Goal: Obtain resource: Download file/media

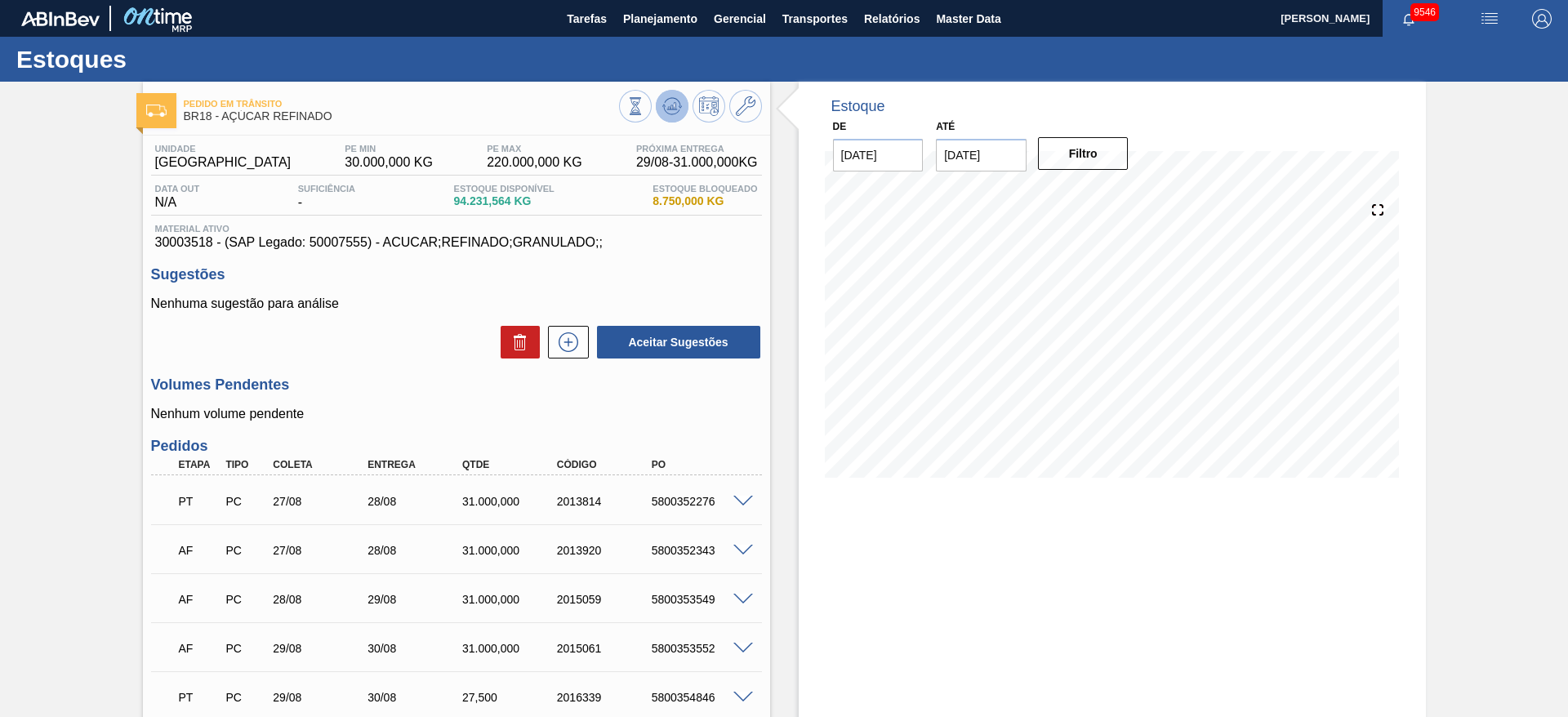
click at [681, 110] on div at bounding box center [690, 108] width 143 height 37
click at [644, 111] on icon at bounding box center [635, 106] width 18 height 18
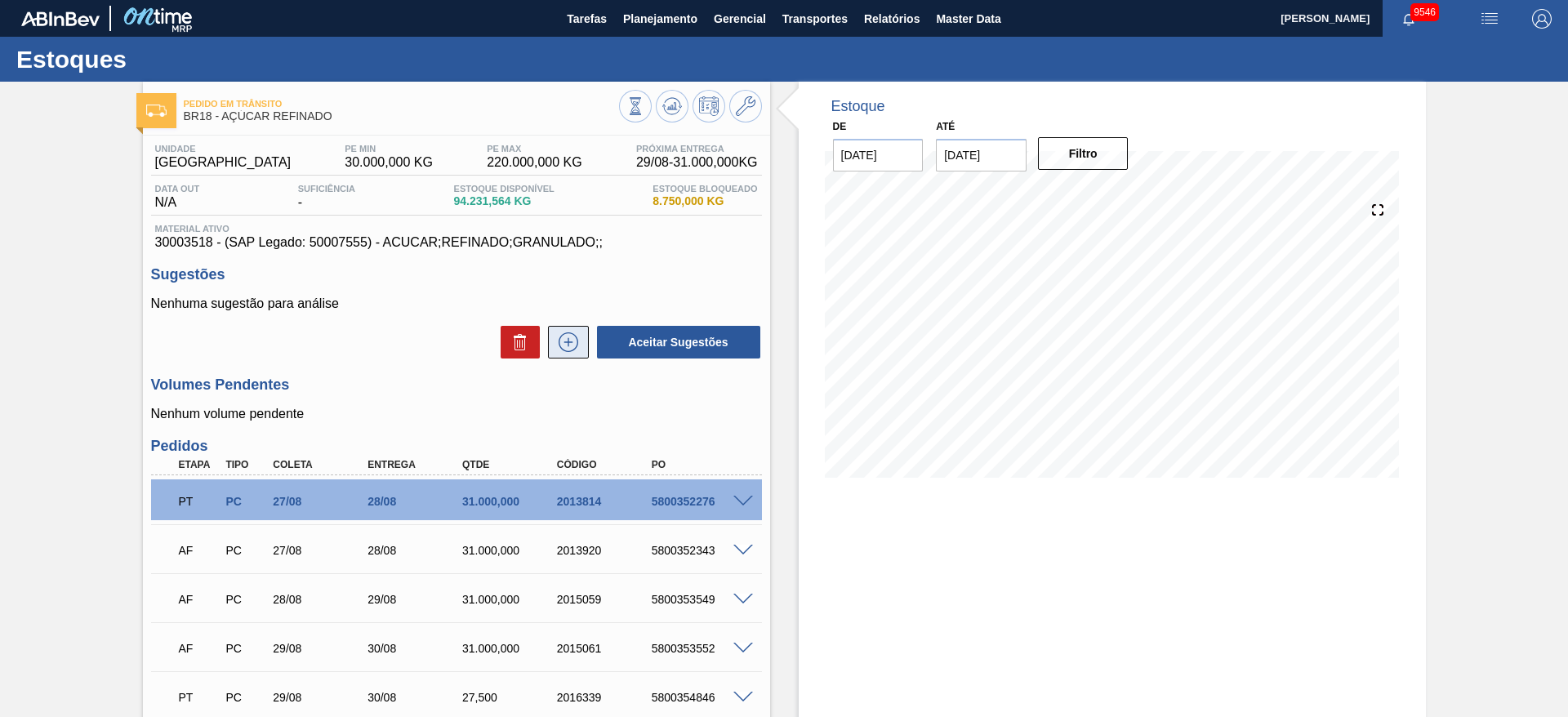
click at [554, 353] on button at bounding box center [568, 343] width 41 height 33
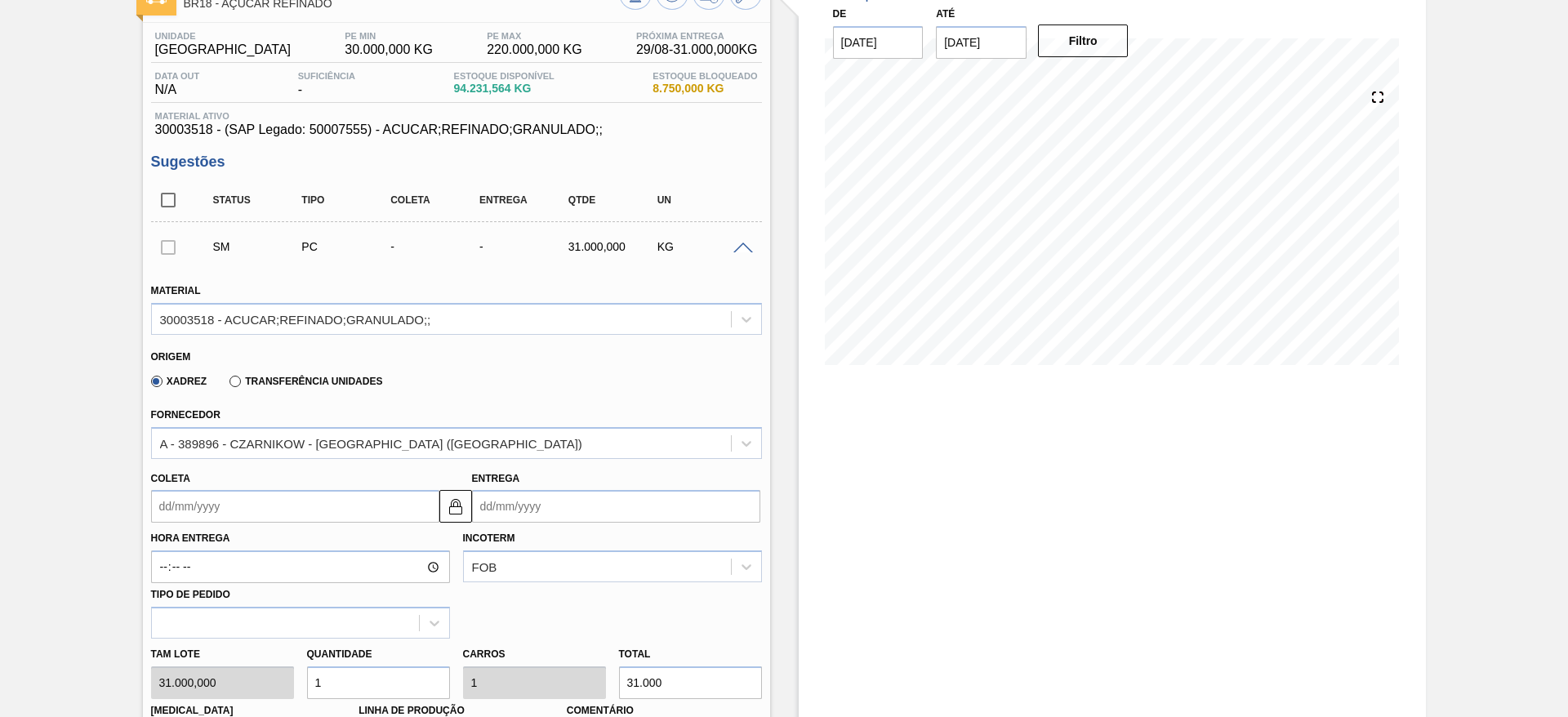
scroll to position [245, 0]
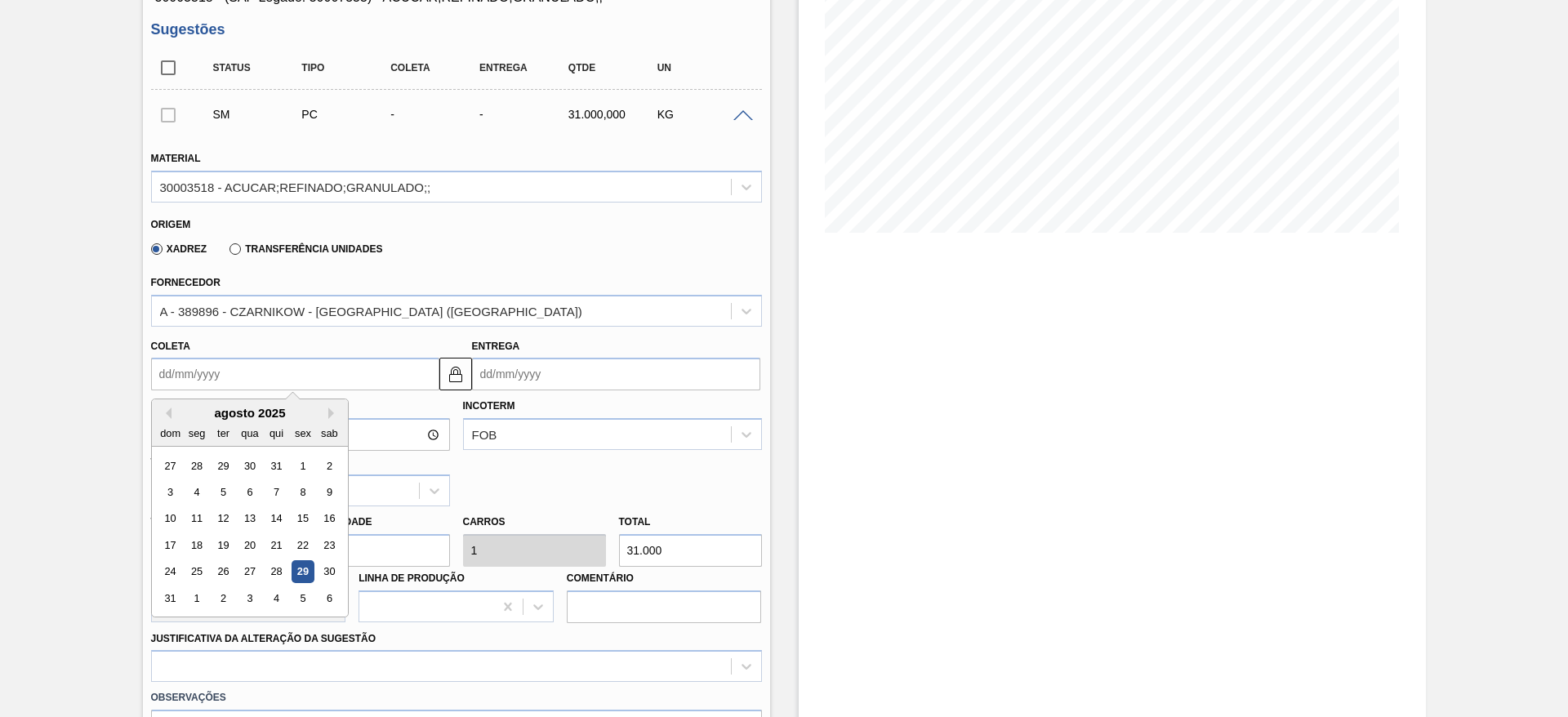
click at [190, 365] on input "Coleta" at bounding box center [295, 374] width 289 height 33
click at [229, 602] on div "2" at bounding box center [222, 598] width 22 height 22
type input "02/09/2025"
type input "03/09/2025"
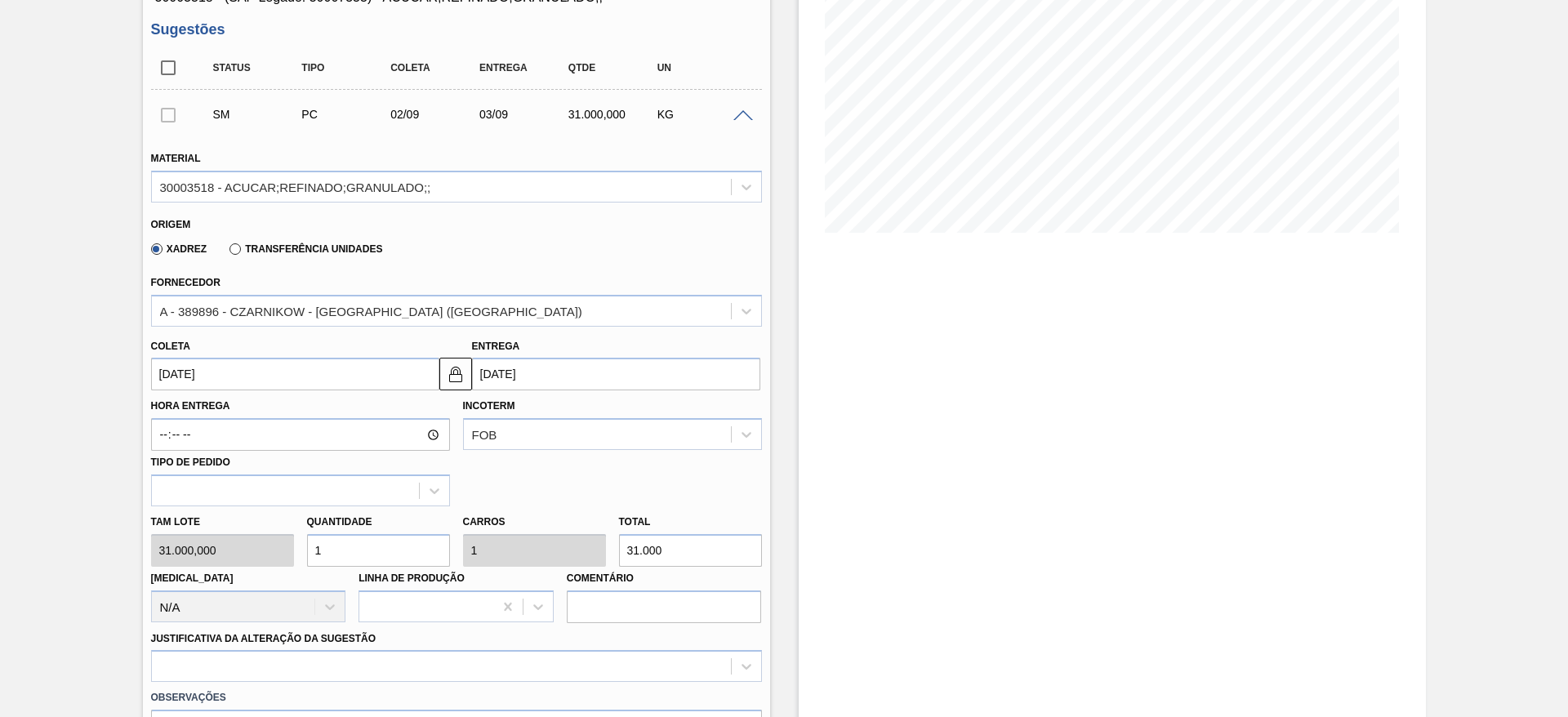
scroll to position [490, 0]
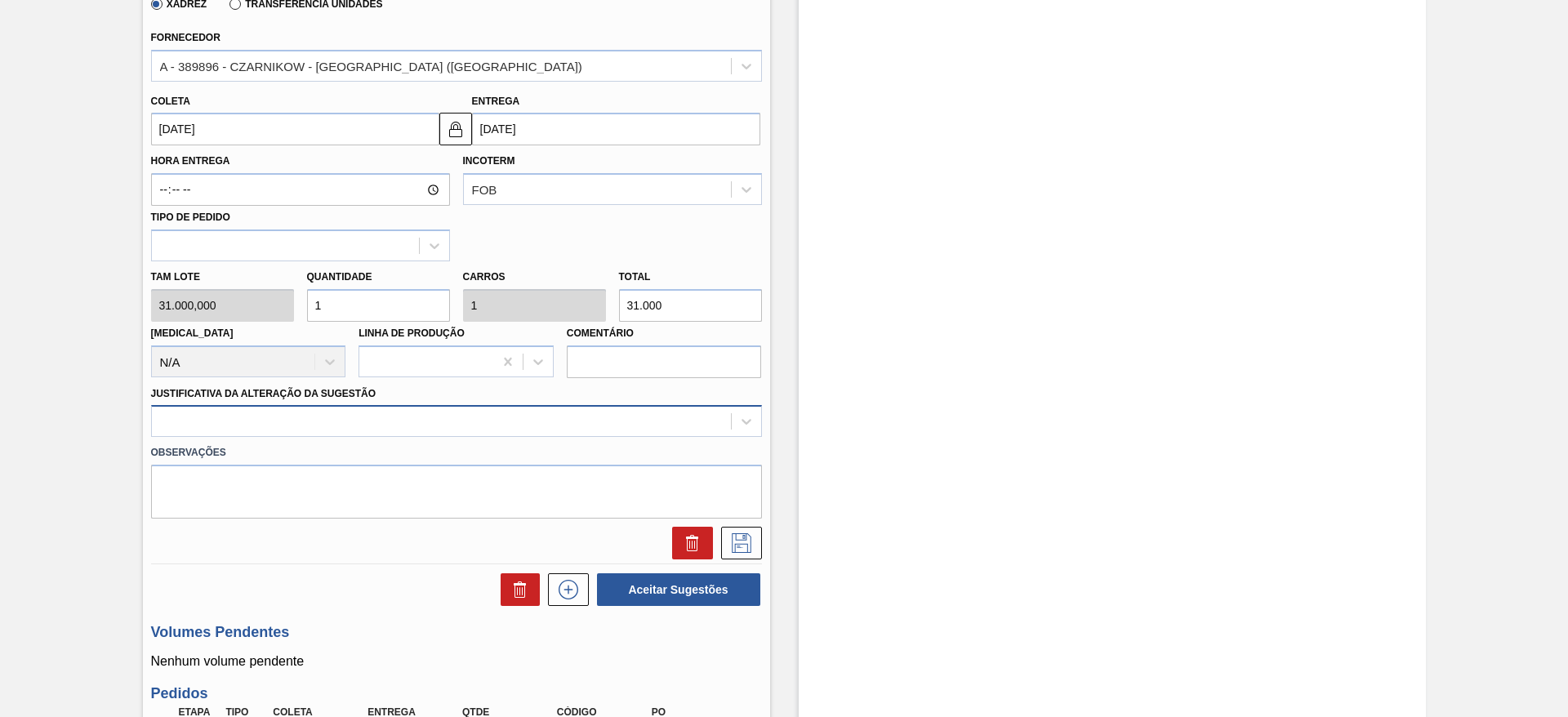
click at [617, 423] on div at bounding box center [441, 422] width 579 height 24
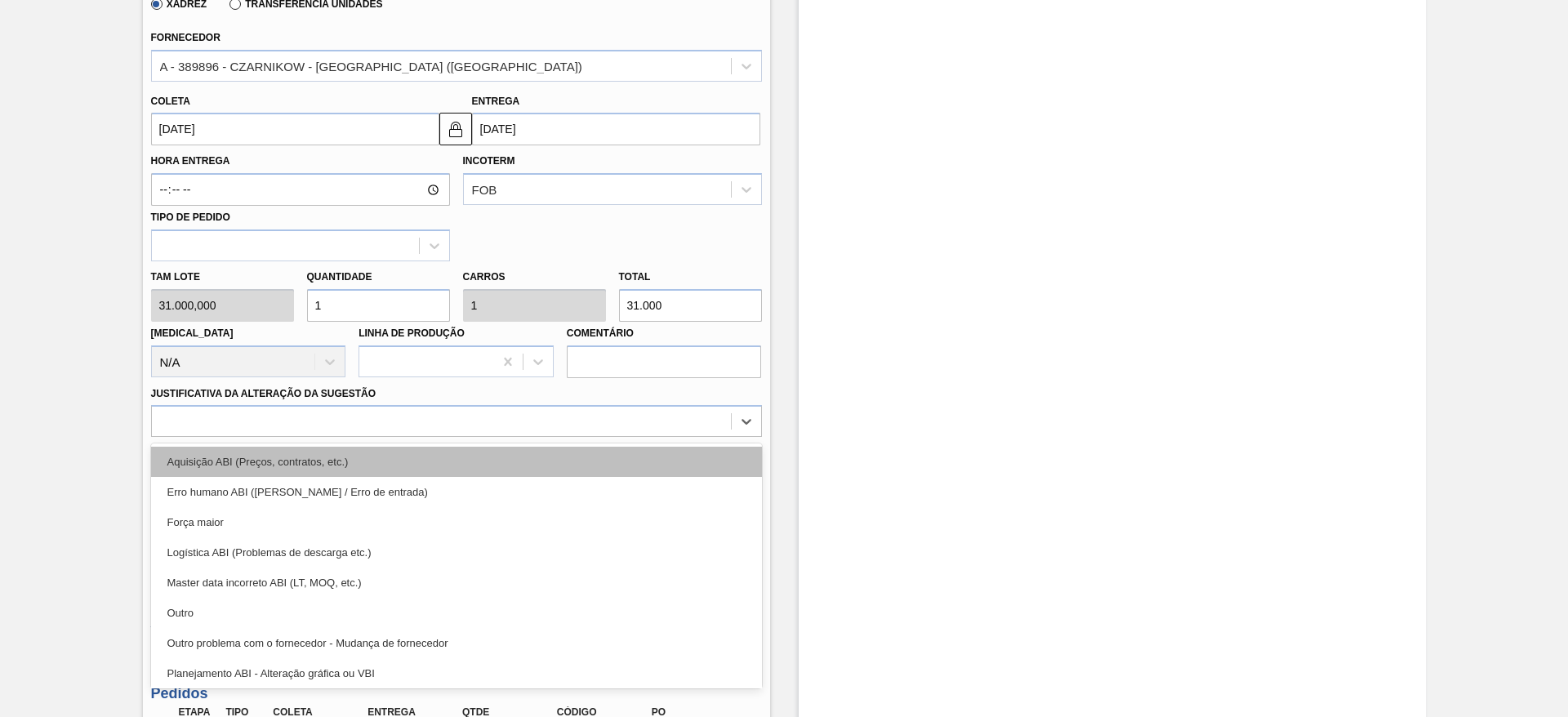
click at [631, 461] on div "Aquisição ABI (Preços, contratos, etc.)" at bounding box center [456, 461] width 611 height 30
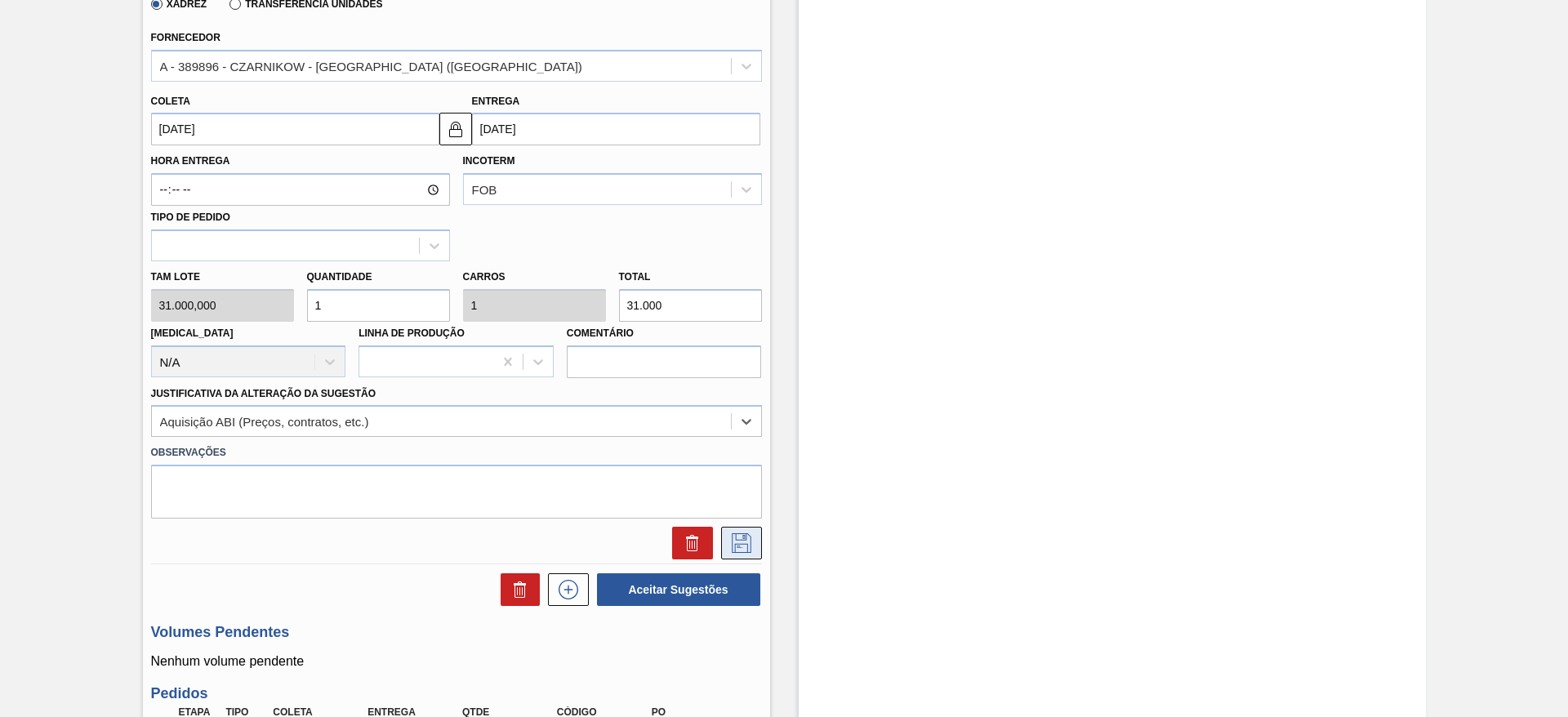
click at [747, 550] on icon at bounding box center [741, 543] width 26 height 20
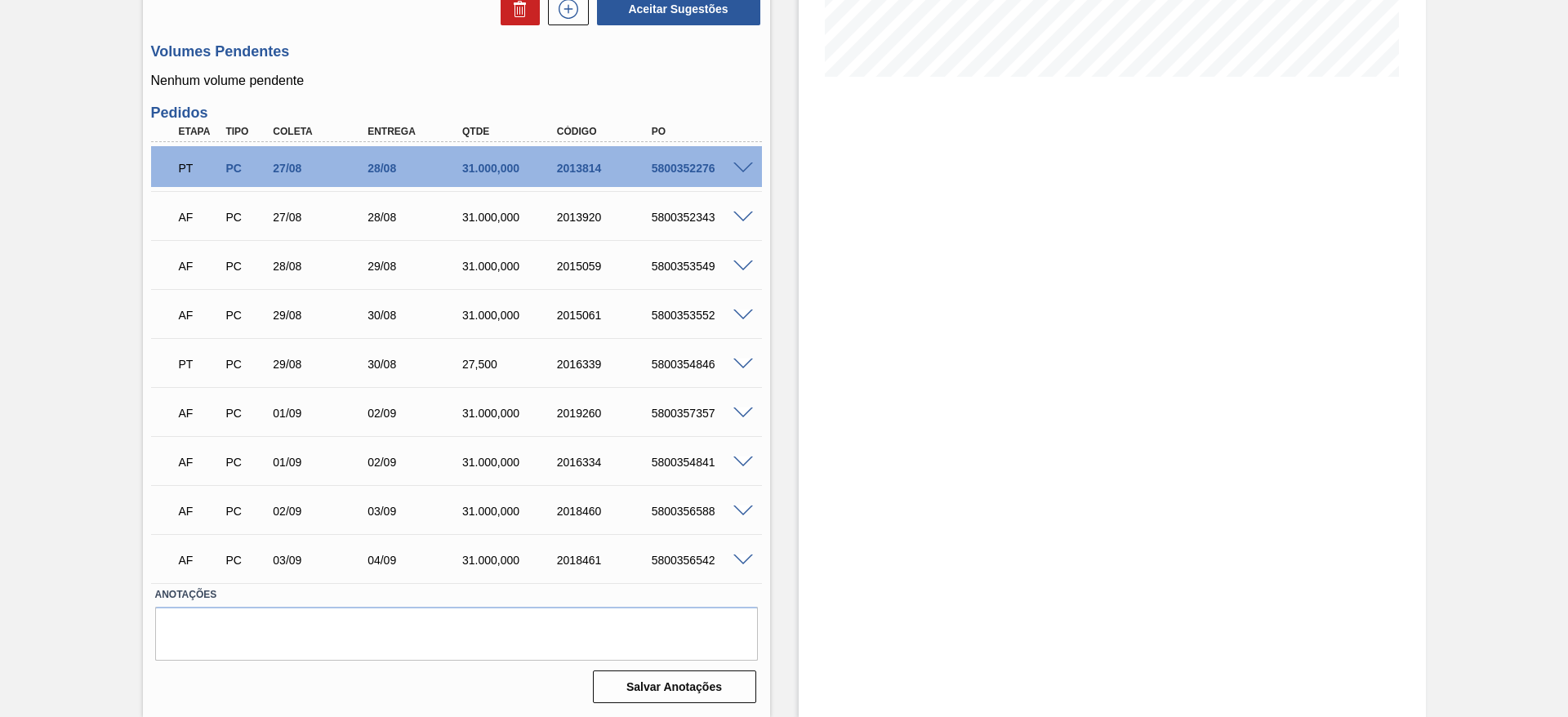
scroll to position [34, 0]
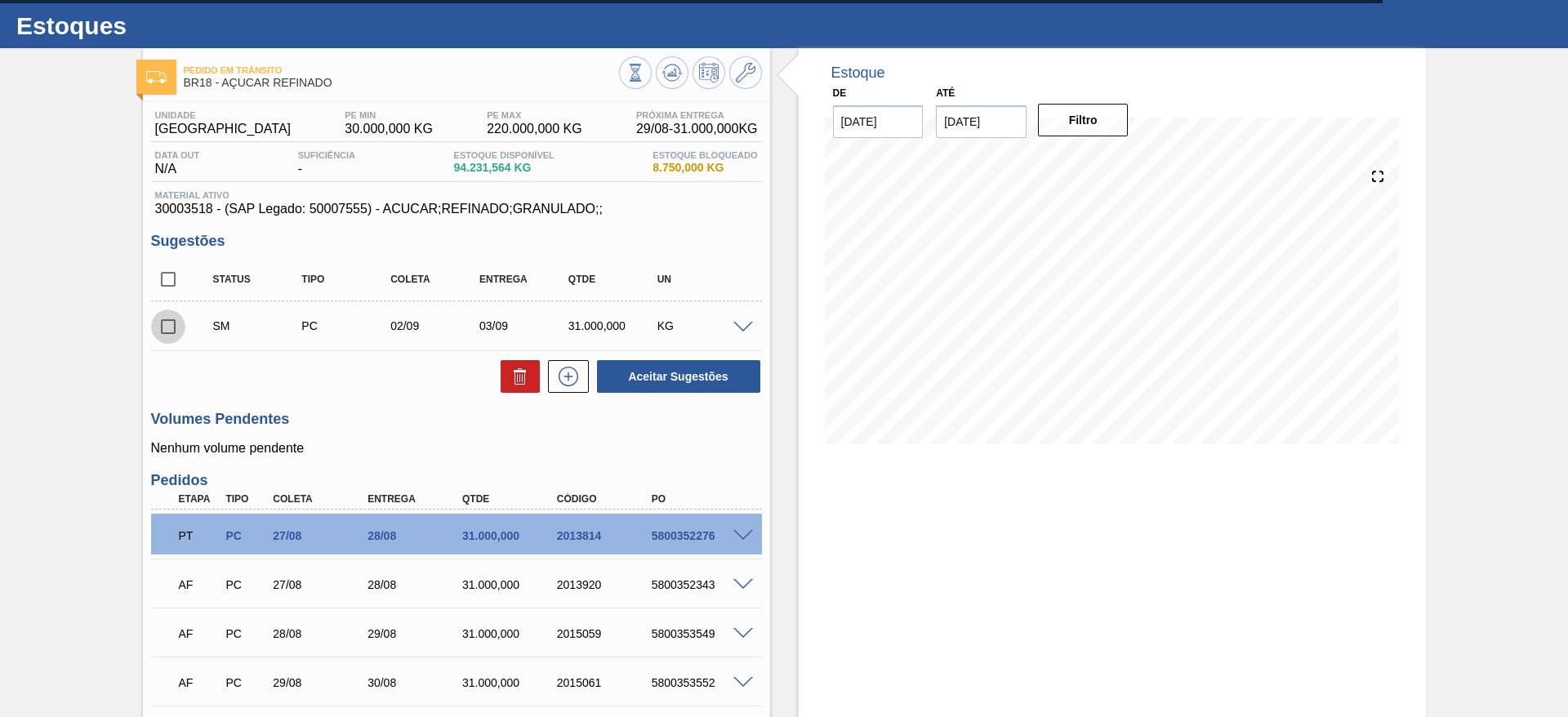
click at [163, 319] on input "checkbox" at bounding box center [168, 327] width 34 height 34
click at [670, 391] on button "Aceitar Sugestões" at bounding box center [679, 377] width 164 height 33
checkbox input "false"
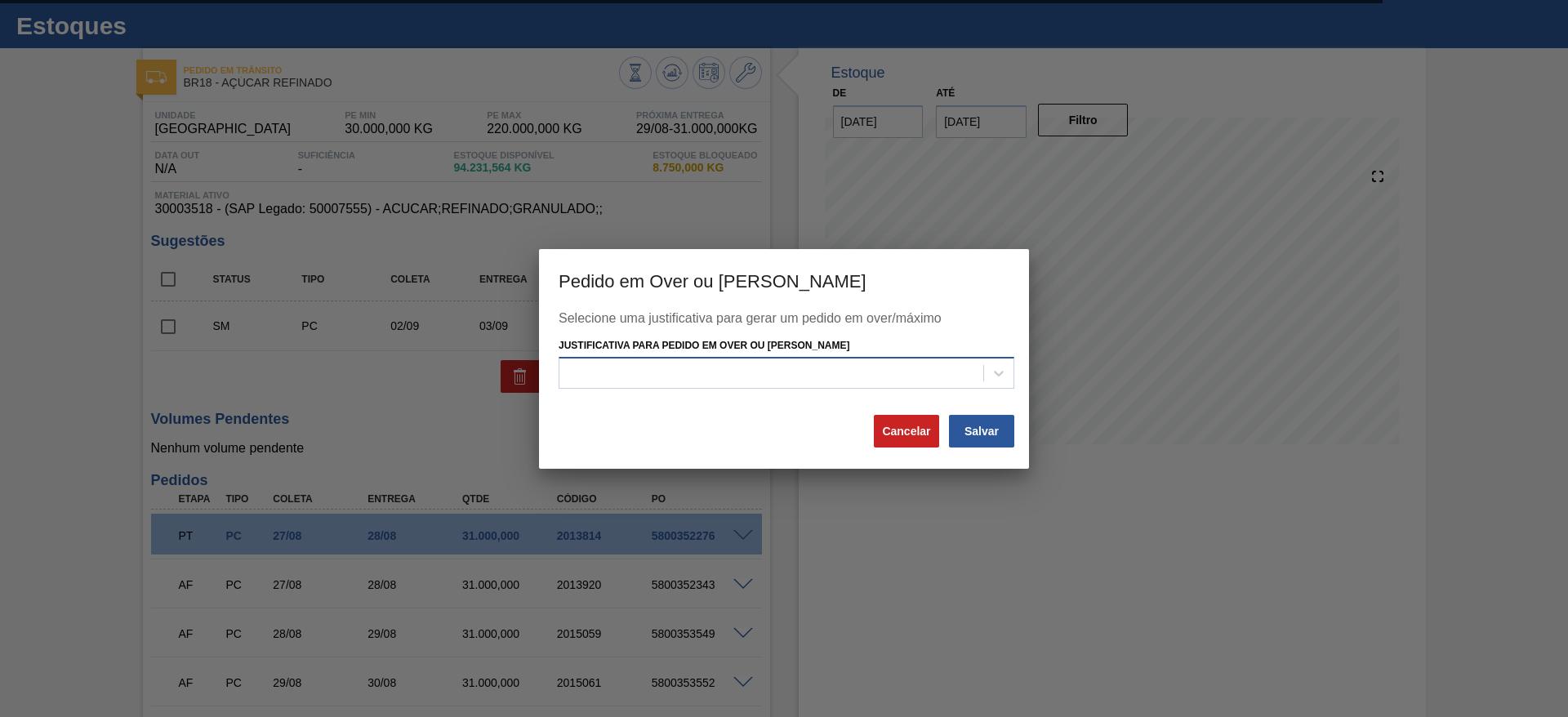
click at [774, 384] on div at bounding box center [771, 374] width 424 height 24
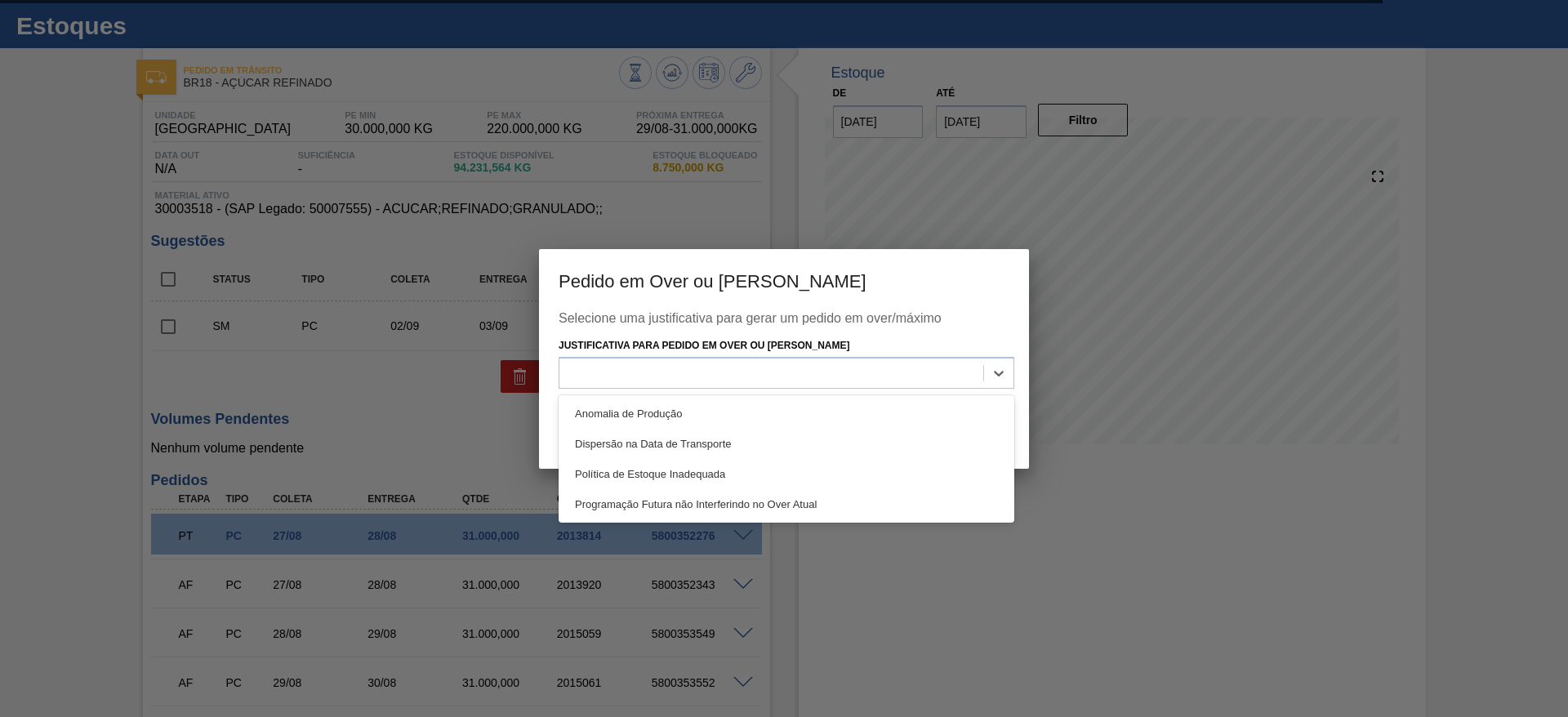
click at [774, 396] on div "Anomalia de Produção Dispersão na Data de Transporte Política de Estoque Inadeq…" at bounding box center [786, 459] width 455 height 128
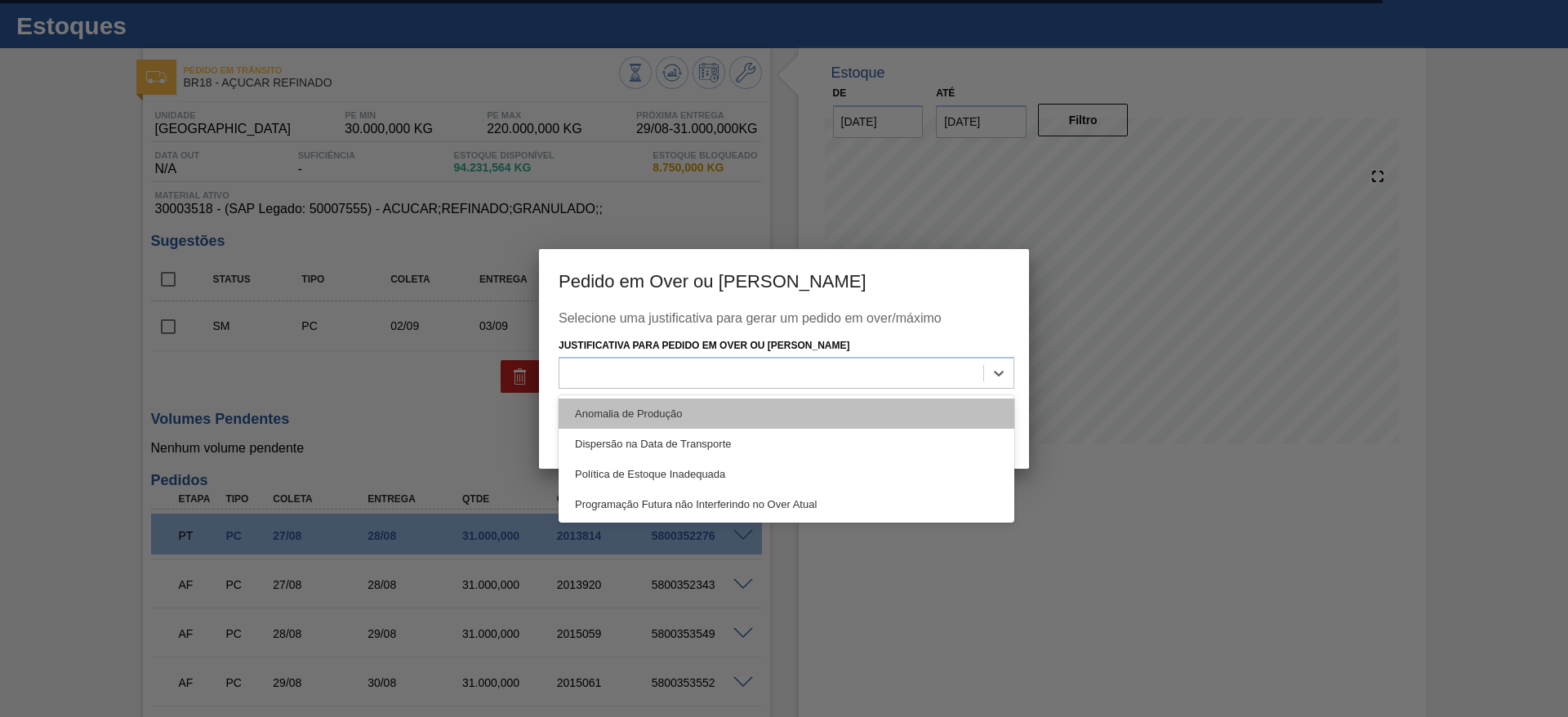
click at [777, 406] on div "Anomalia de Produção" at bounding box center [786, 414] width 455 height 30
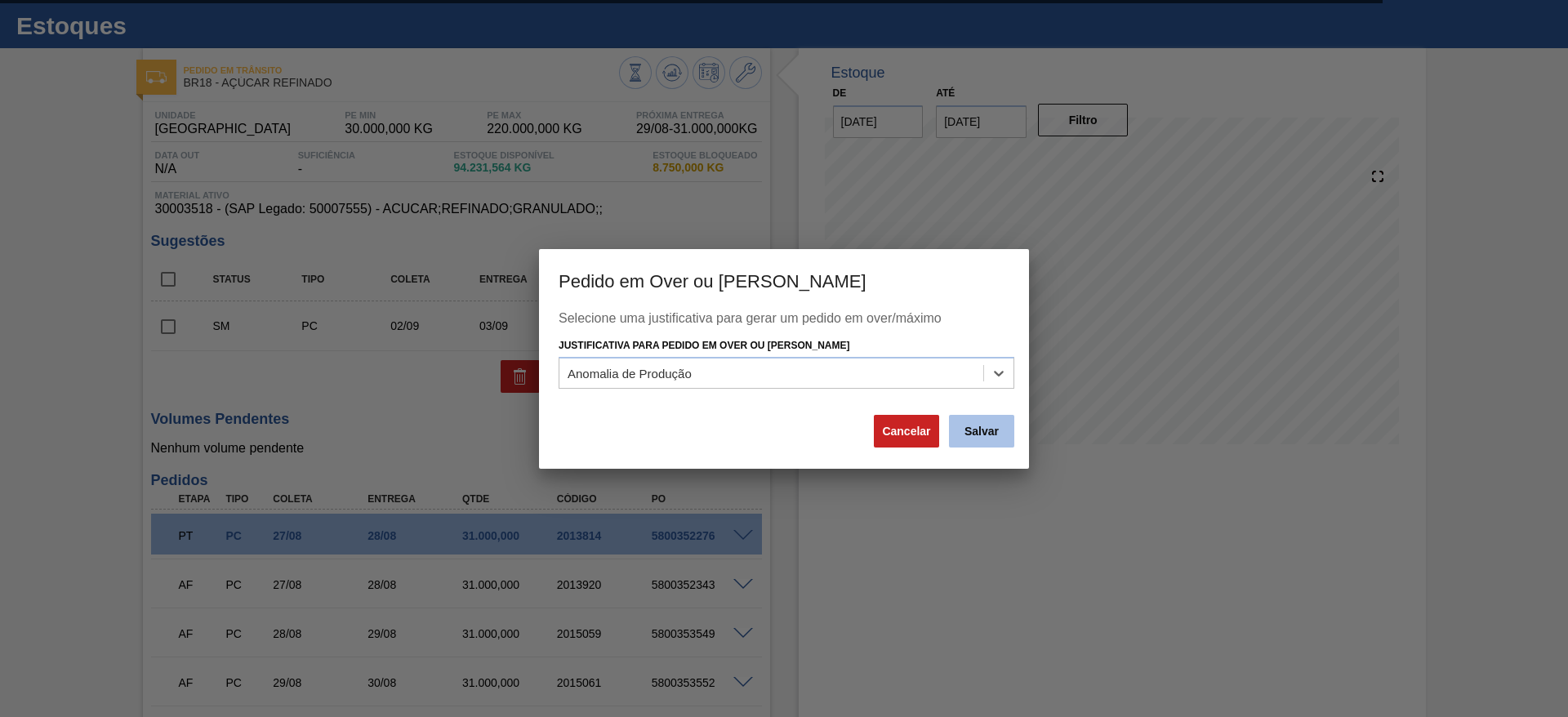
click at [1013, 431] on button "Salvar" at bounding box center [982, 432] width 65 height 33
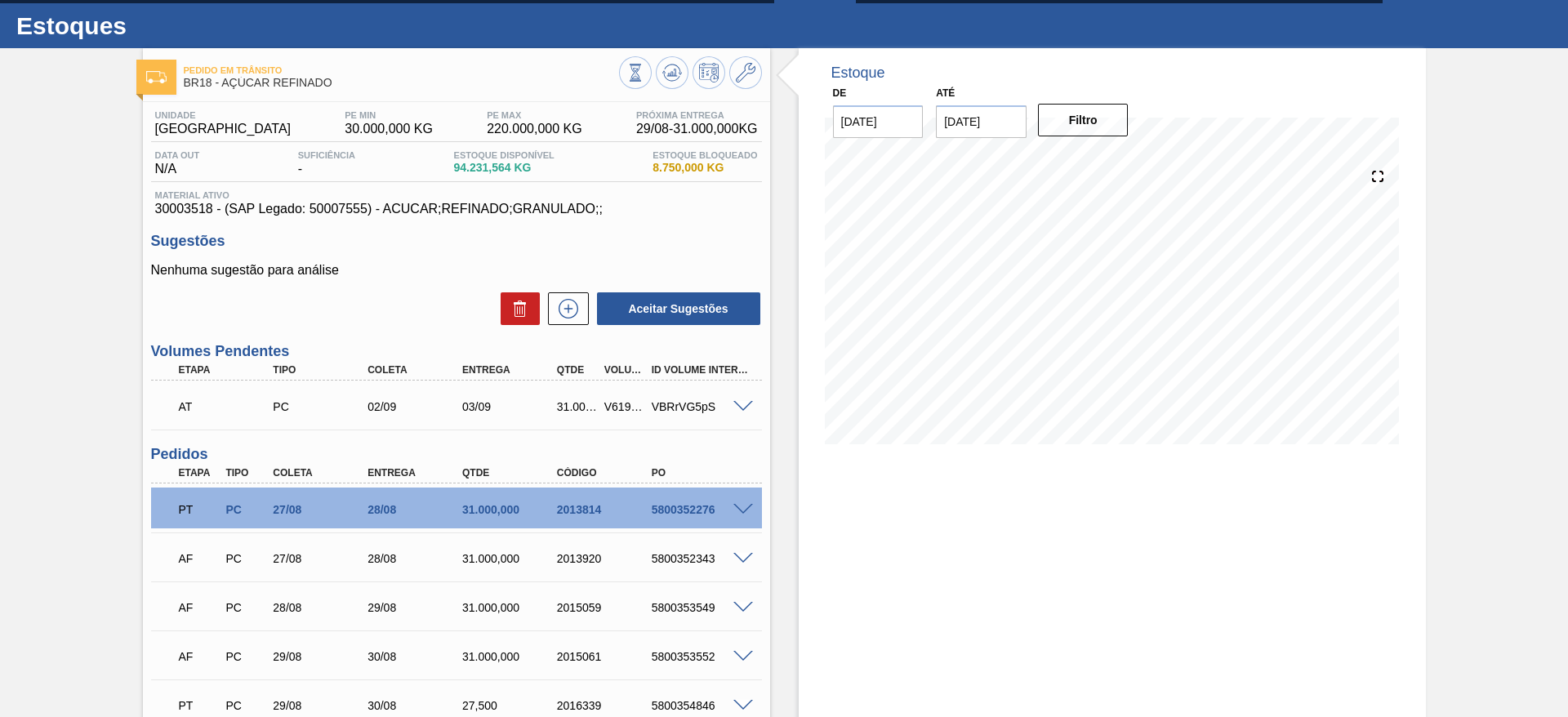
scroll to position [0, 0]
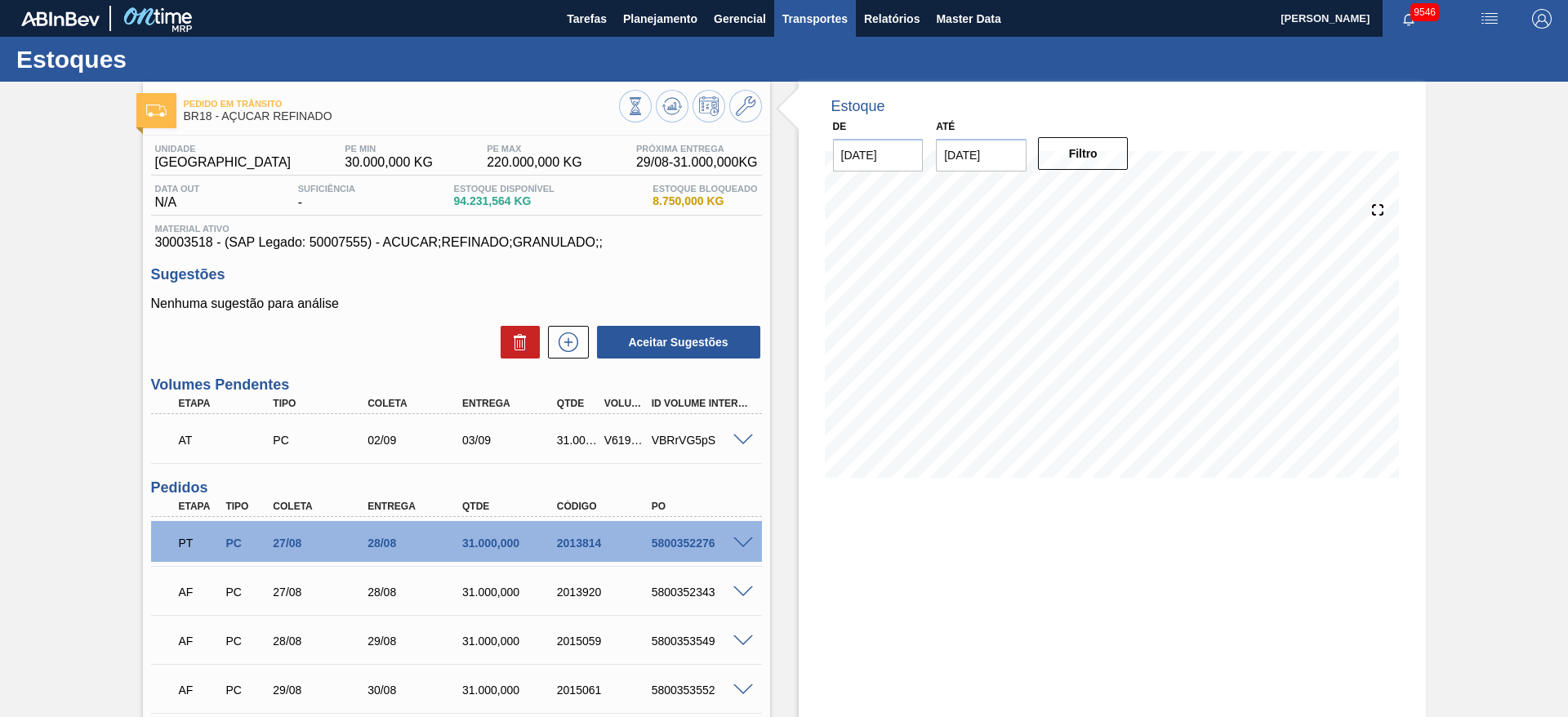
click at [818, 15] on span "Transportes" at bounding box center [815, 19] width 65 height 20
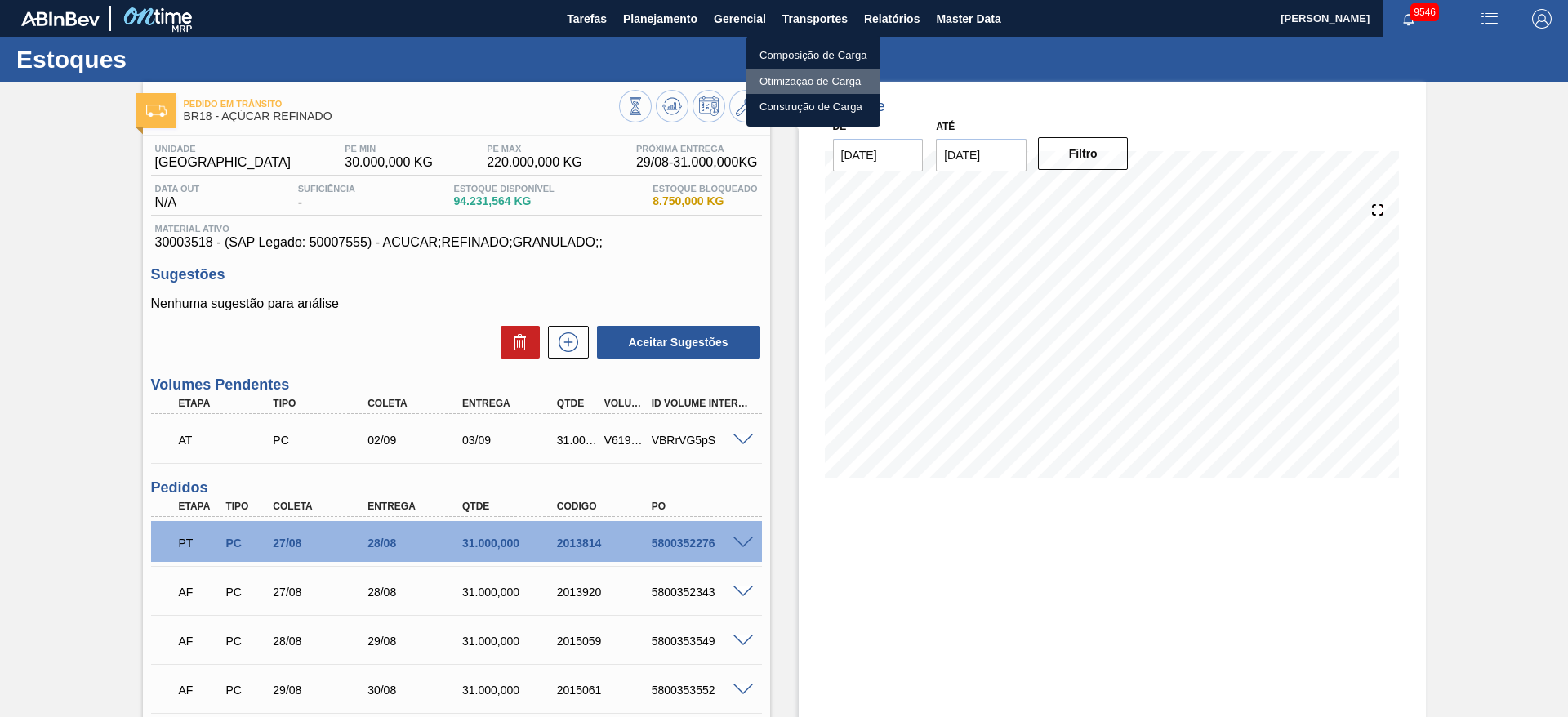
click at [786, 83] on li "Otimização de Carga" at bounding box center [813, 82] width 134 height 26
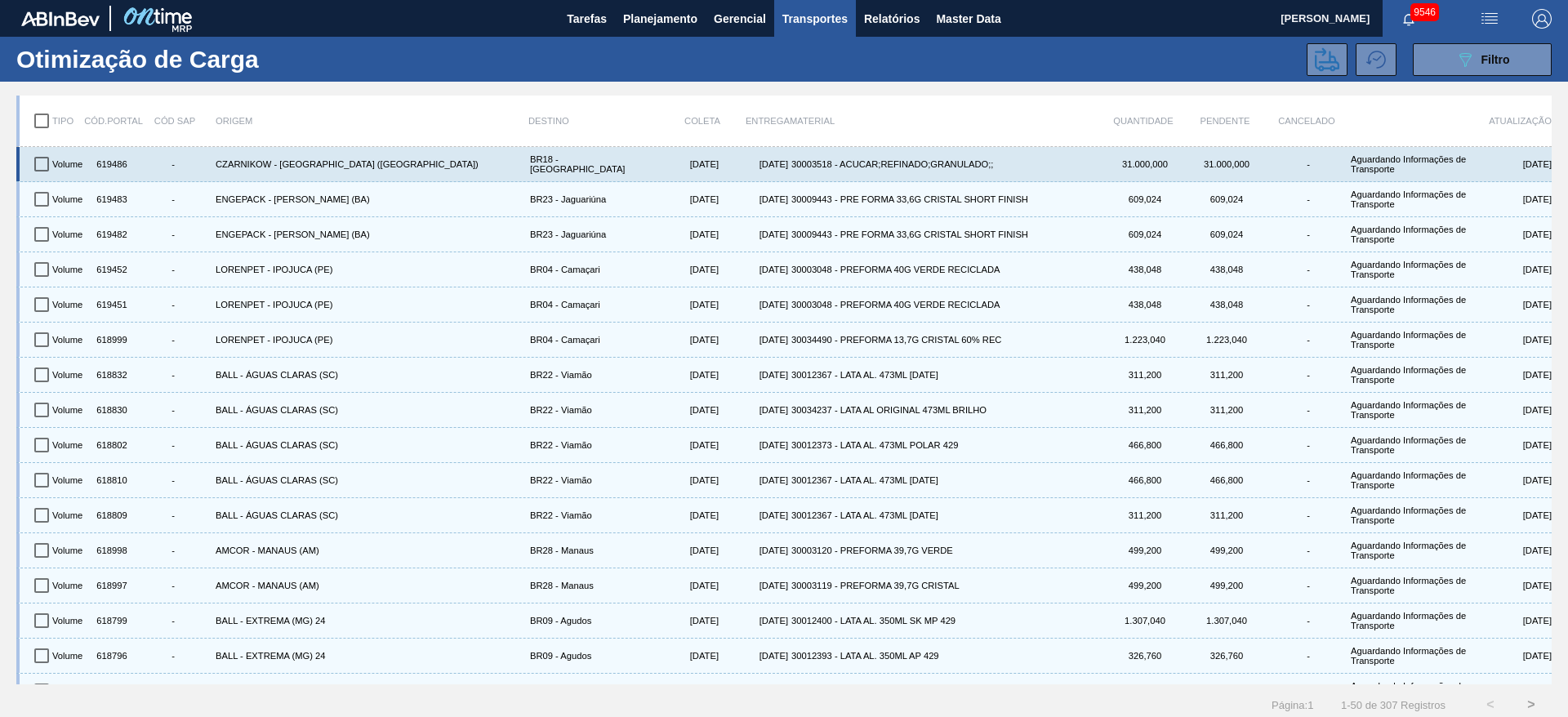
click at [59, 165] on div "Volume" at bounding box center [69, 164] width 41 height 28
click at [42, 155] on input "checkbox" at bounding box center [42, 164] width 34 height 34
checkbox input "true"
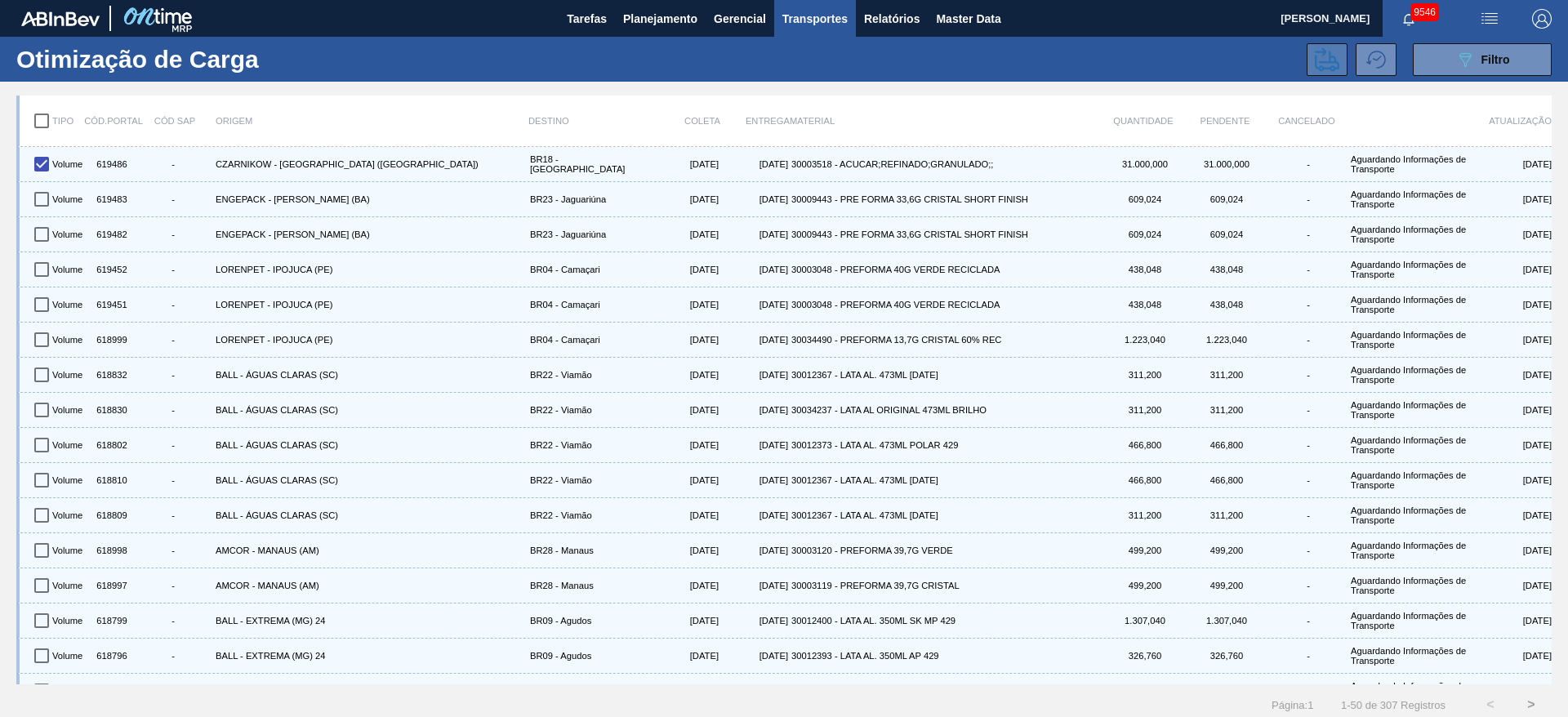
click at [1307, 56] on button at bounding box center [1328, 60] width 41 height 33
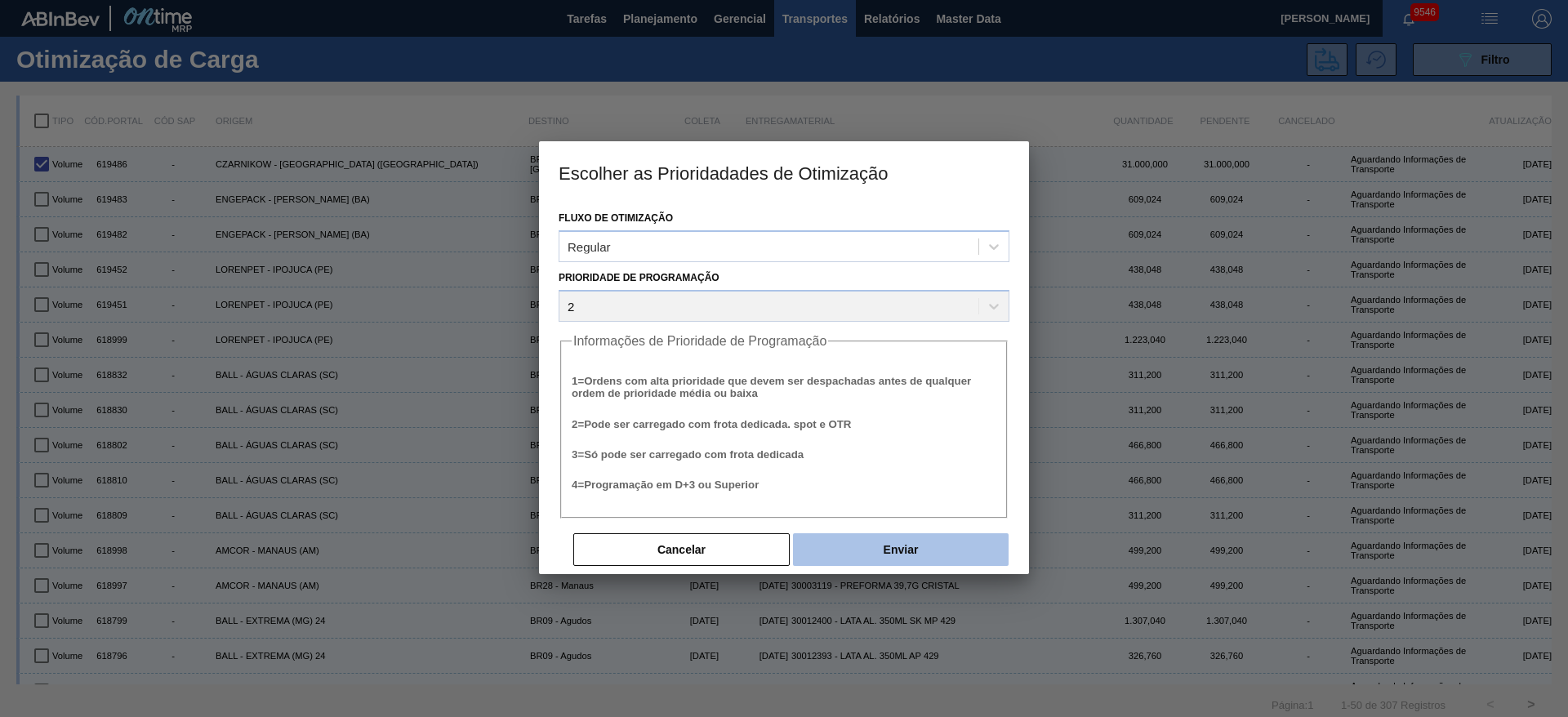
click at [864, 544] on button "Enviar" at bounding box center [901, 549] width 216 height 33
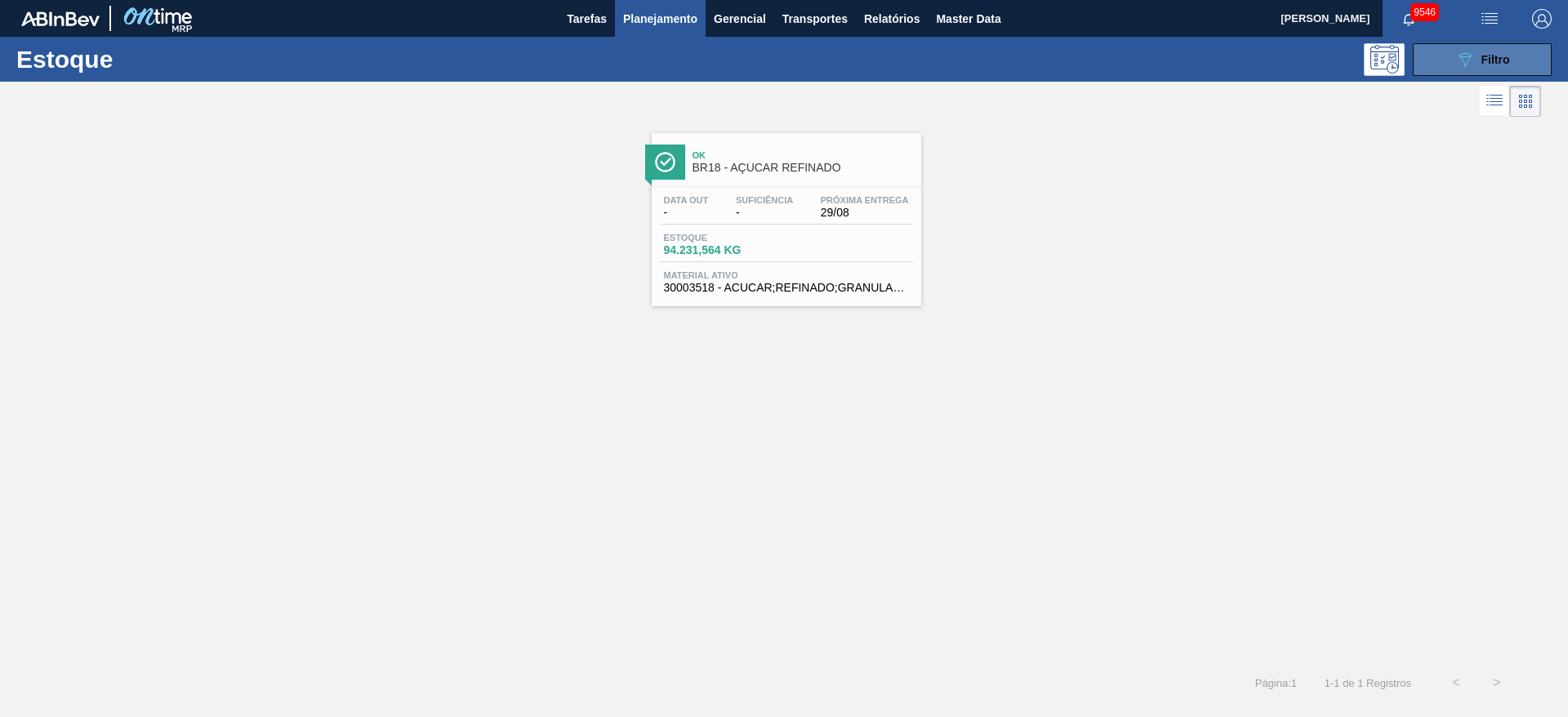
click at [1447, 54] on button "089F7B8B-B2A5-4AFE-B5C0-19BA573D28AC Filtro" at bounding box center [1482, 60] width 139 height 33
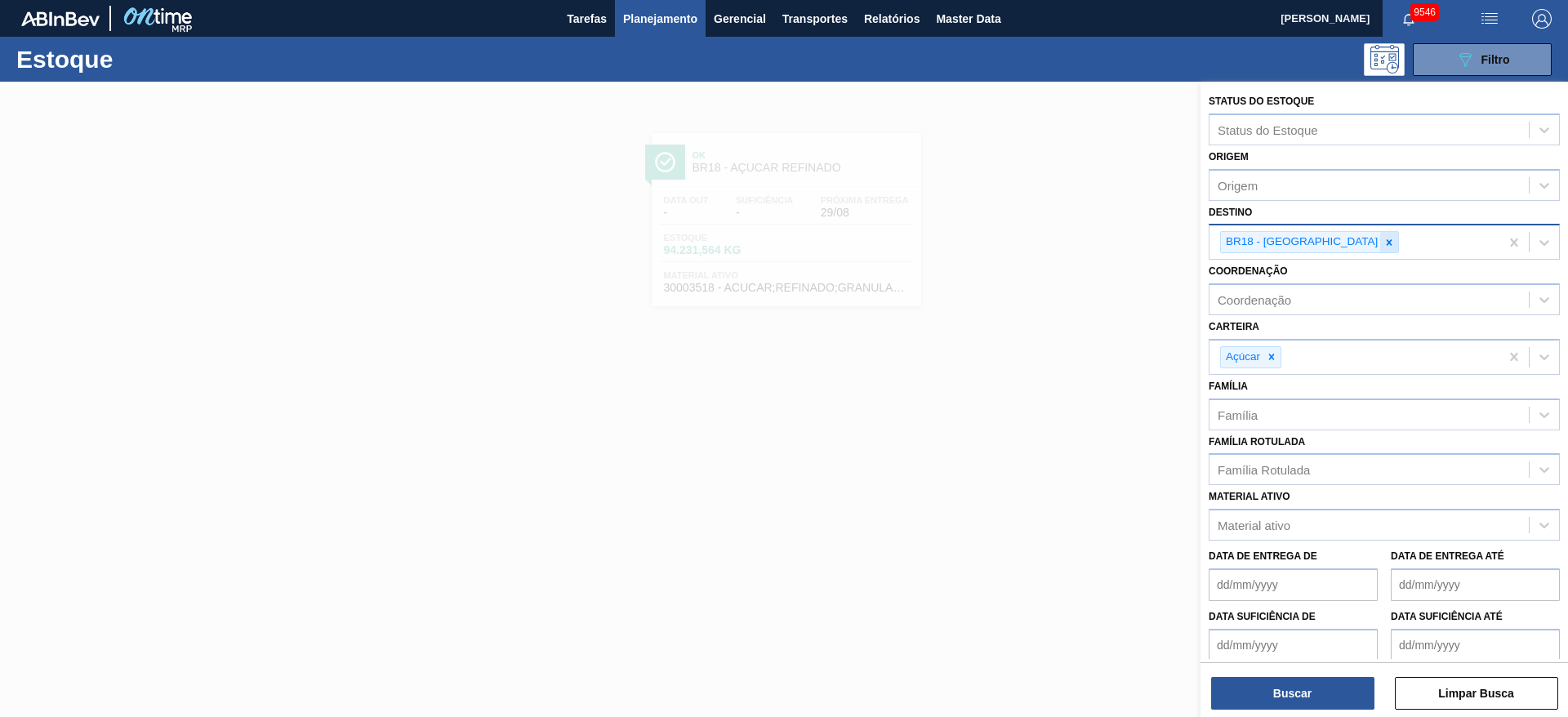
click at [1383, 243] on icon at bounding box center [1389, 243] width 11 height 11
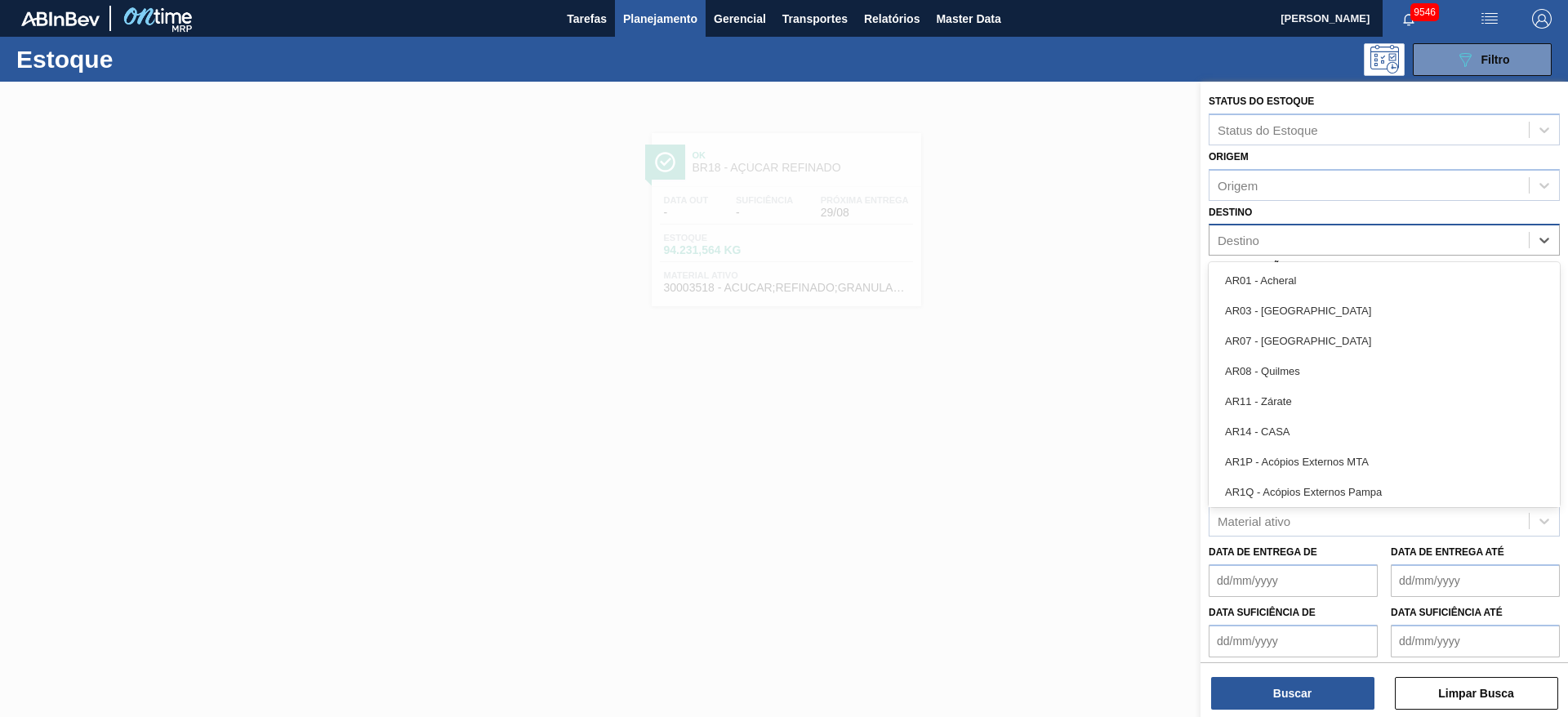
click at [1333, 243] on div "Destino" at bounding box center [1369, 240] width 320 height 24
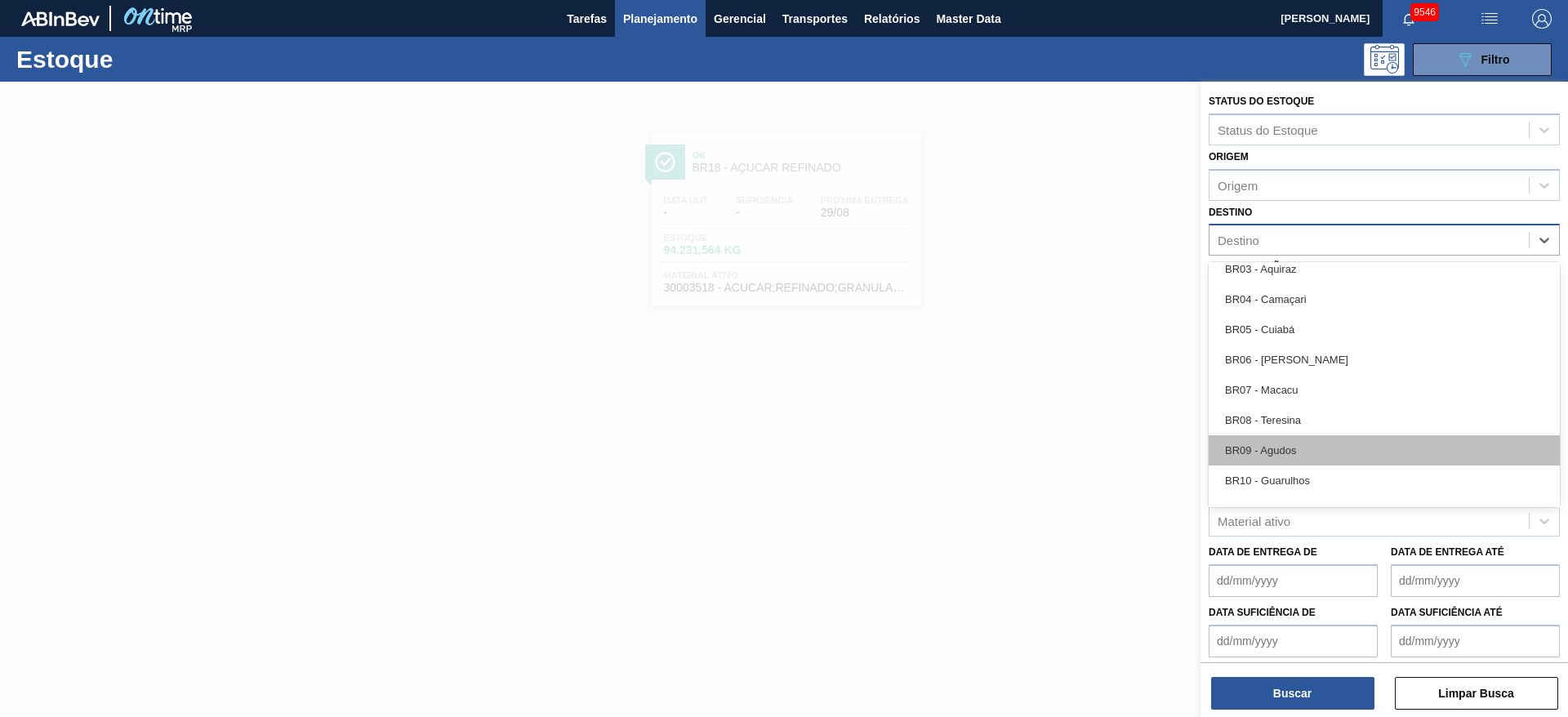
scroll to position [735, 0]
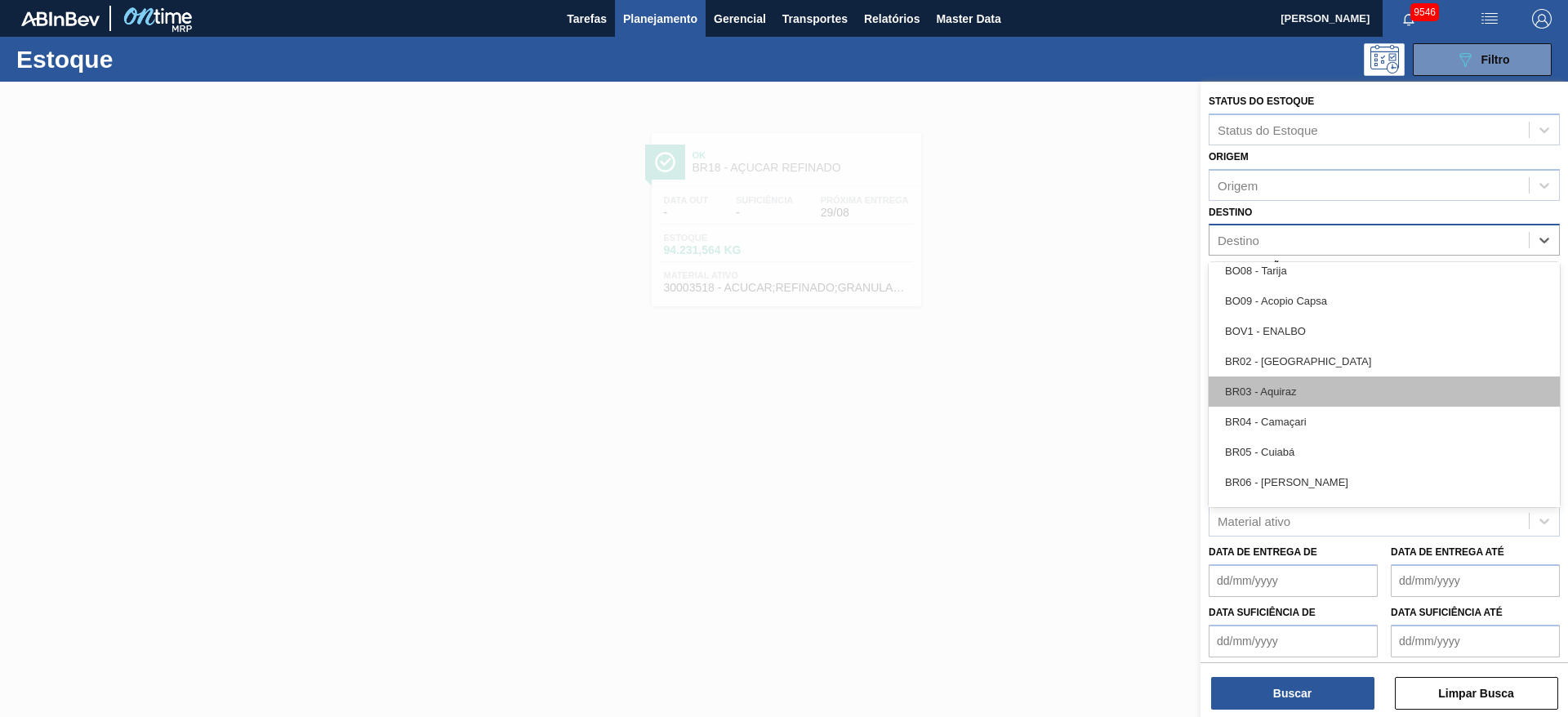
click at [1304, 391] on div "BR03 - Aquiraz" at bounding box center [1385, 392] width 352 height 30
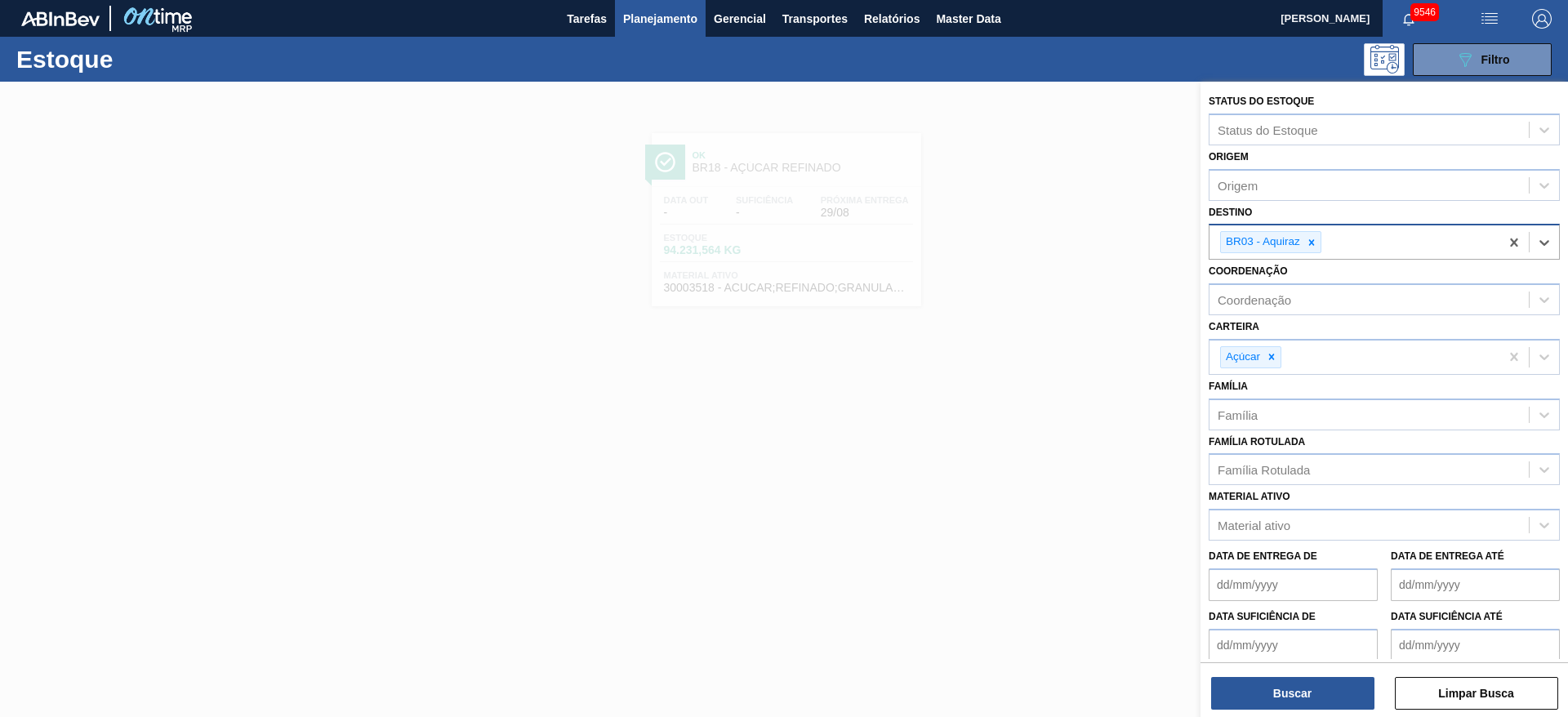
click at [1296, 715] on div "Status do Estoque Status do Estoque Origem Origem Destino option BR03 - Aquiraz…" at bounding box center [1385, 401] width 368 height 639
click at [1292, 705] on button "Buscar" at bounding box center [1293, 693] width 164 height 33
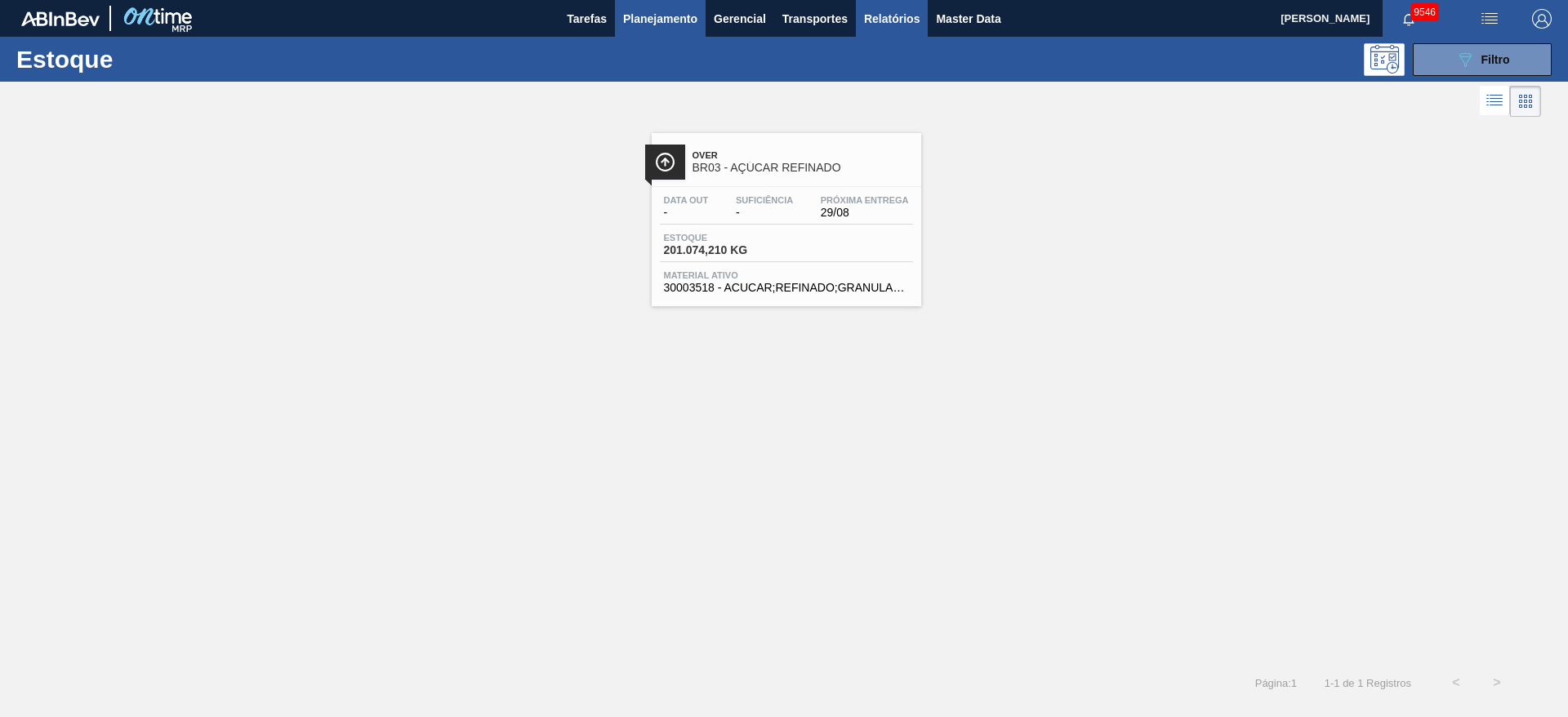
click at [898, 10] on span "Relatórios" at bounding box center [892, 19] width 56 height 20
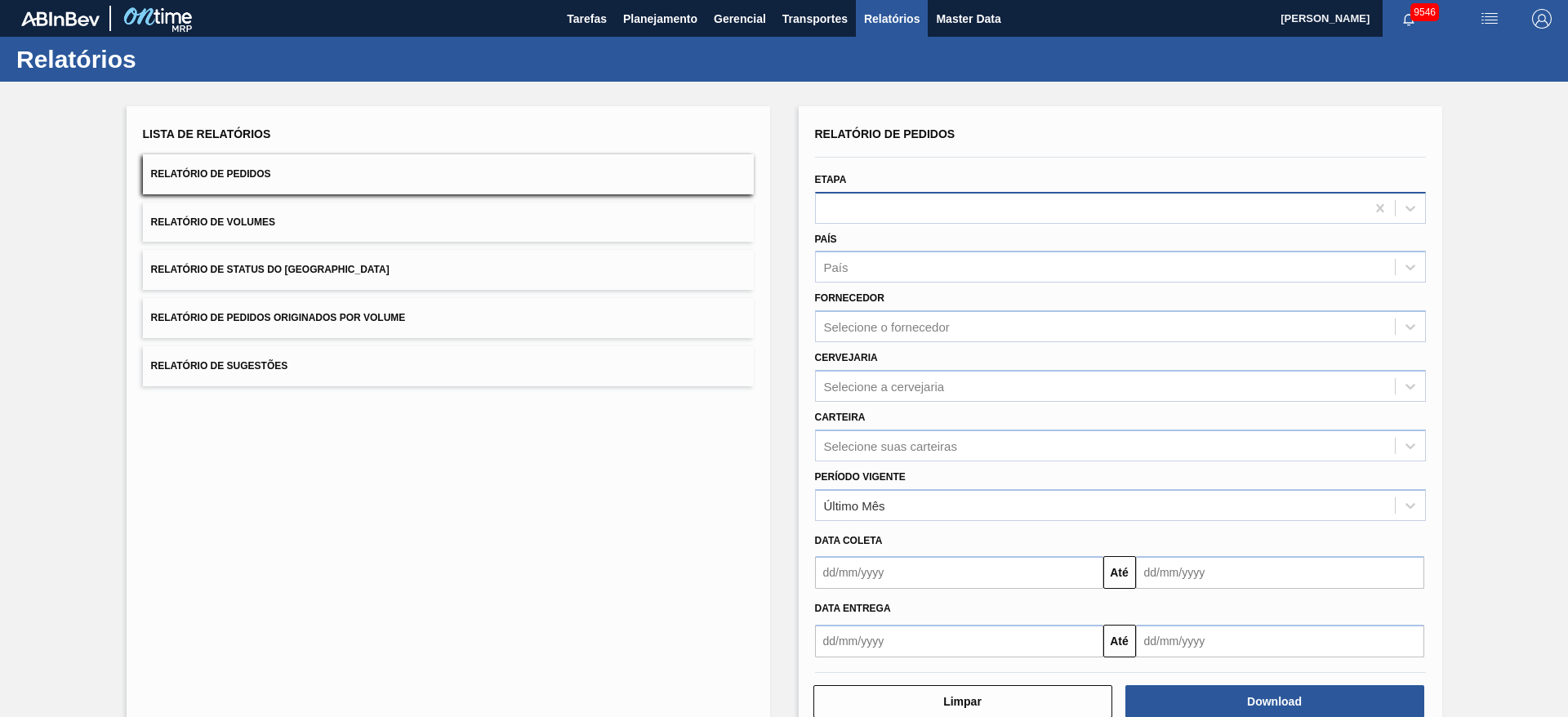
click at [886, 203] on div at bounding box center [1091, 208] width 549 height 24
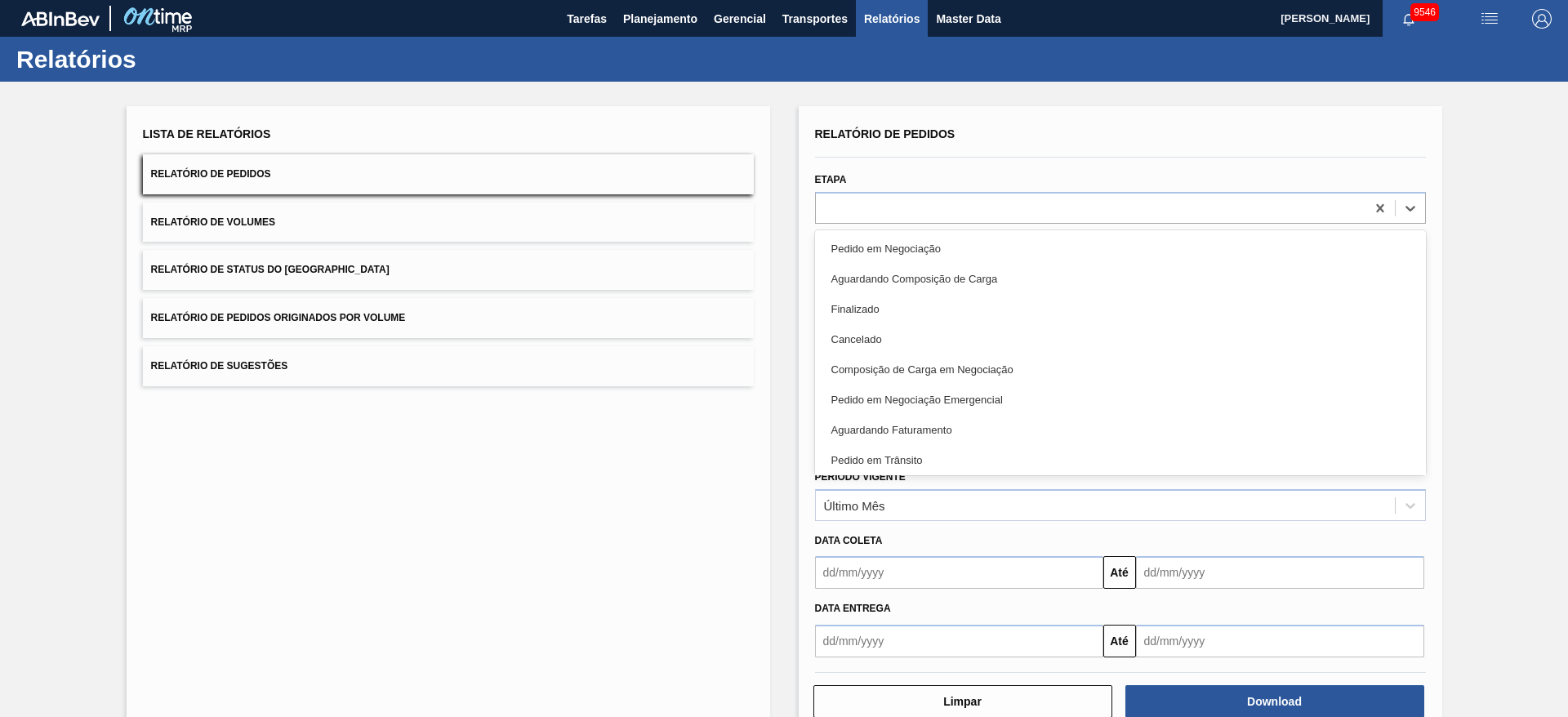
click at [890, 173] on div "Etapa option Pedido em Negociação focused, 1 of 20. 20 results available. Use U…" at bounding box center [1120, 196] width 611 height 56
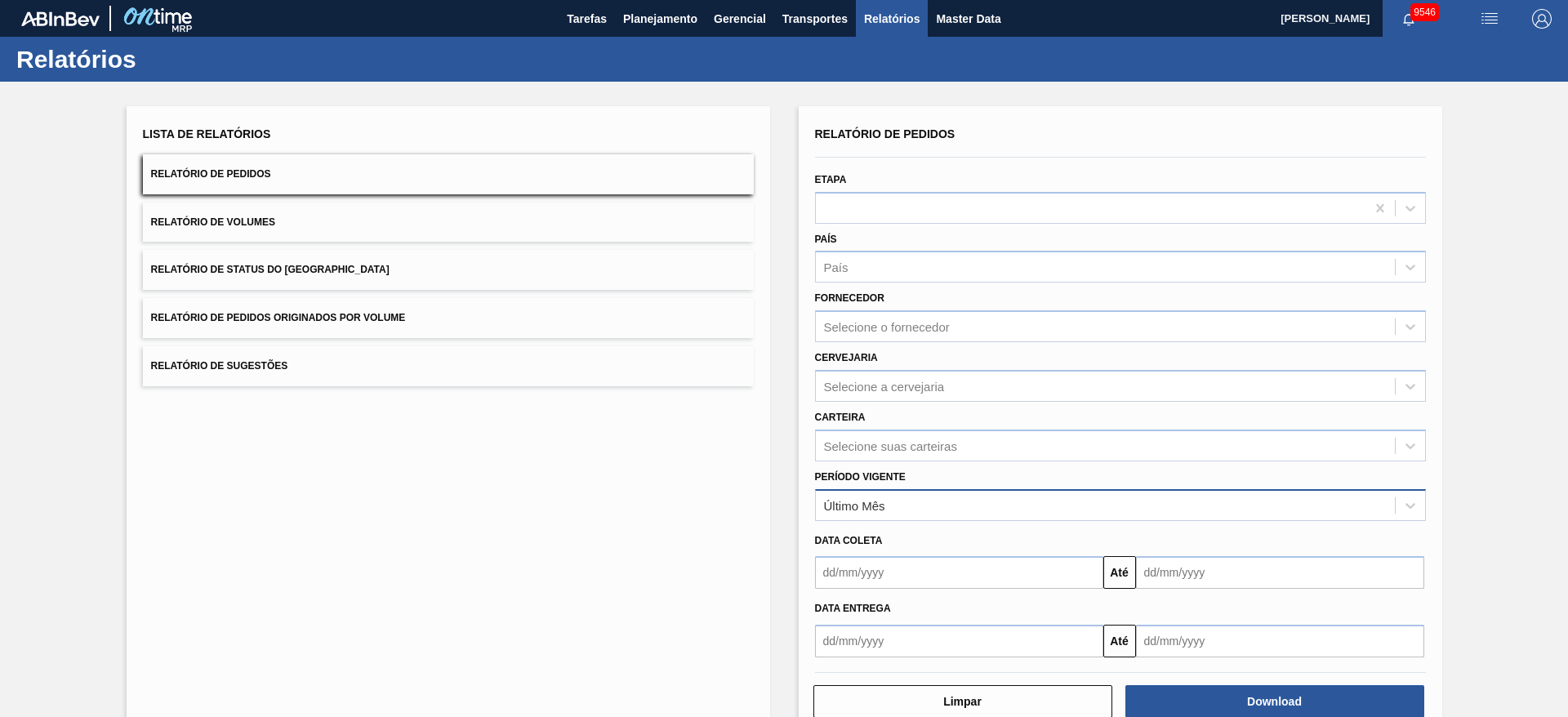
click at [909, 501] on div "Último Mês" at bounding box center [1105, 504] width 579 height 24
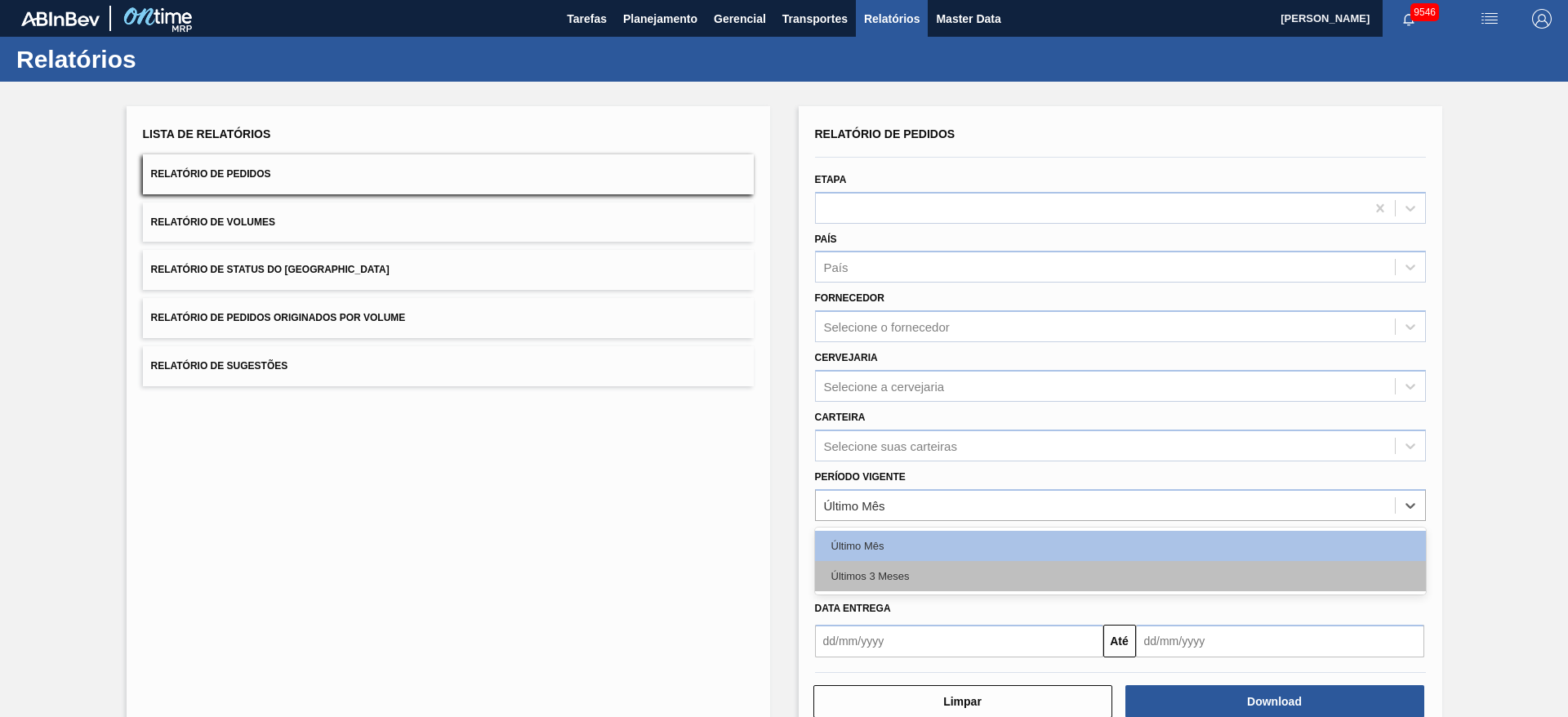
click at [919, 581] on div "Últimos 3 Meses" at bounding box center [1120, 576] width 611 height 30
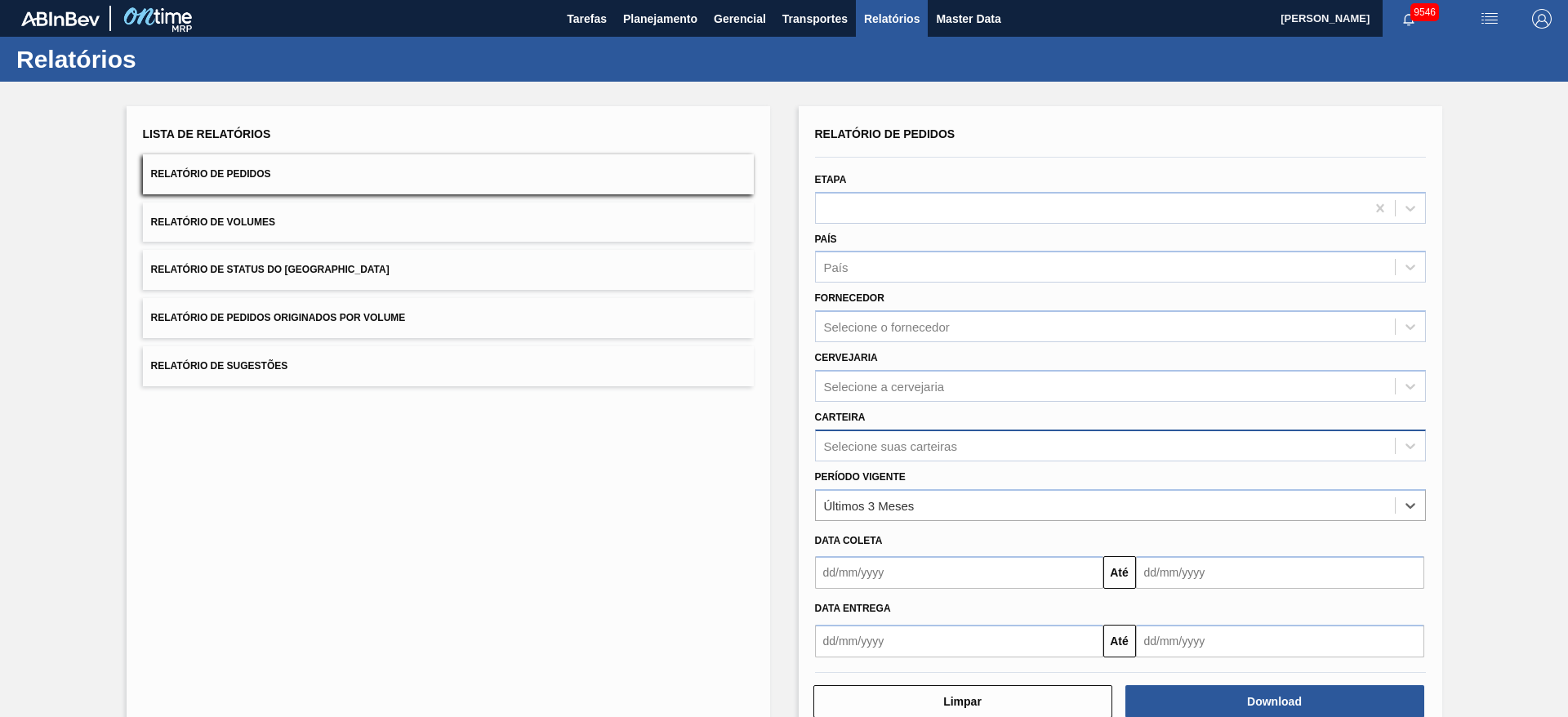
click at [900, 440] on div "Selecione suas carteiras" at bounding box center [890, 445] width 133 height 14
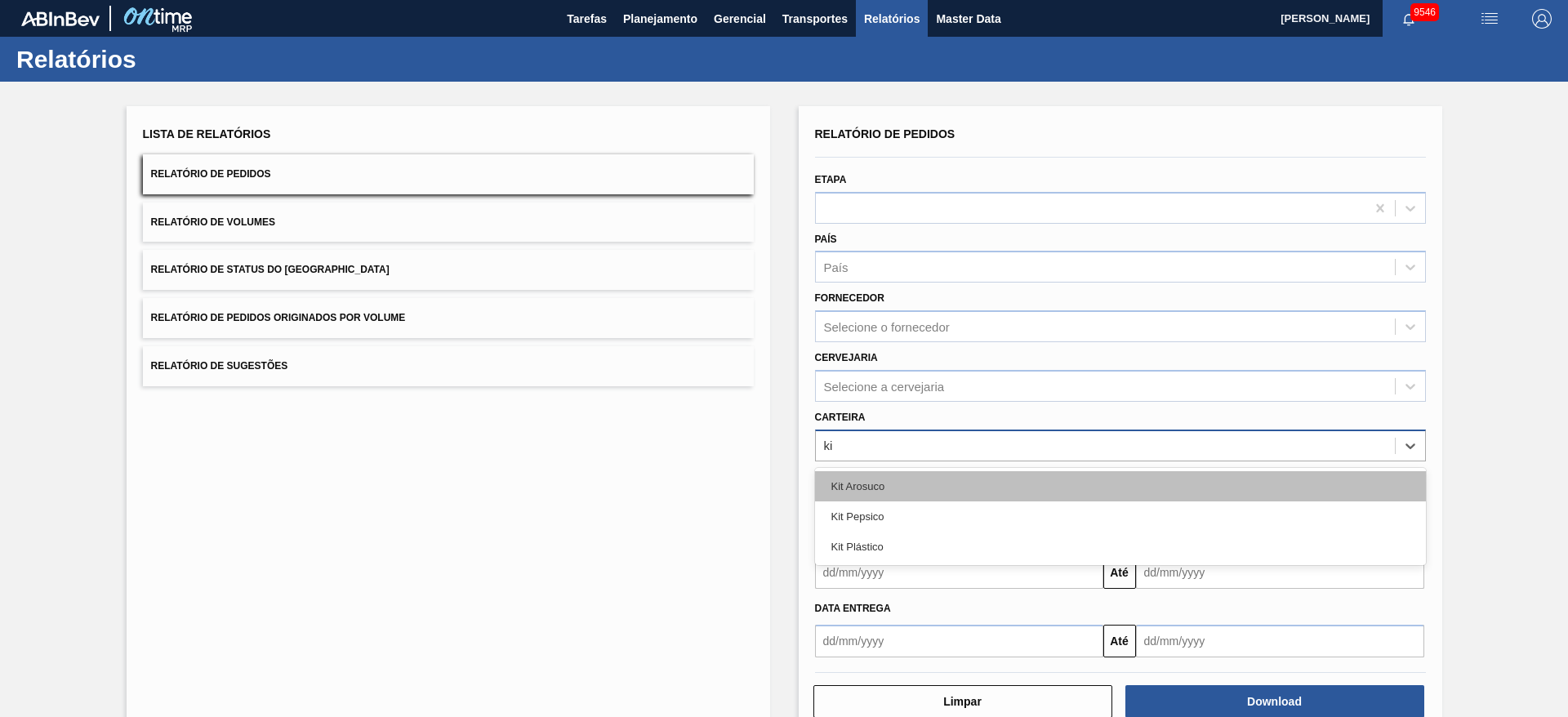
type input "kit"
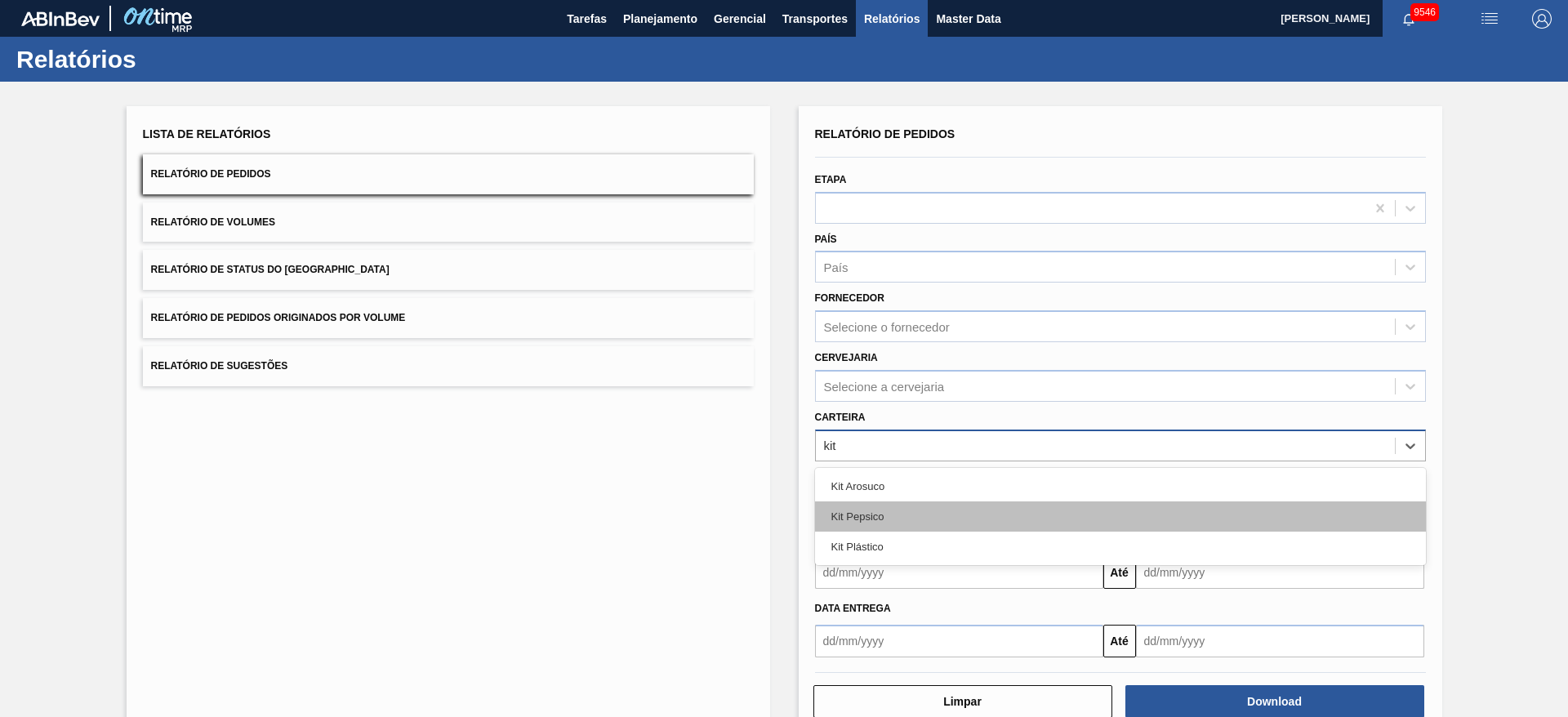
click at [918, 518] on div "Kit Pepsico" at bounding box center [1120, 516] width 611 height 30
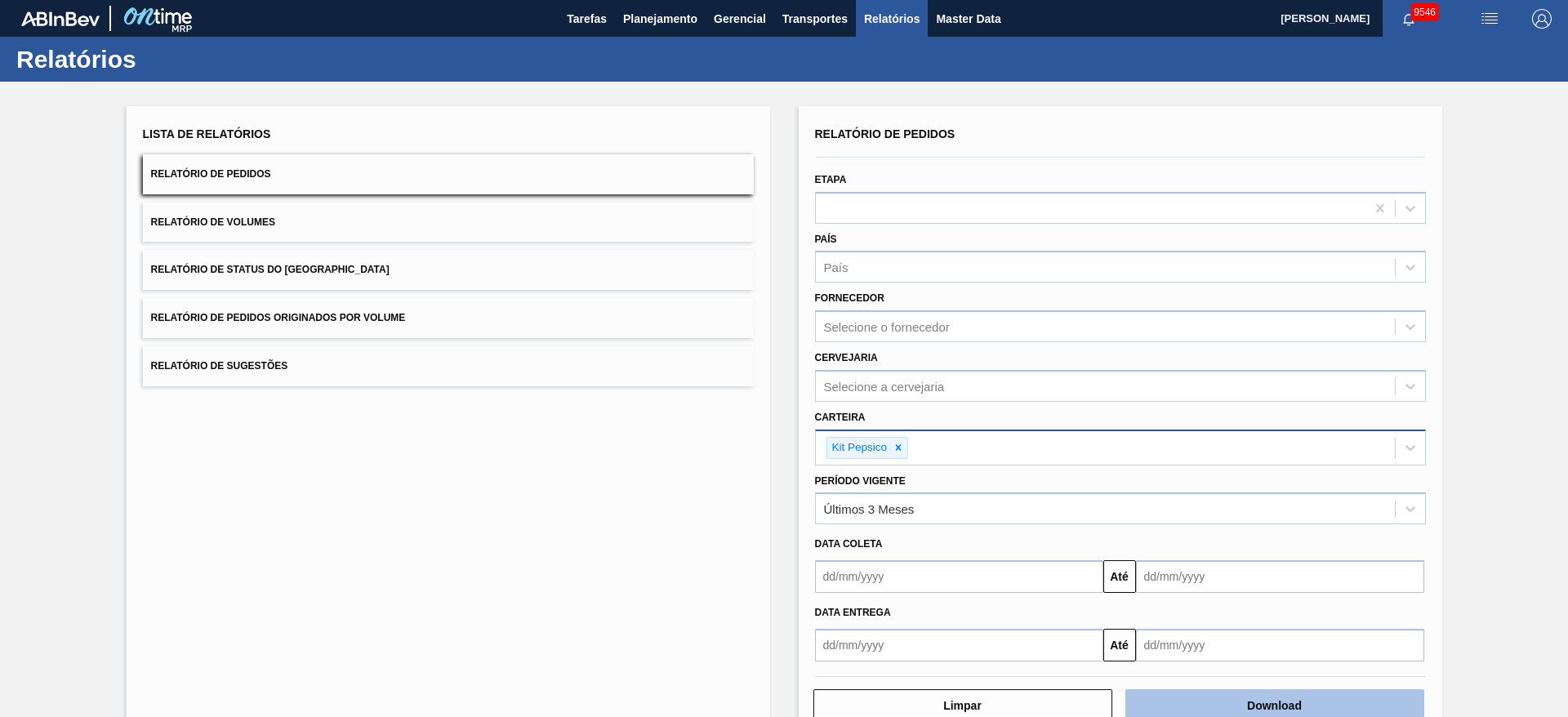
click at [1224, 698] on button "Download" at bounding box center [1275, 706] width 299 height 33
click at [901, 442] on icon at bounding box center [898, 447] width 11 height 11
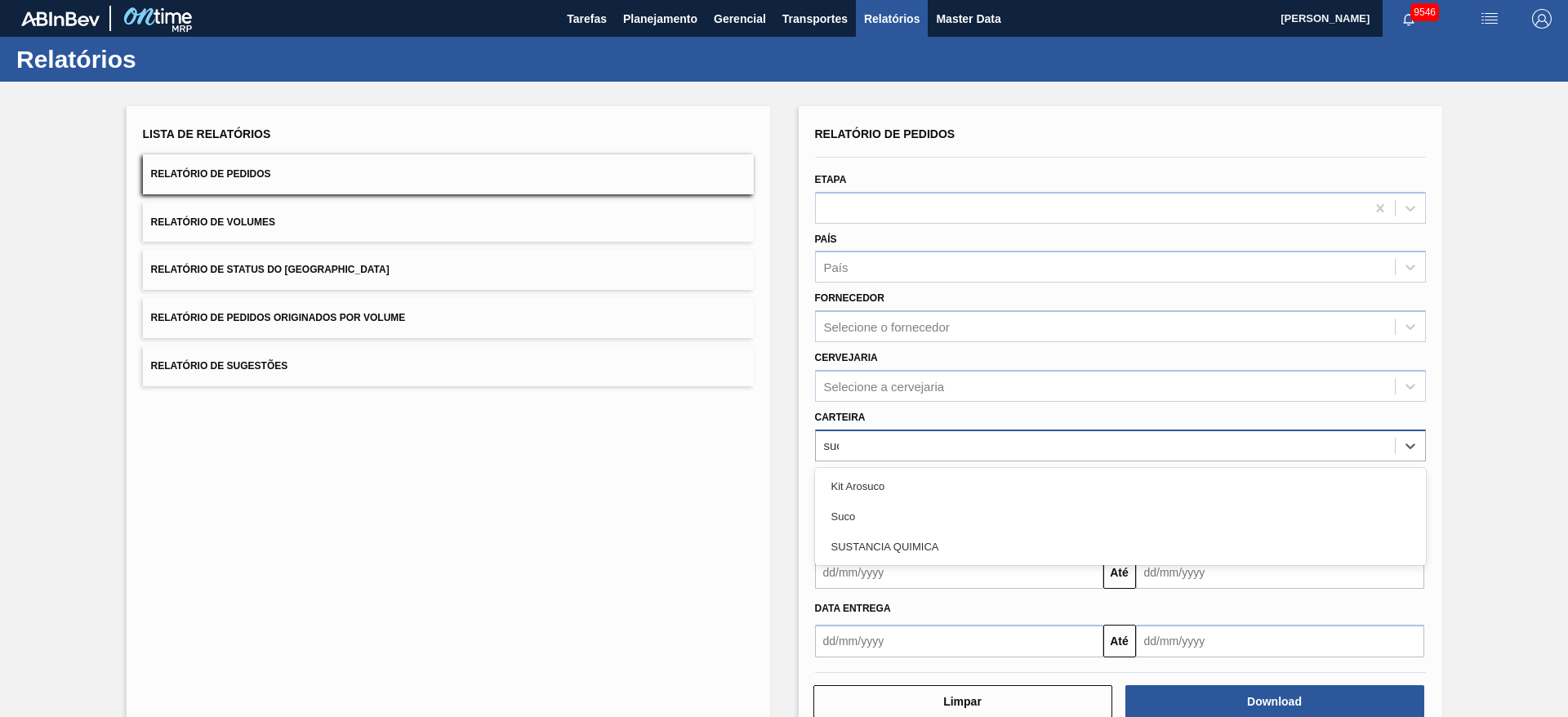
type input "suco"
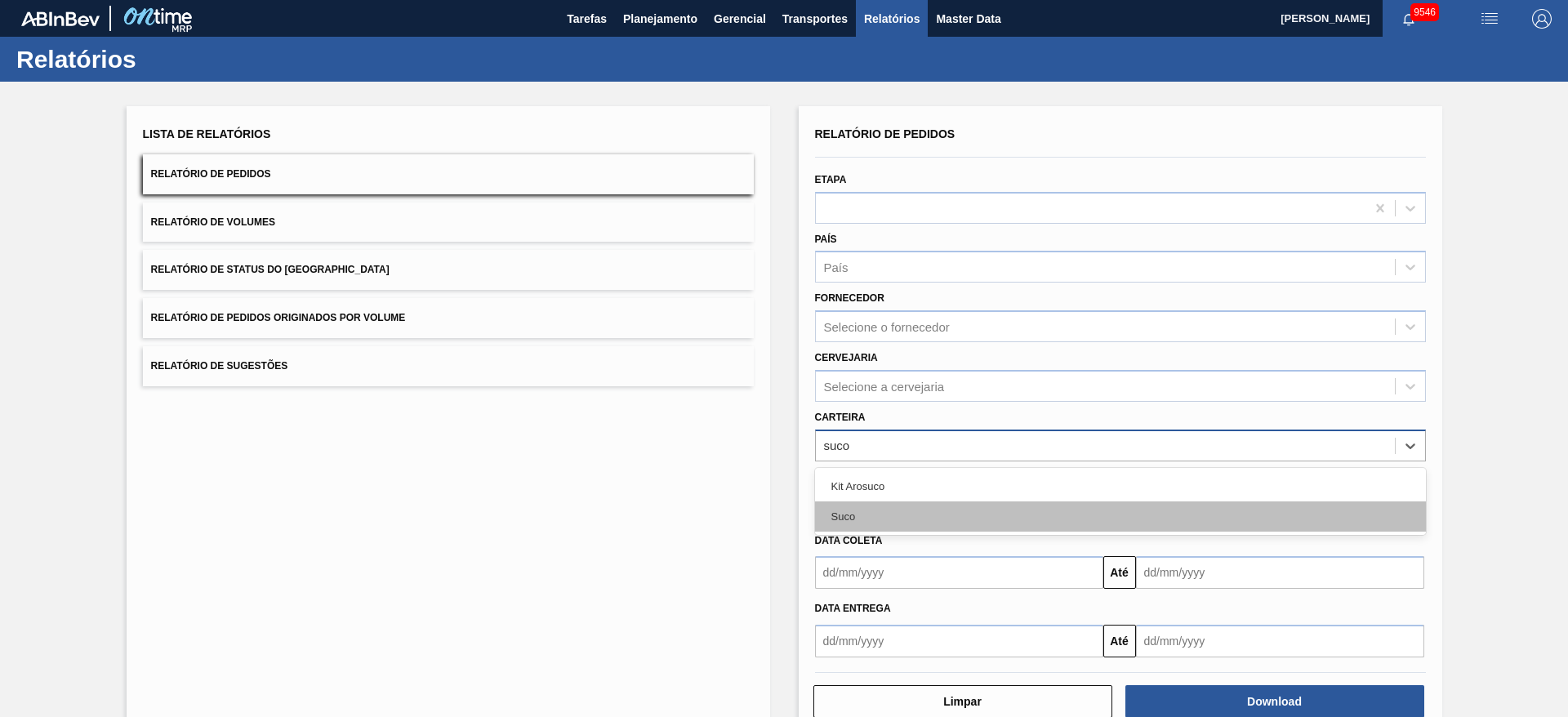
click at [934, 517] on div "Suco" at bounding box center [1120, 516] width 611 height 30
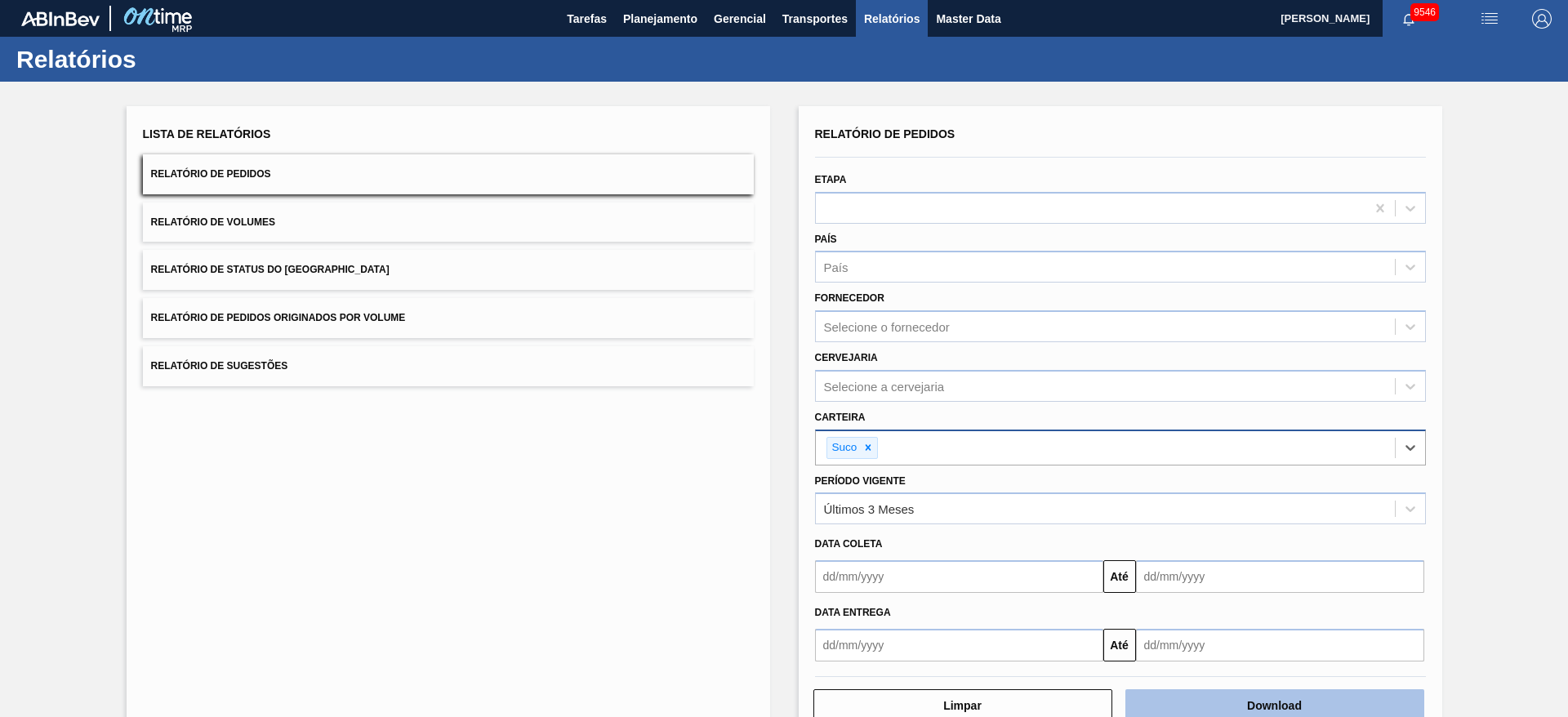
click at [1216, 703] on button "Download" at bounding box center [1275, 706] width 299 height 33
click at [492, 265] on button "Relatório de Status do Estoque" at bounding box center [448, 270] width 611 height 40
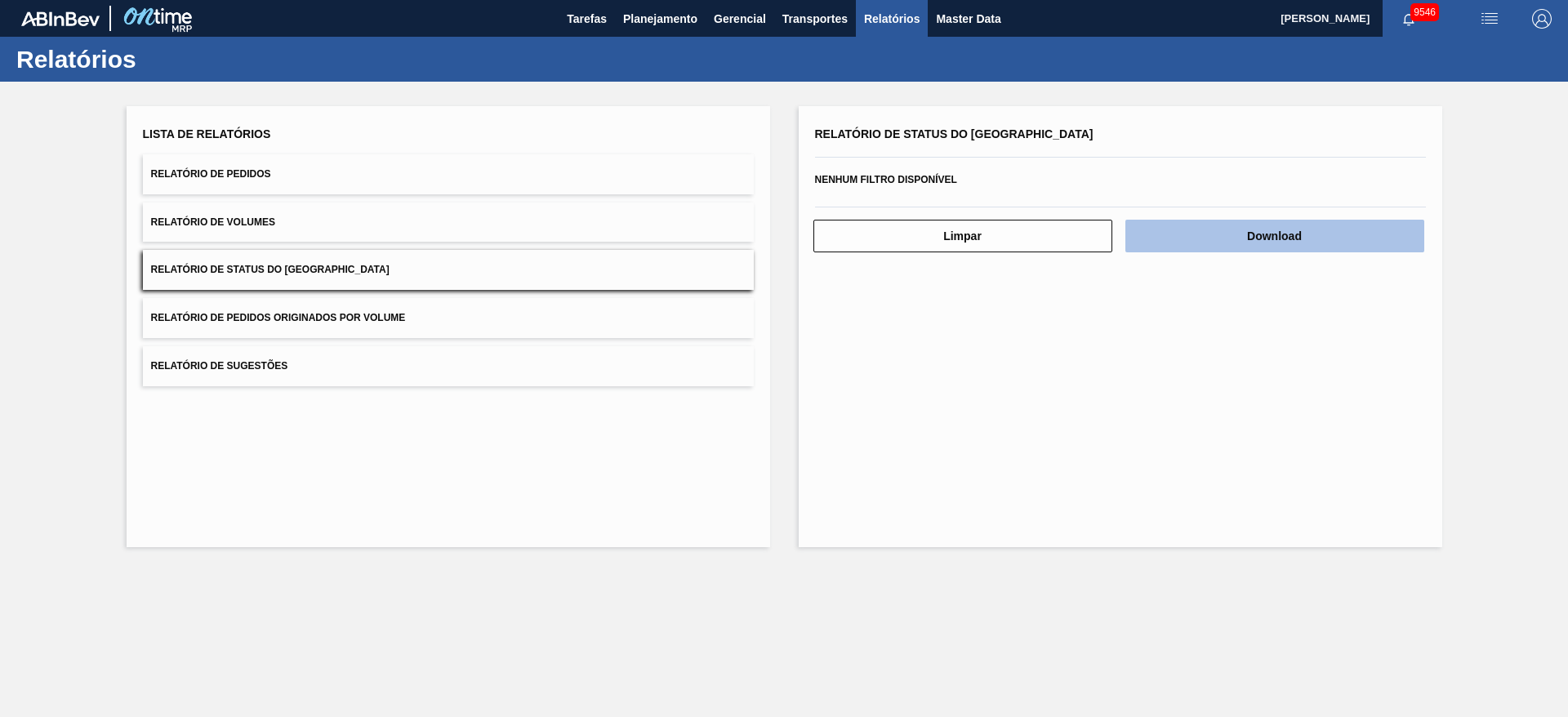
click at [1243, 236] on button "Download" at bounding box center [1275, 236] width 299 height 33
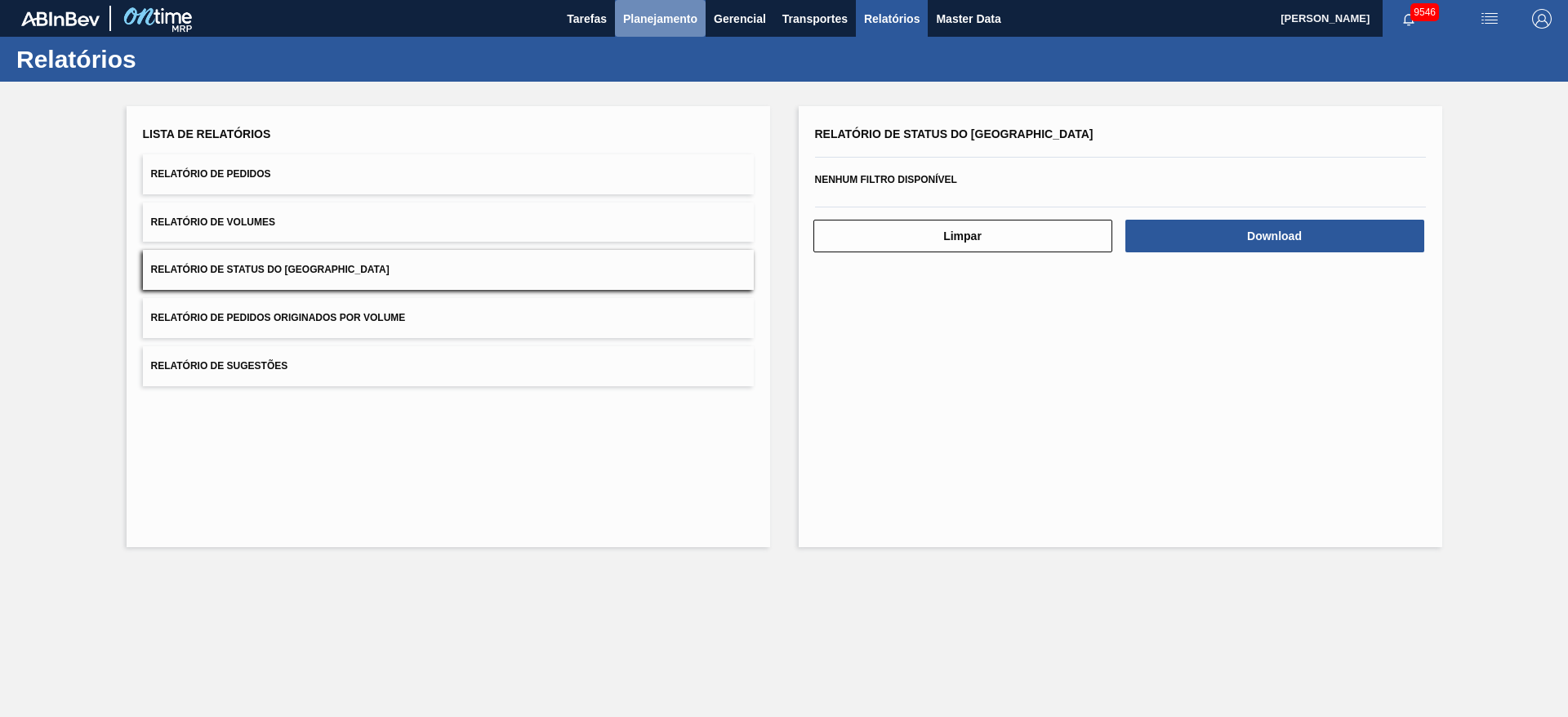
click at [668, 29] on button "Planejamento" at bounding box center [660, 18] width 91 height 37
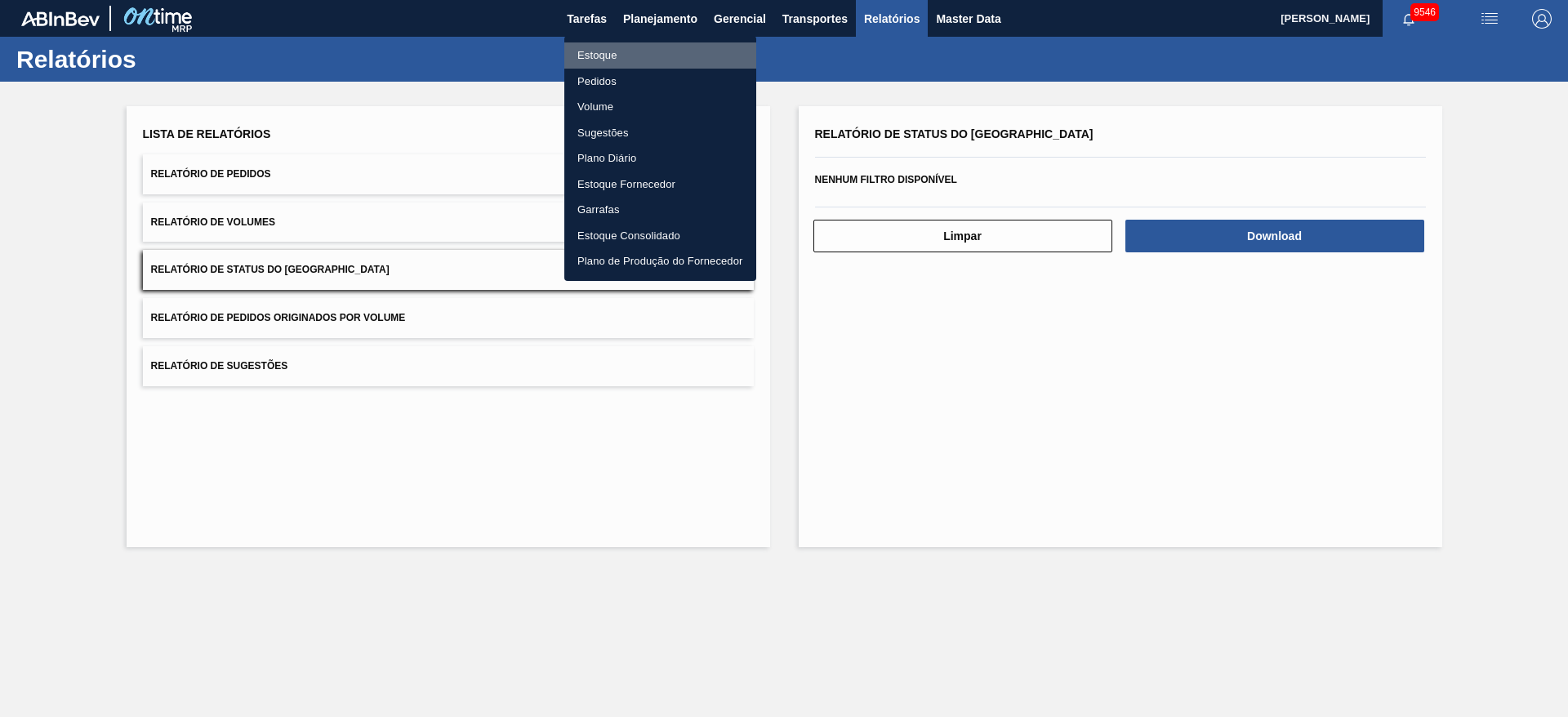
click at [656, 52] on li "Estoque" at bounding box center [660, 56] width 192 height 26
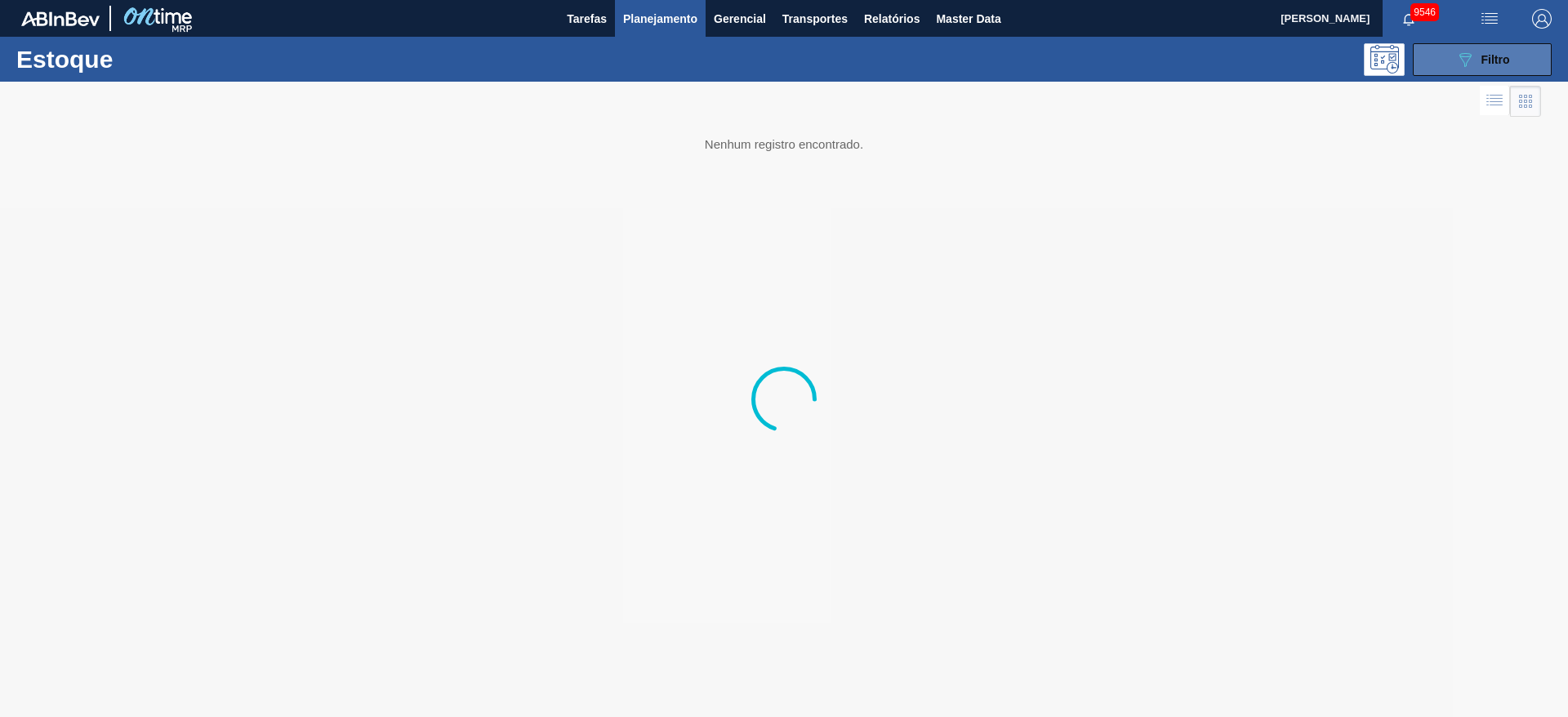
click at [1475, 65] on div "089F7B8B-B2A5-4AFE-B5C0-19BA573D28AC Filtro" at bounding box center [1482, 60] width 55 height 20
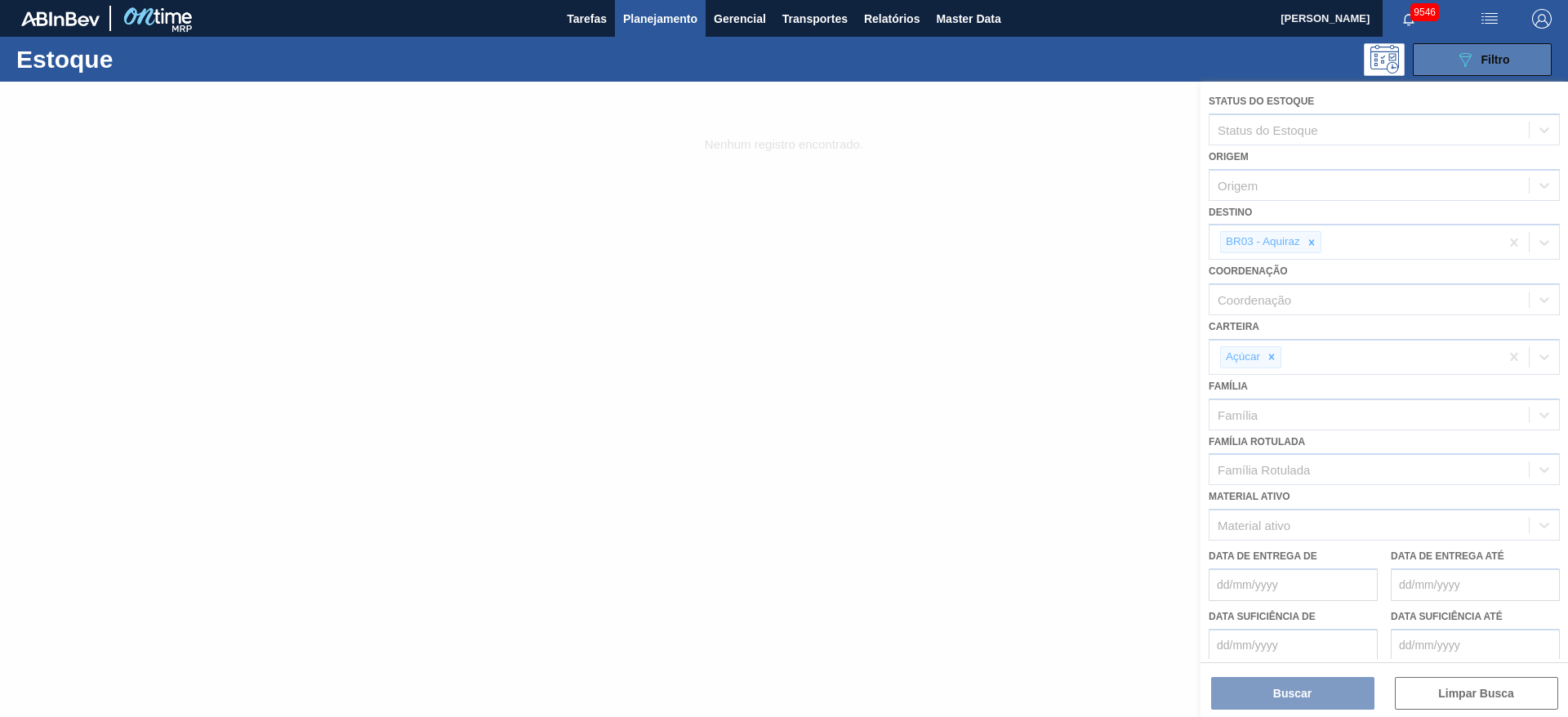
click at [1475, 65] on div "089F7B8B-B2A5-4AFE-B5C0-19BA573D28AC Filtro" at bounding box center [1482, 60] width 55 height 20
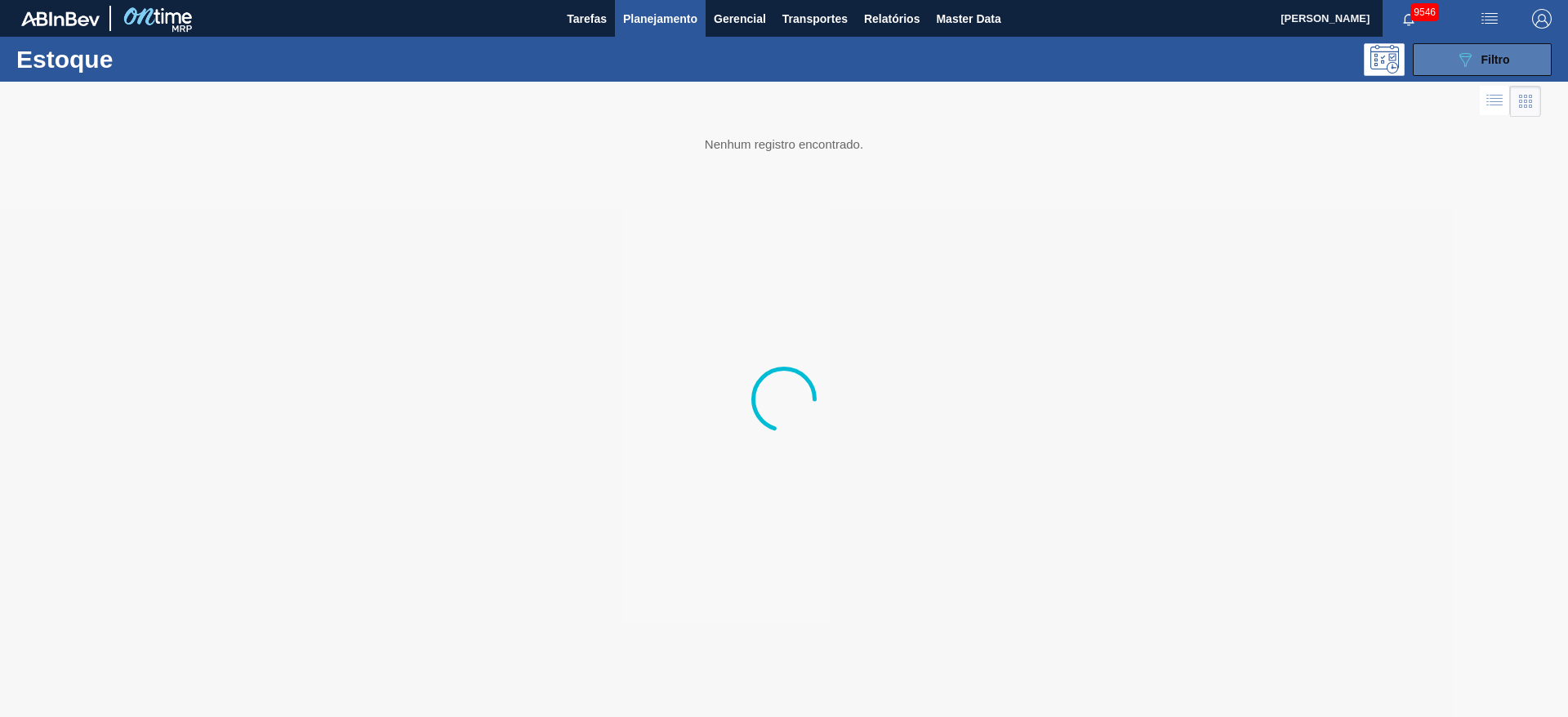
click at [1464, 58] on icon "089F7B8B-B2A5-4AFE-B5C0-19BA573D28AC" at bounding box center [1465, 60] width 20 height 20
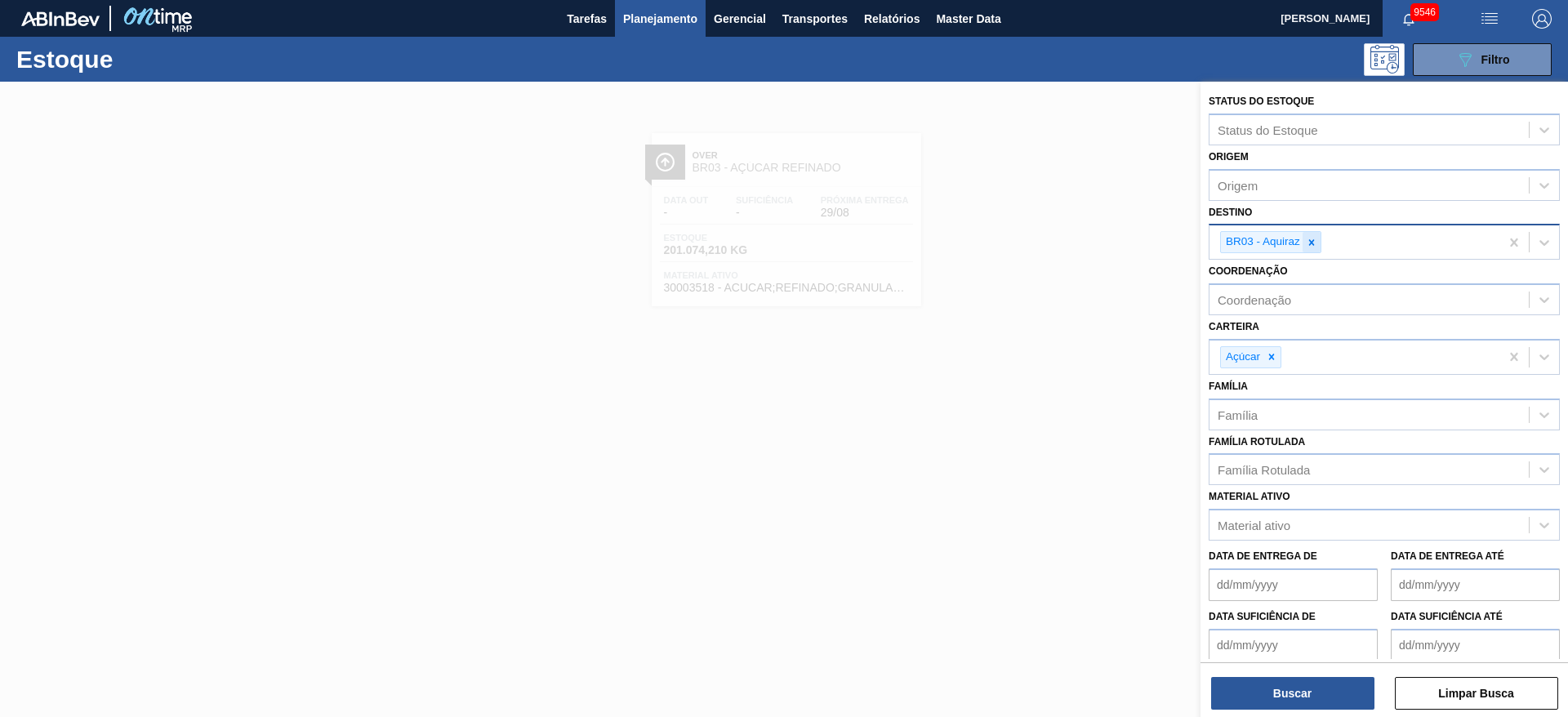
click at [1311, 240] on icon at bounding box center [1312, 243] width 11 height 11
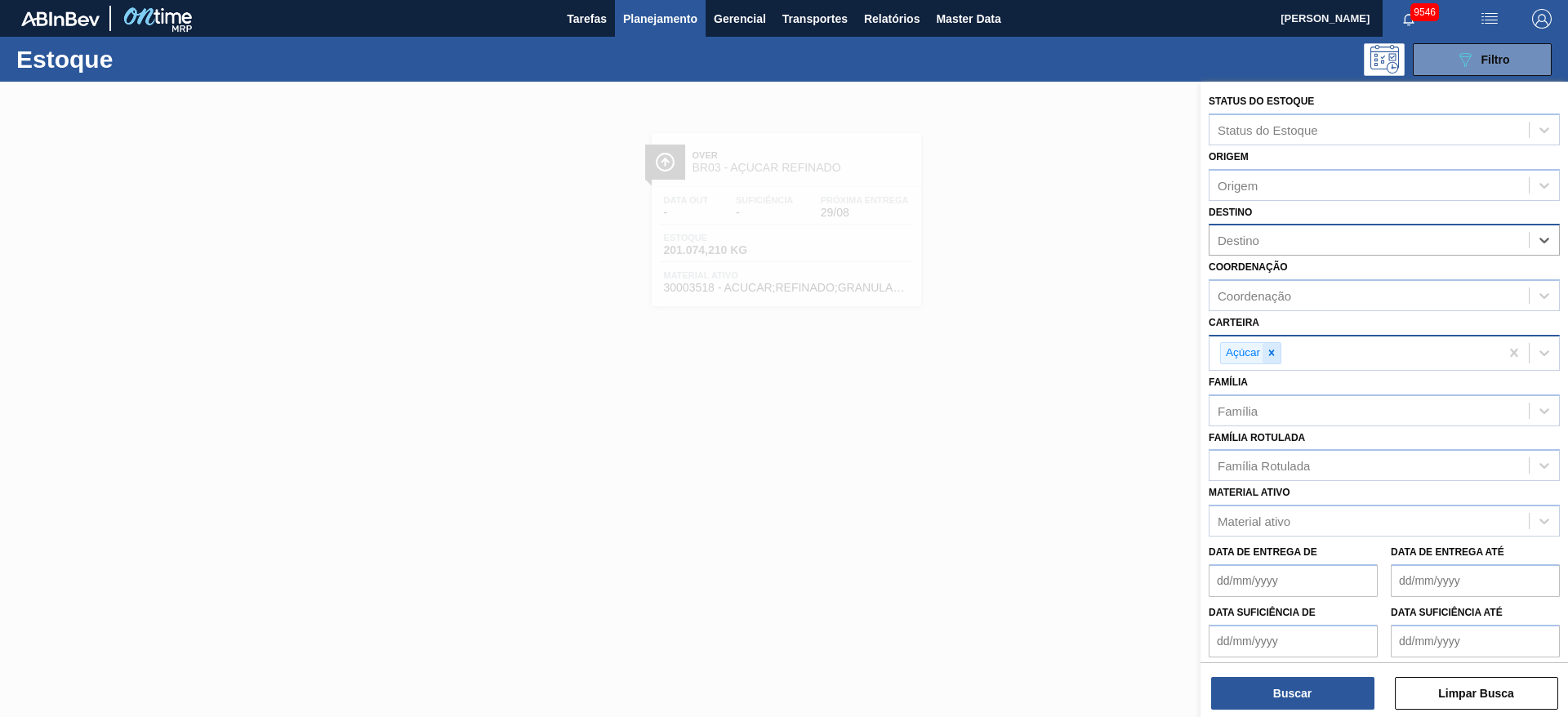
click at [1267, 348] on icon at bounding box center [1272, 353] width 11 height 11
click at [1267, 348] on div "Carteira" at bounding box center [1369, 351] width 320 height 24
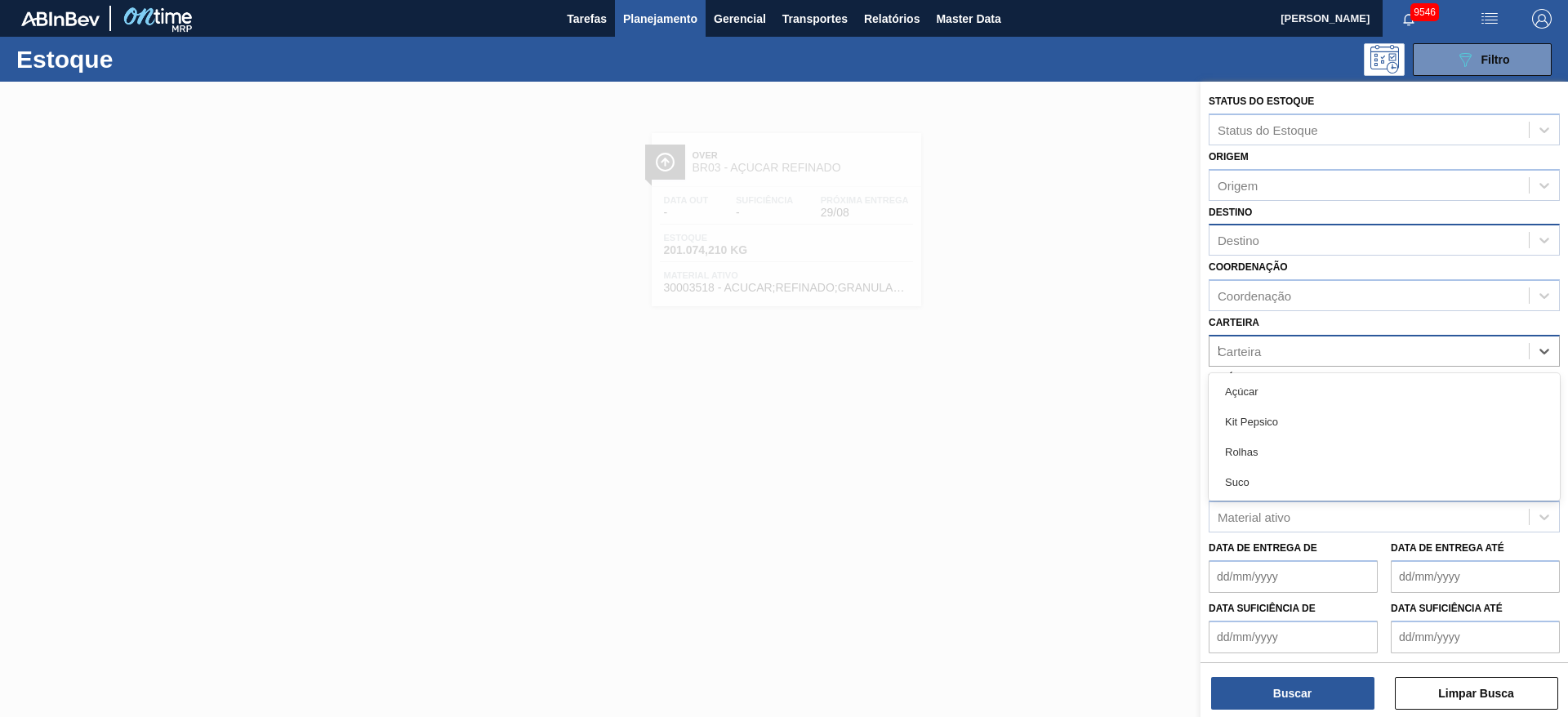
type input "ki"
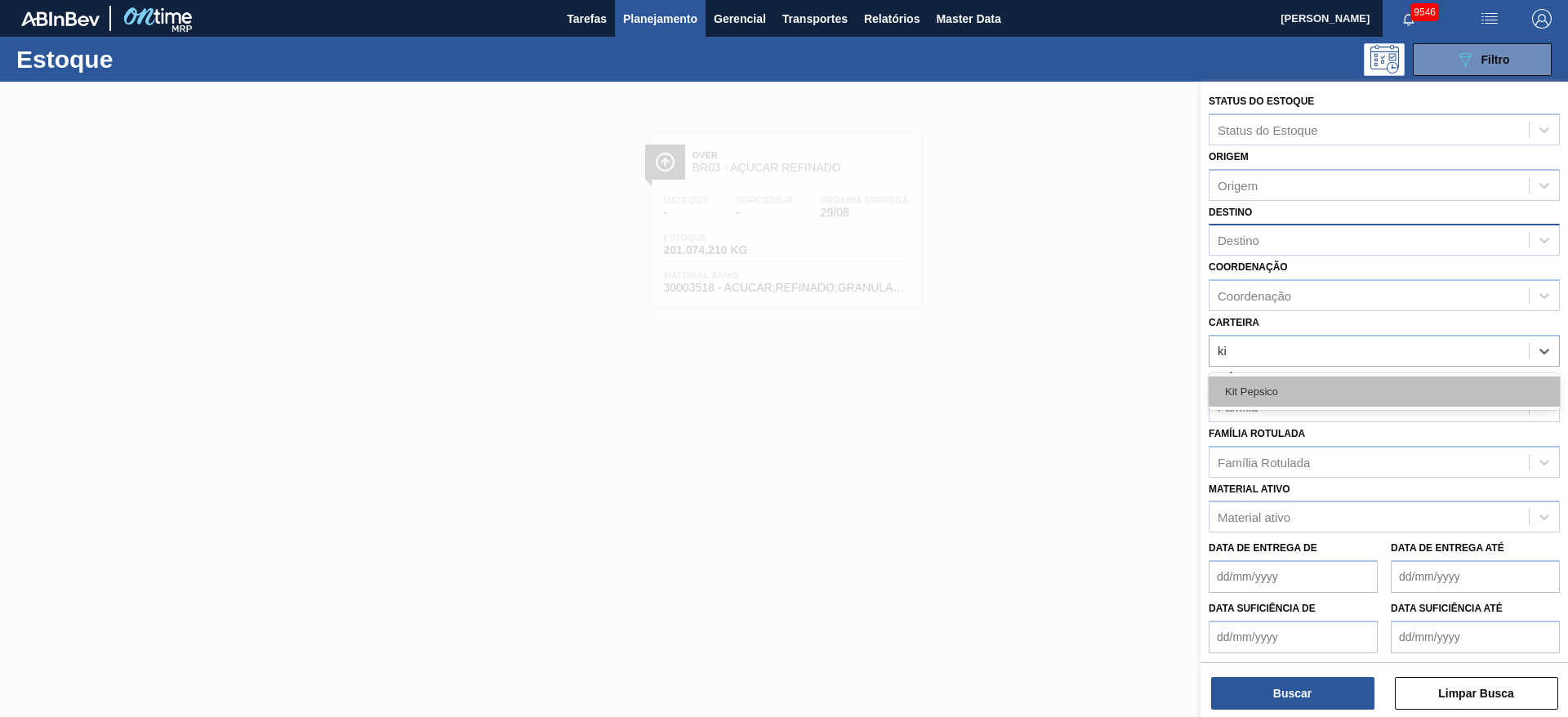
drag, startPoint x: 1266, startPoint y: 400, endPoint x: 1277, endPoint y: 316, distance: 84.7
click at [1268, 400] on div "Kit Pepsico" at bounding box center [1385, 392] width 352 height 30
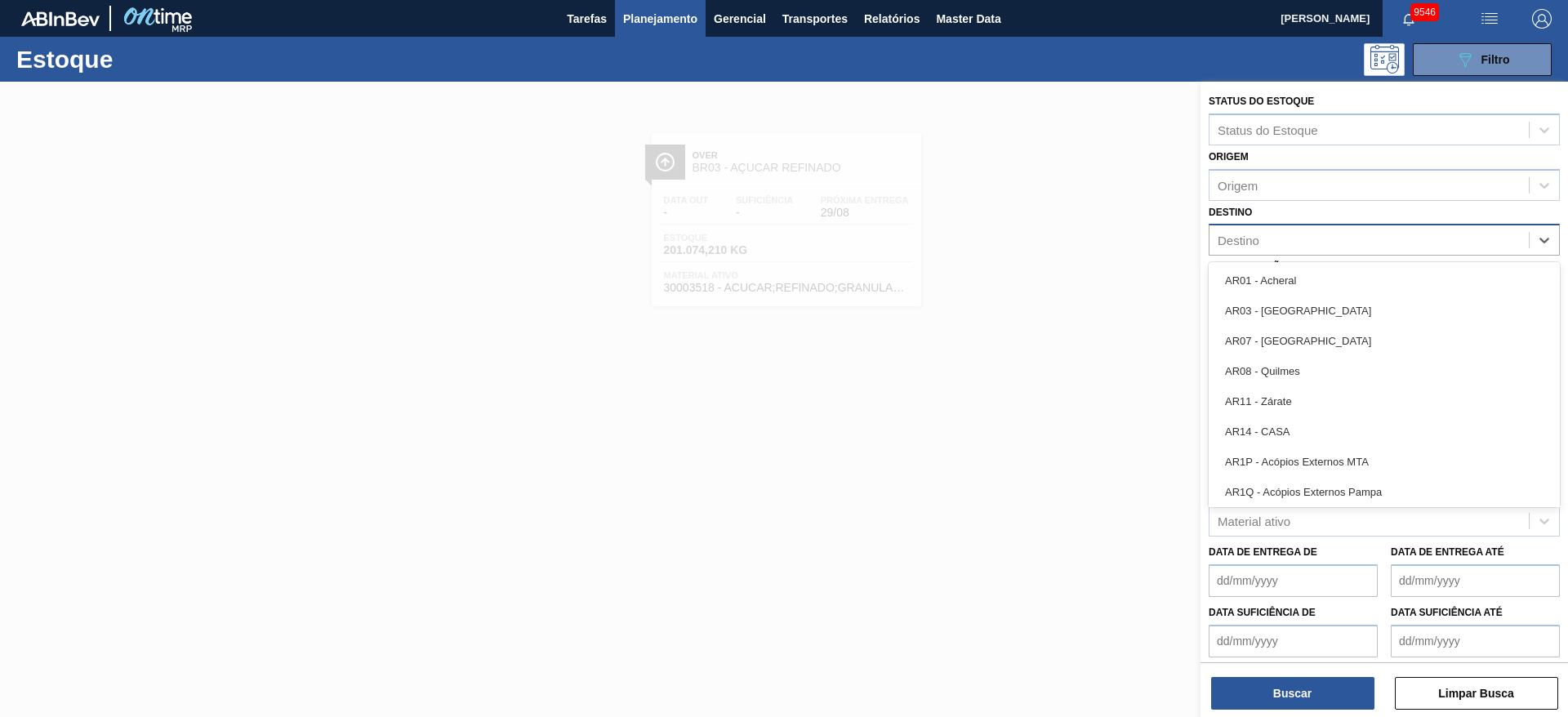
click at [1266, 247] on div "Destino" at bounding box center [1369, 240] width 320 height 24
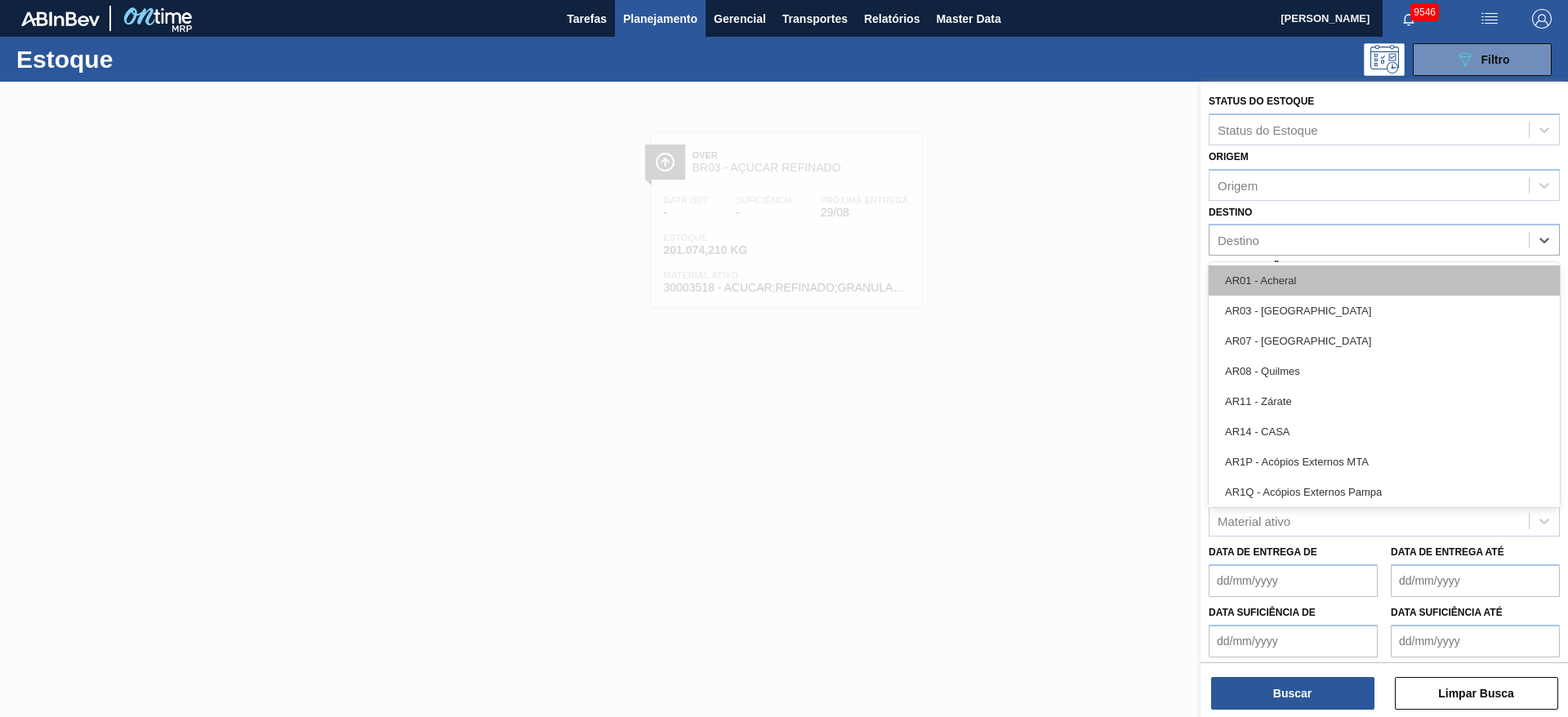
type input "2"
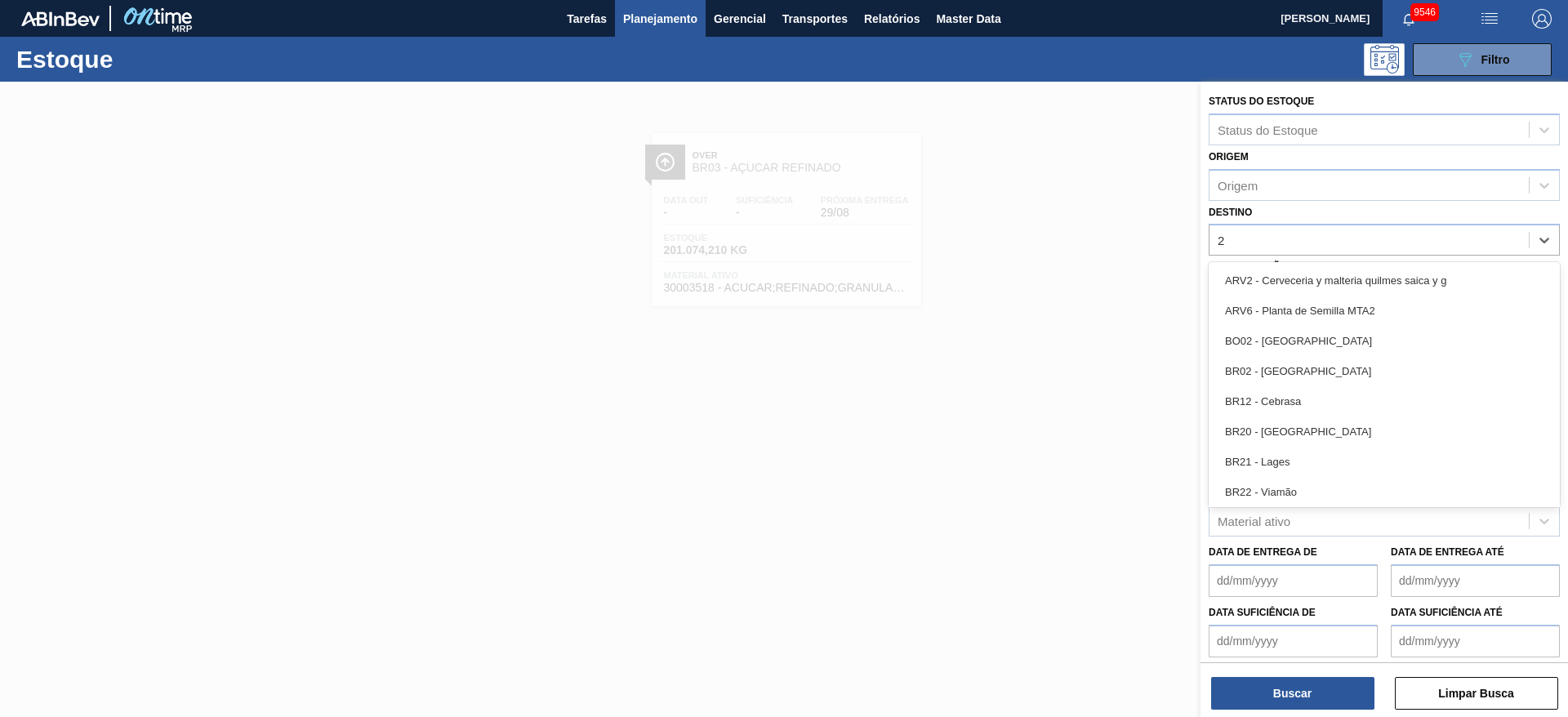
click at [1315, 427] on div "BR20 - Sapucaia" at bounding box center [1385, 432] width 352 height 30
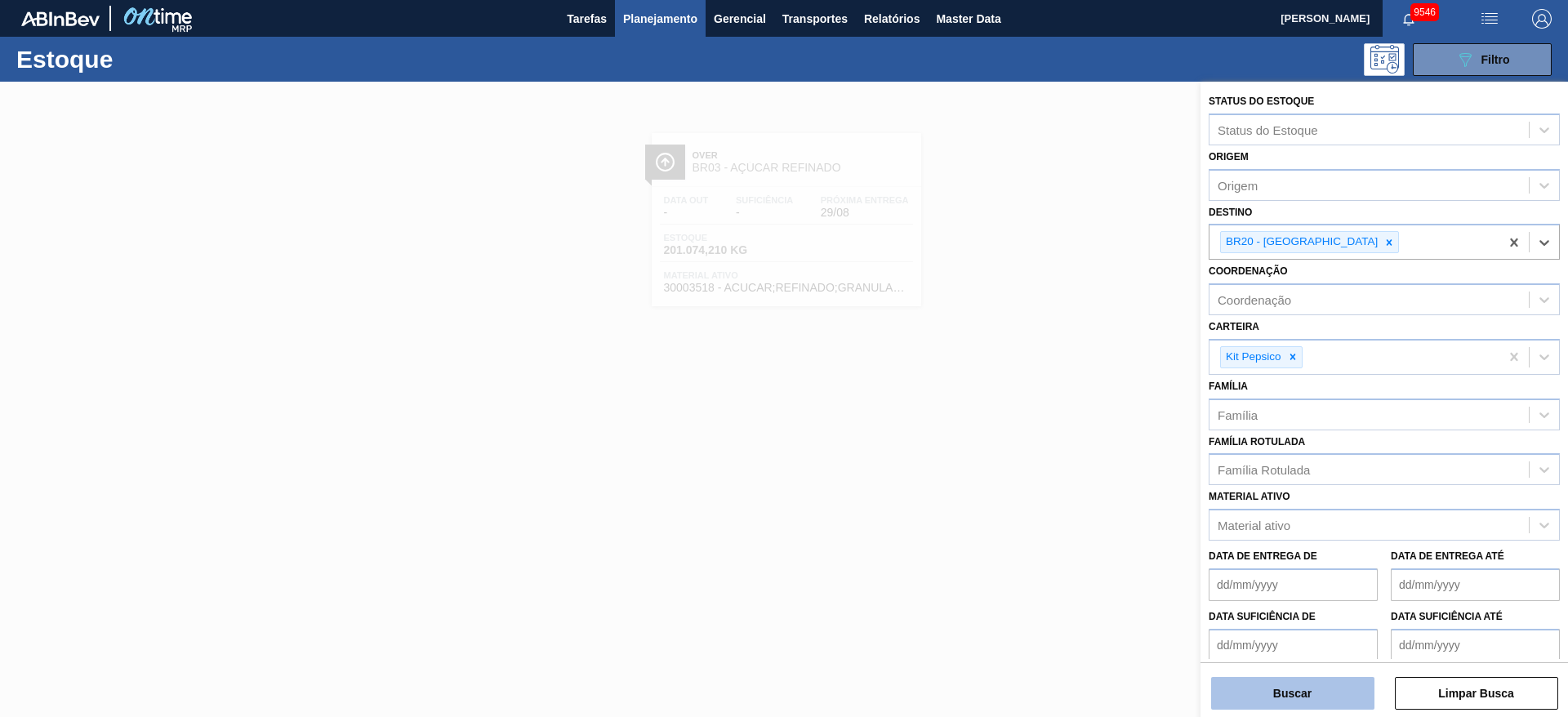
click at [1315, 683] on button "Buscar" at bounding box center [1293, 693] width 164 height 33
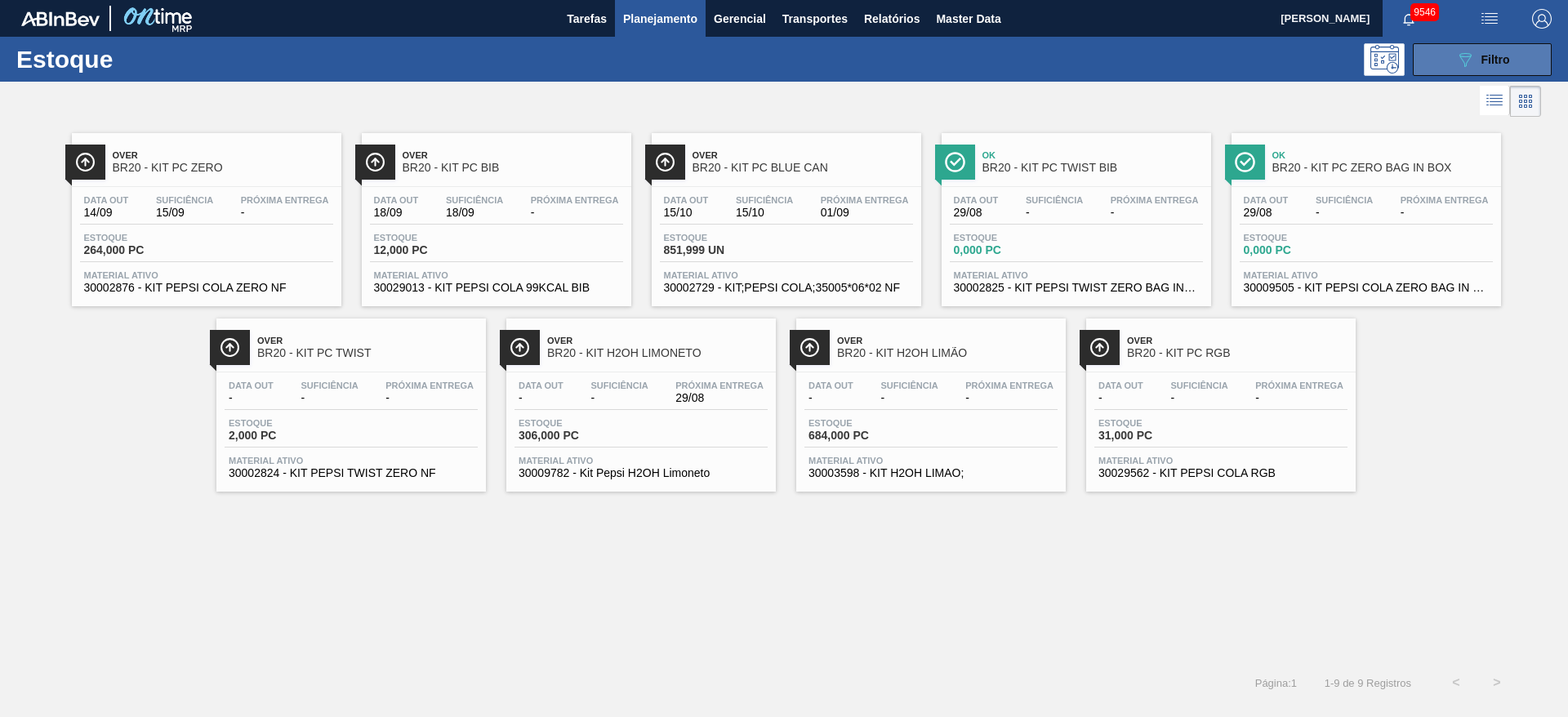
click at [1486, 51] on div "089F7B8B-B2A5-4AFE-B5C0-19BA573D28AC Filtro" at bounding box center [1482, 60] width 55 height 20
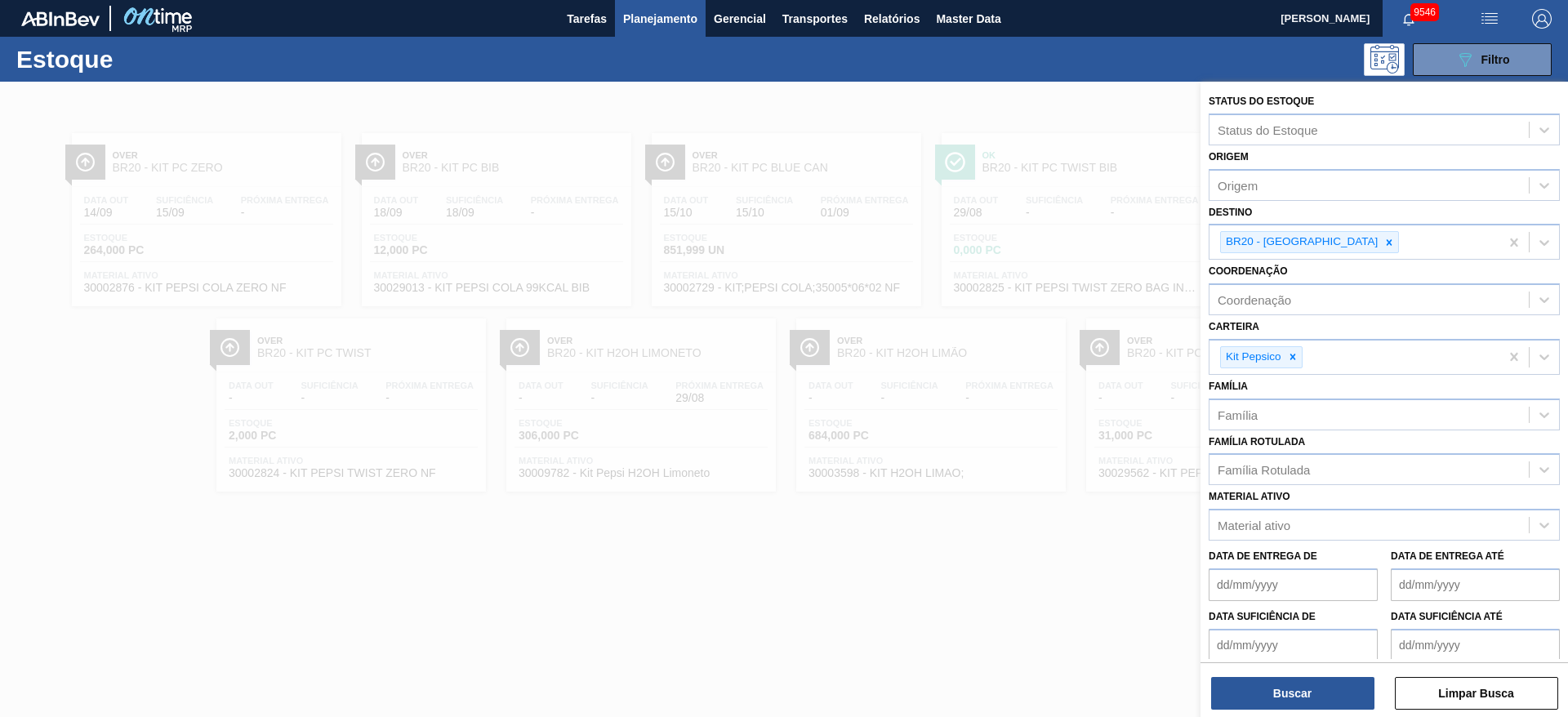
click at [1160, 605] on div at bounding box center [784, 440] width 1568 height 717
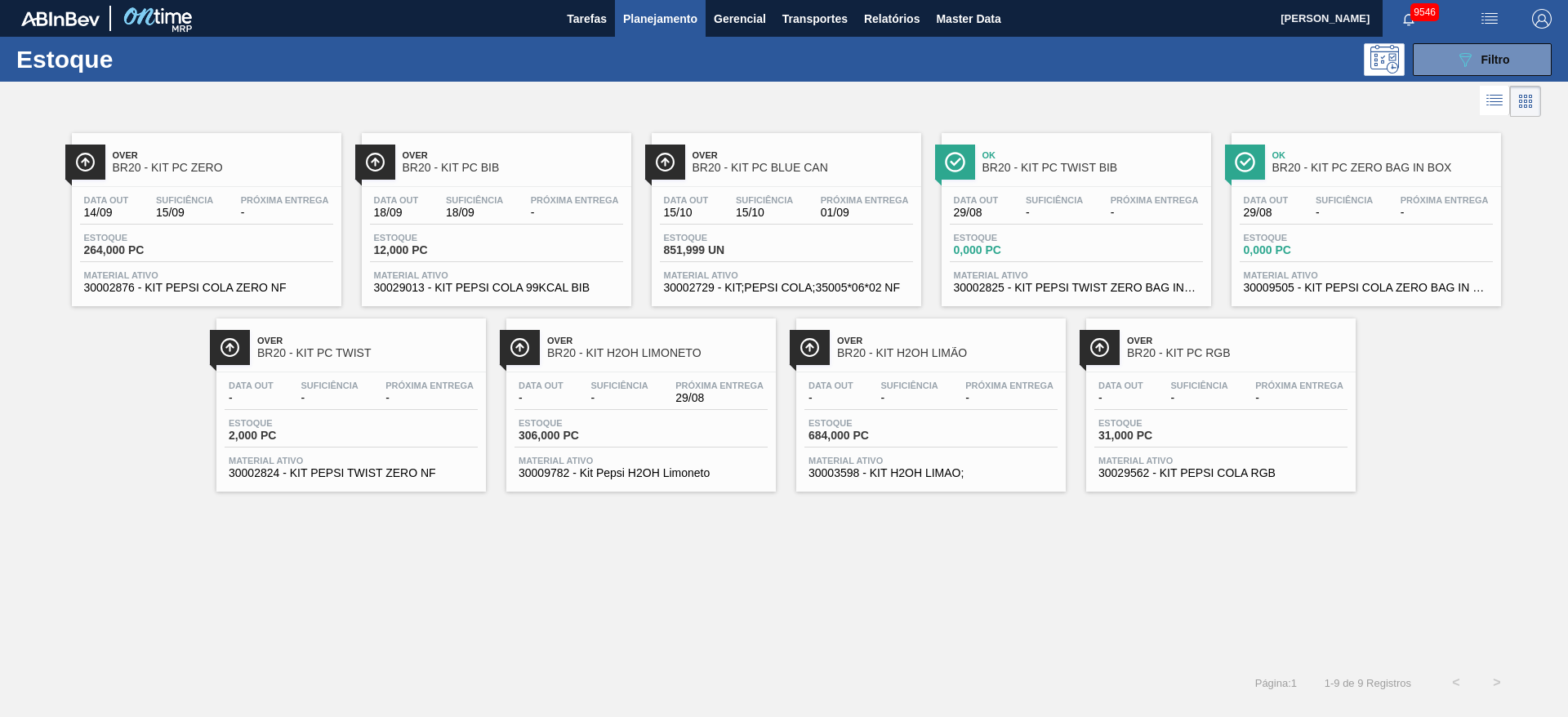
click at [873, 618] on div "Over BR20 - KIT PC ZERO Data out 14/09 Suficiência 15/09 Próxima Entrega - Esto…" at bounding box center [784, 392] width 1568 height 541
click at [1501, 73] on button "089F7B8B-B2A5-4AFE-B5C0-19BA573D28AC Filtro" at bounding box center [1482, 60] width 139 height 33
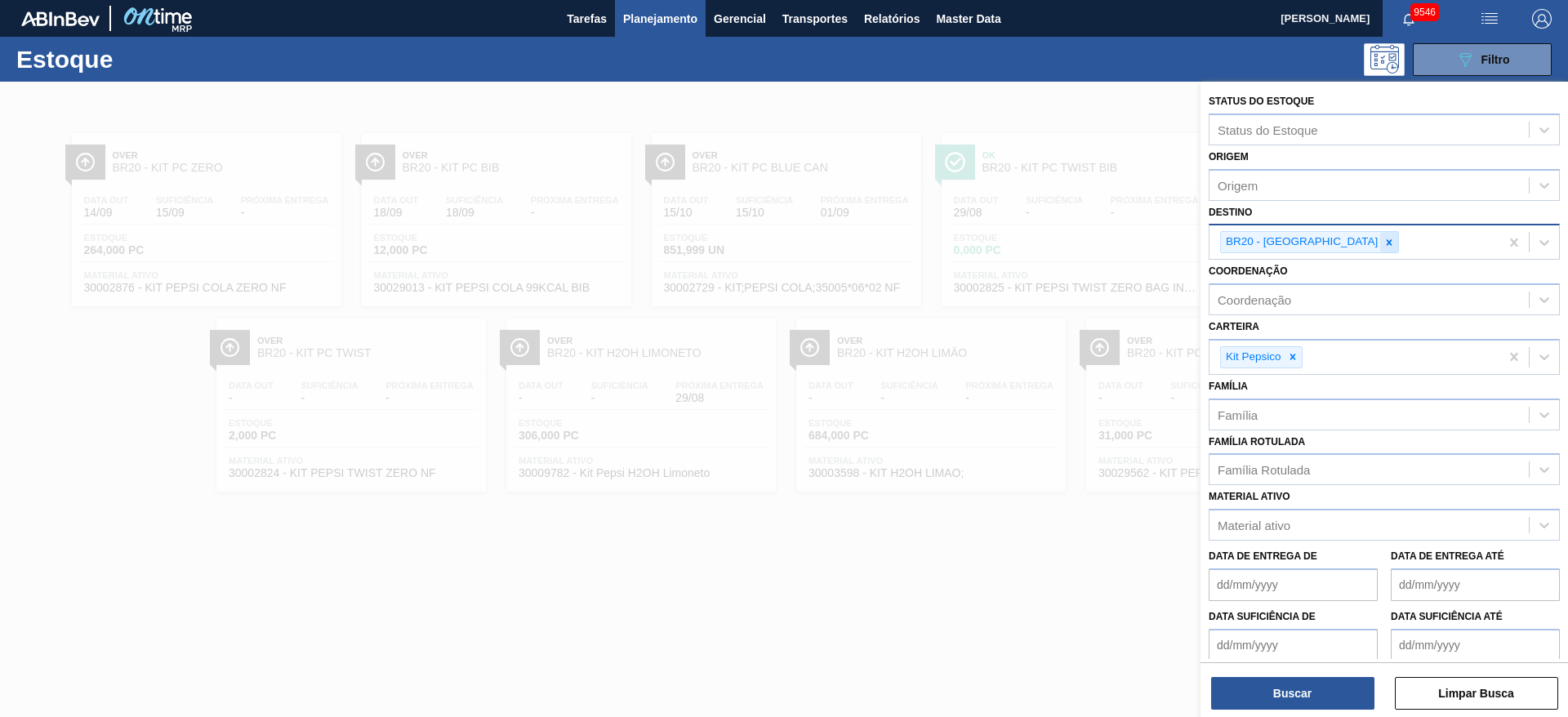
click at [1380, 249] on div at bounding box center [1389, 242] width 18 height 20
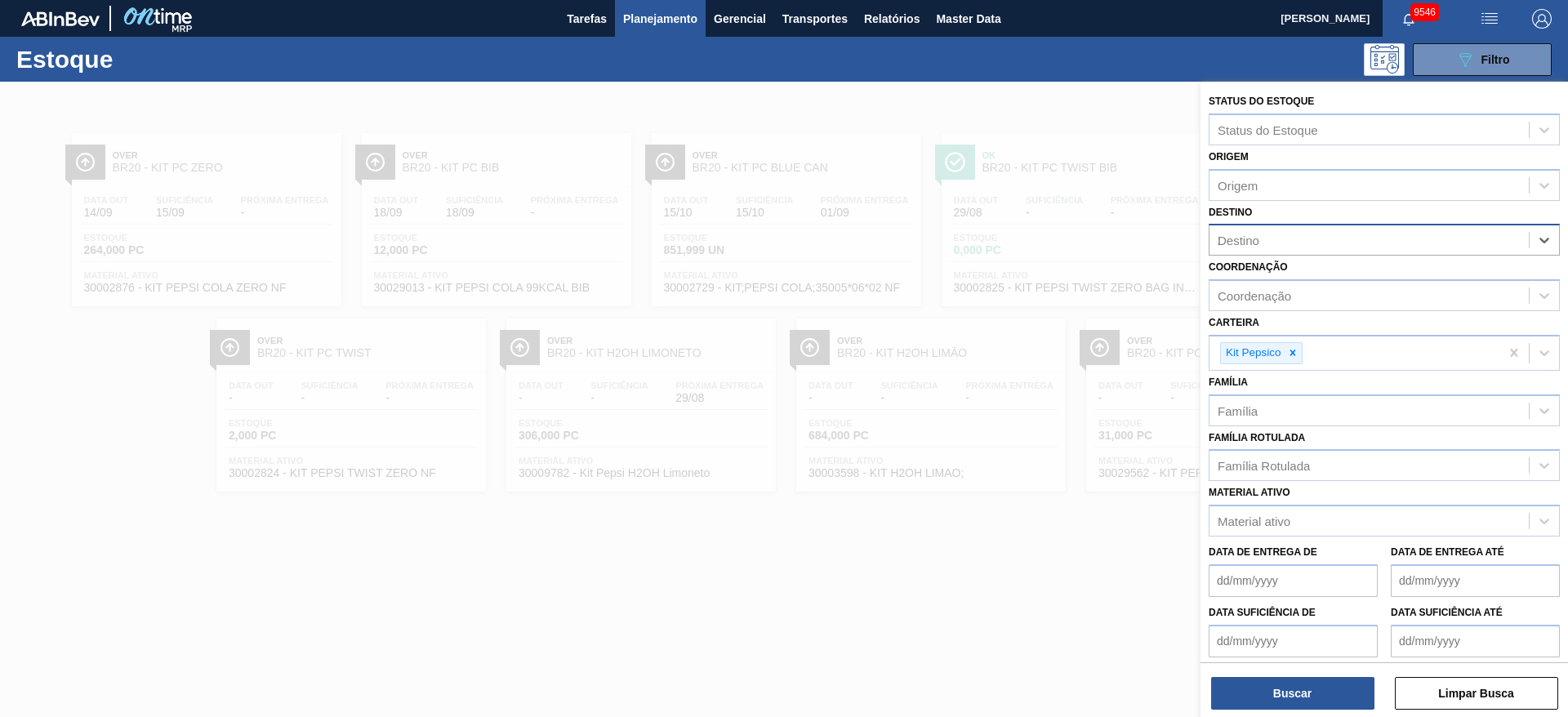
type input "22"
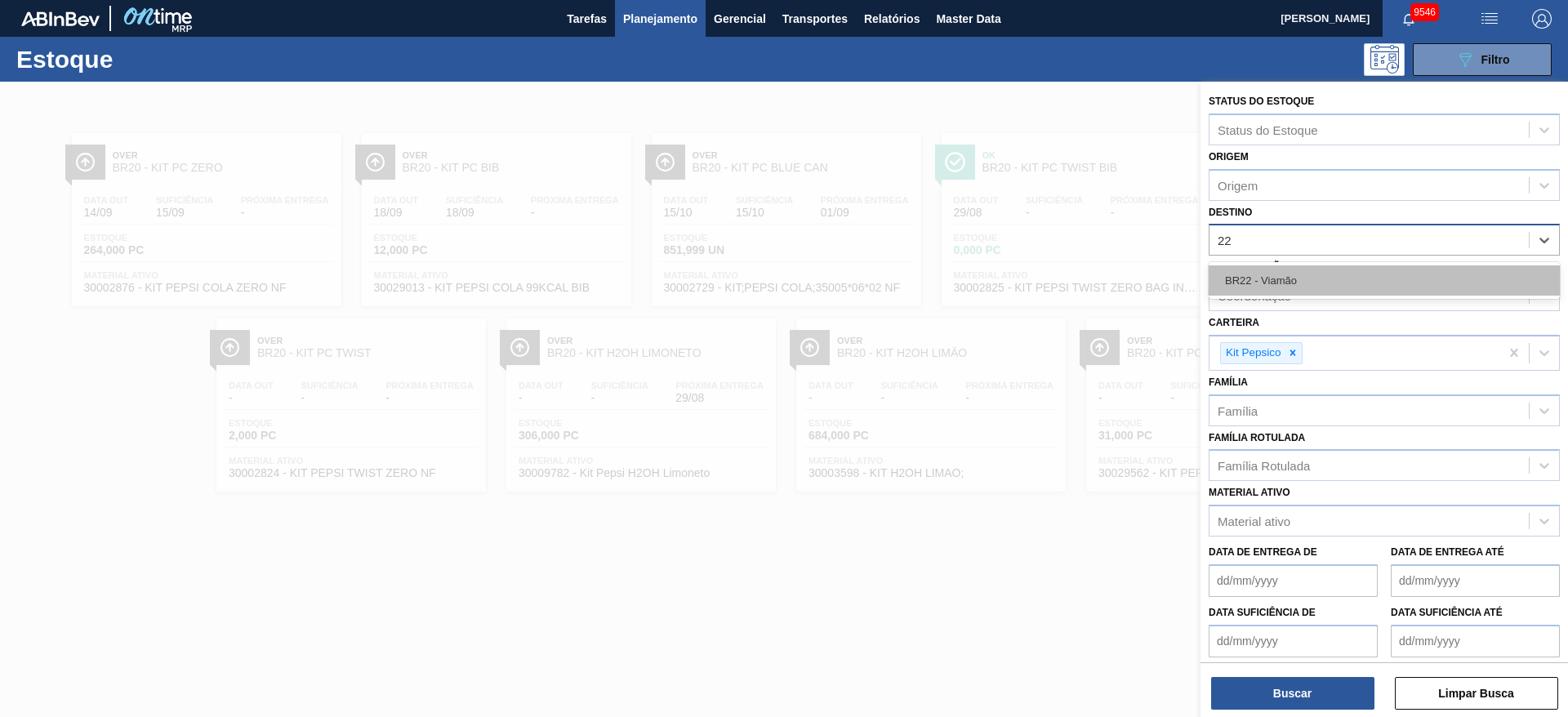
drag, startPoint x: 1321, startPoint y: 279, endPoint x: 1314, endPoint y: 311, distance: 32.8
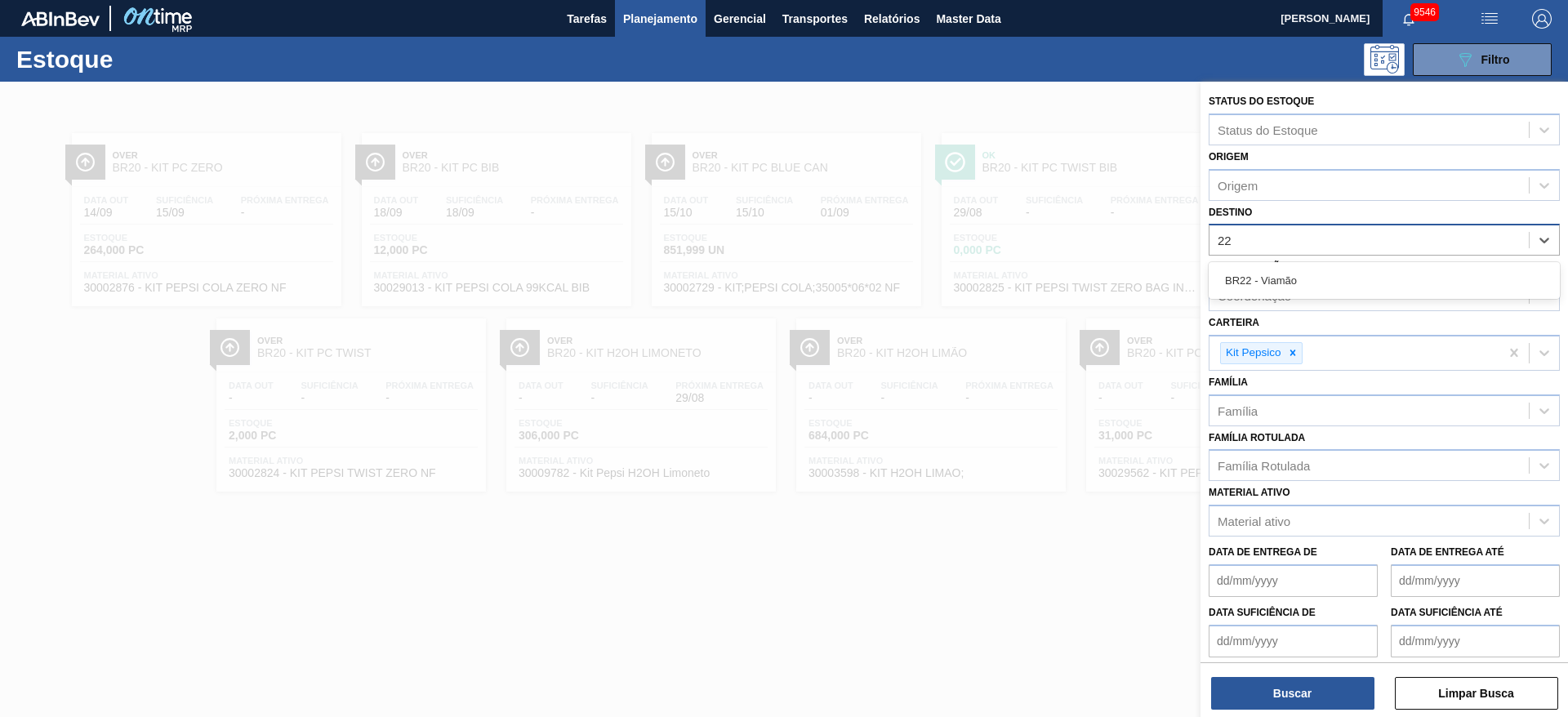
click at [1319, 280] on div "BR22 - Viamão" at bounding box center [1385, 280] width 352 height 30
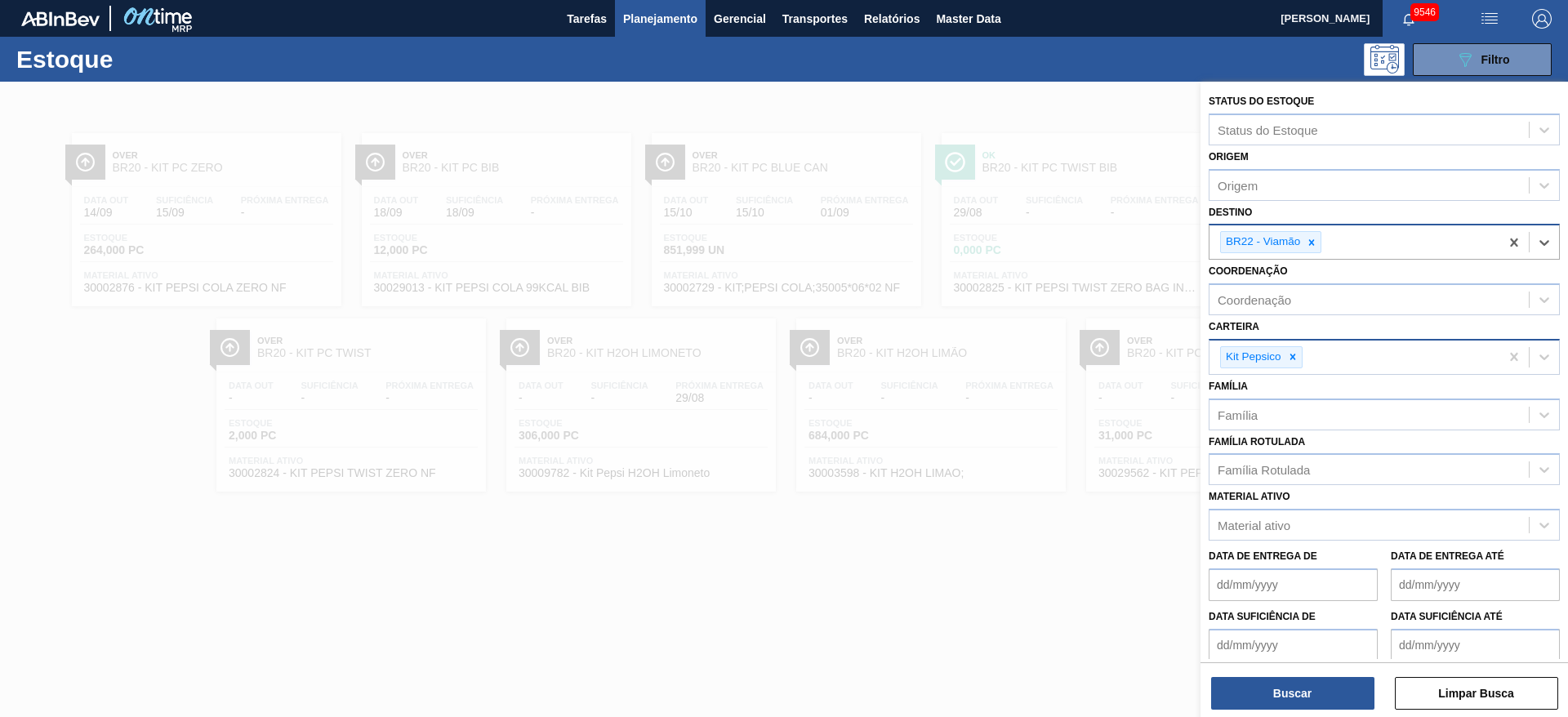
click at [1299, 371] on div "Kit Pepsico" at bounding box center [1355, 357] width 290 height 34
click at [1301, 368] on div "Kit Pepsico" at bounding box center [1261, 357] width 83 height 22
click at [1289, 362] on icon at bounding box center [1293, 357] width 11 height 11
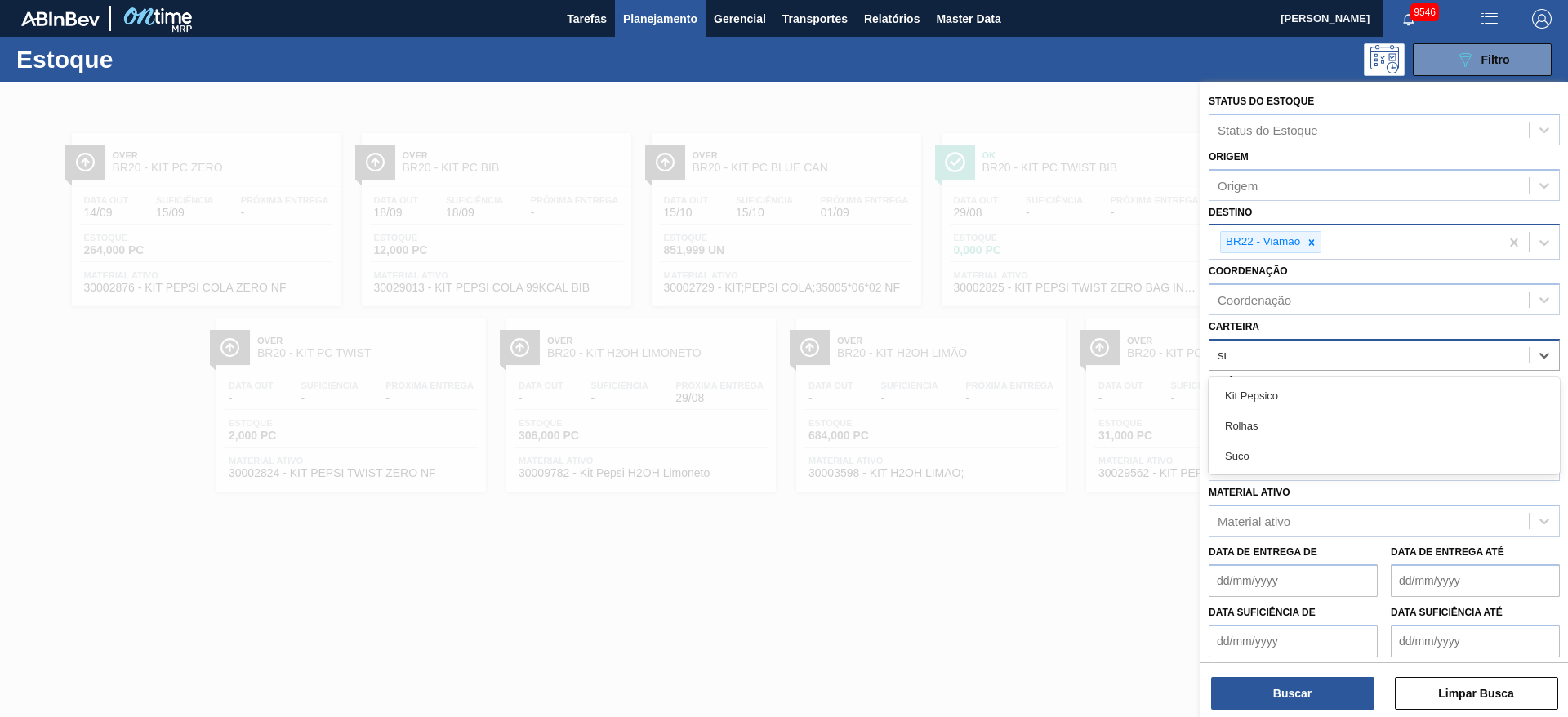
type input "suc"
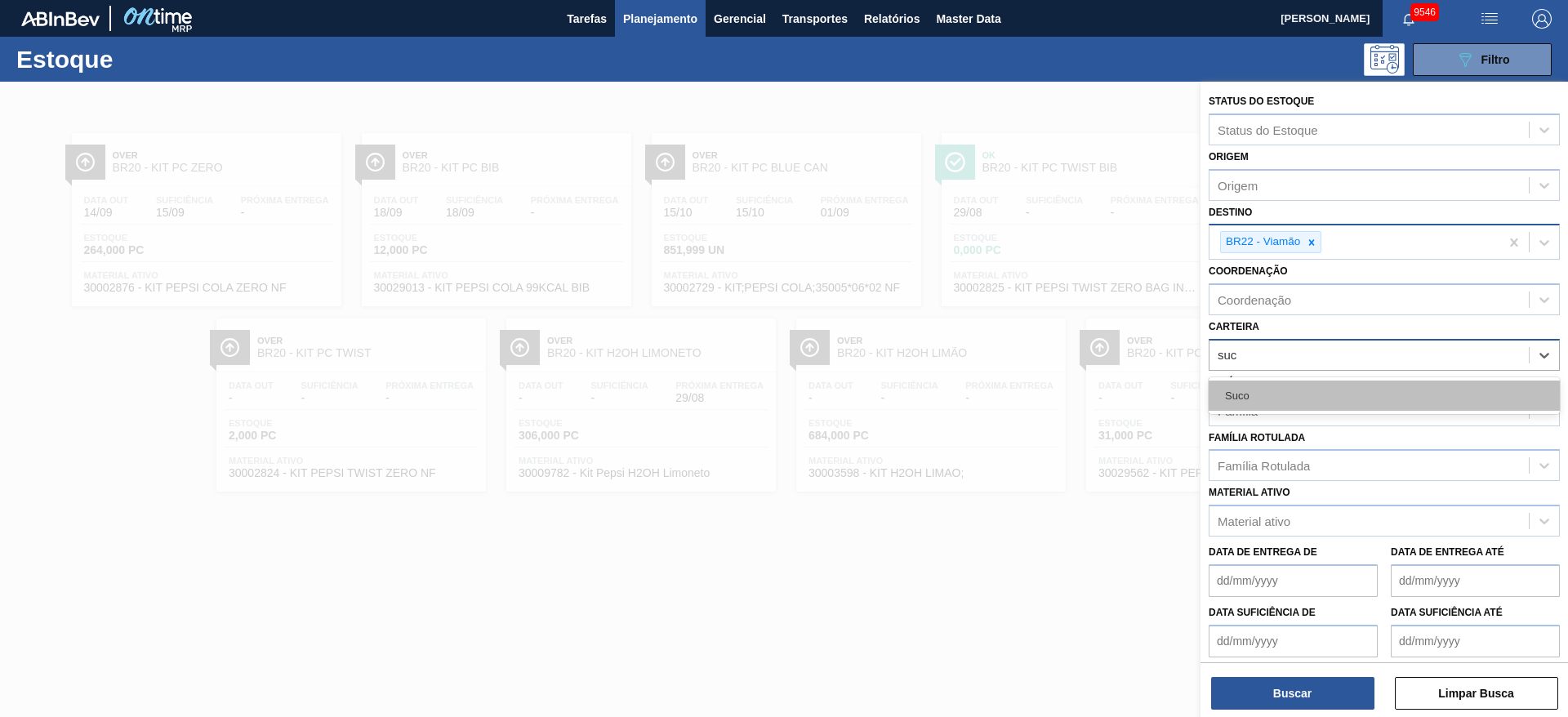
click at [1252, 397] on div "Suco" at bounding box center [1385, 396] width 352 height 30
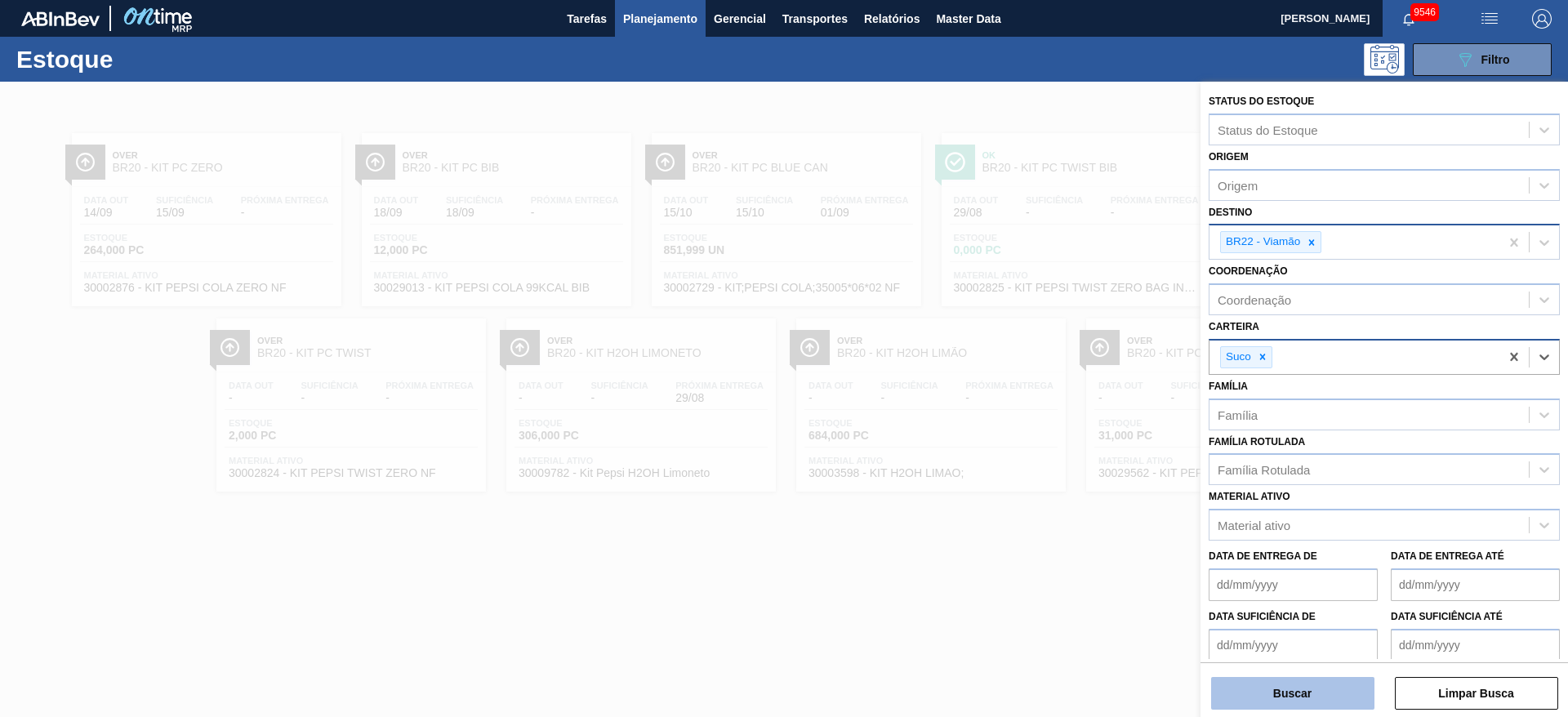
click at [1271, 688] on button "Buscar" at bounding box center [1293, 693] width 164 height 33
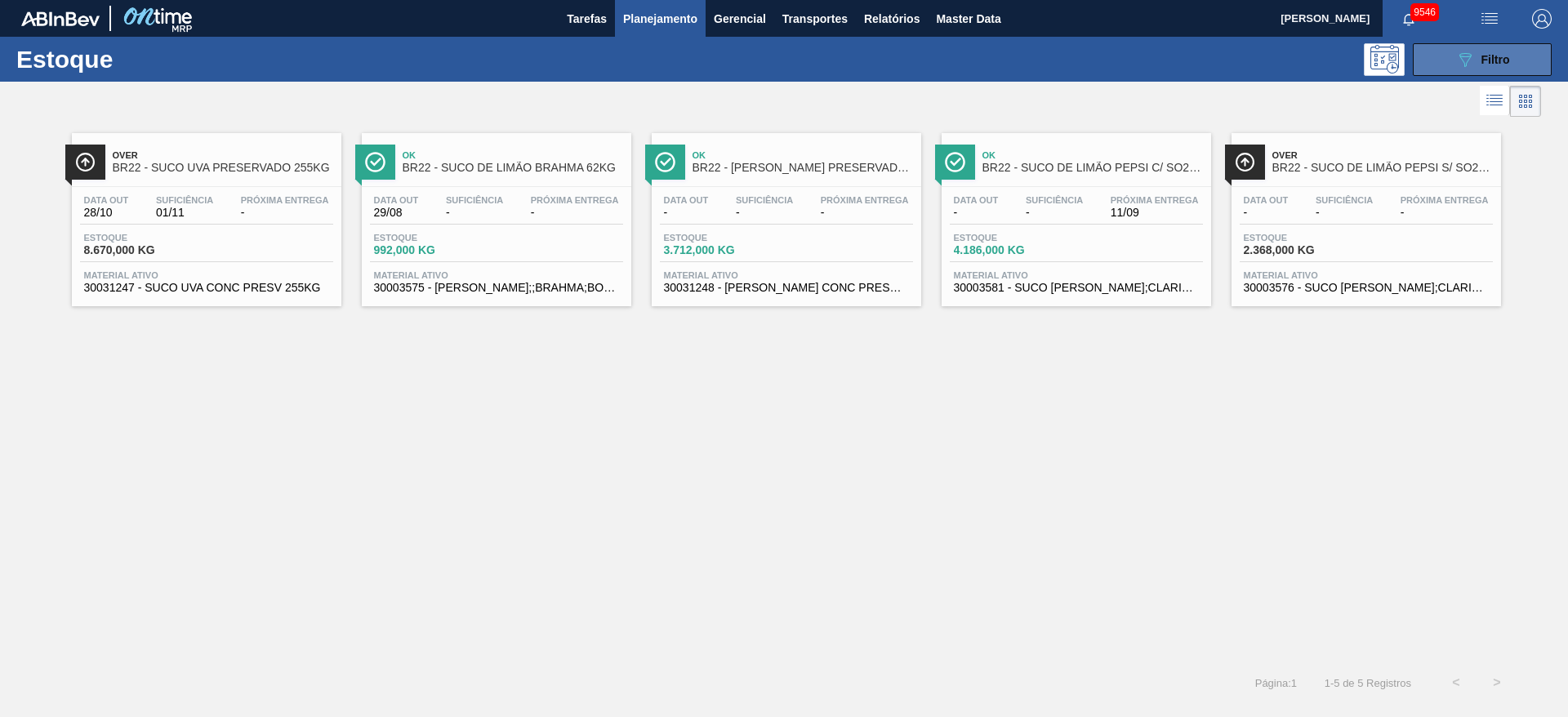
click at [1476, 66] on div "089F7B8B-B2A5-4AFE-B5C0-19BA573D28AC Filtro" at bounding box center [1482, 60] width 55 height 20
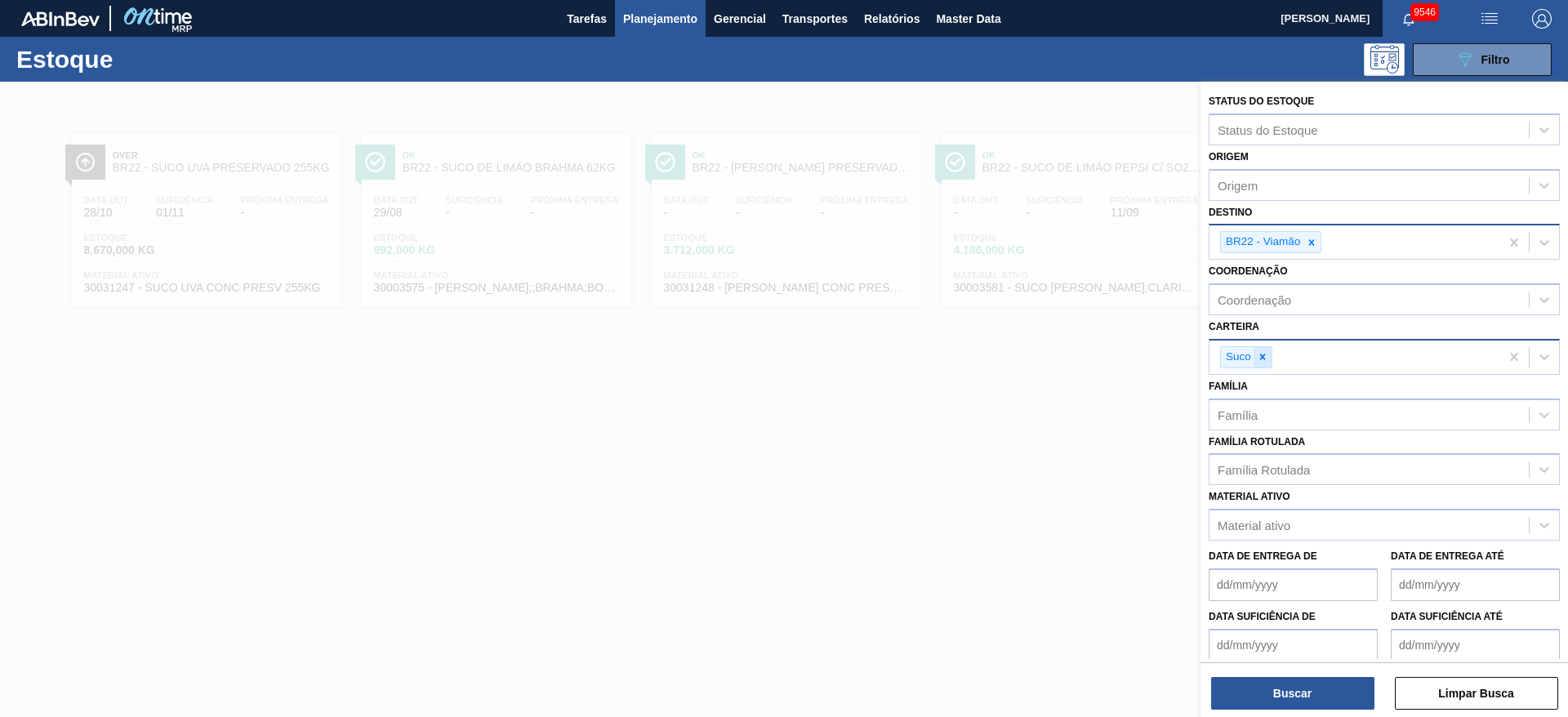
click at [1266, 355] on icon at bounding box center [1262, 357] width 6 height 6
click at [1266, 355] on div "Carteira" at bounding box center [1369, 355] width 320 height 24
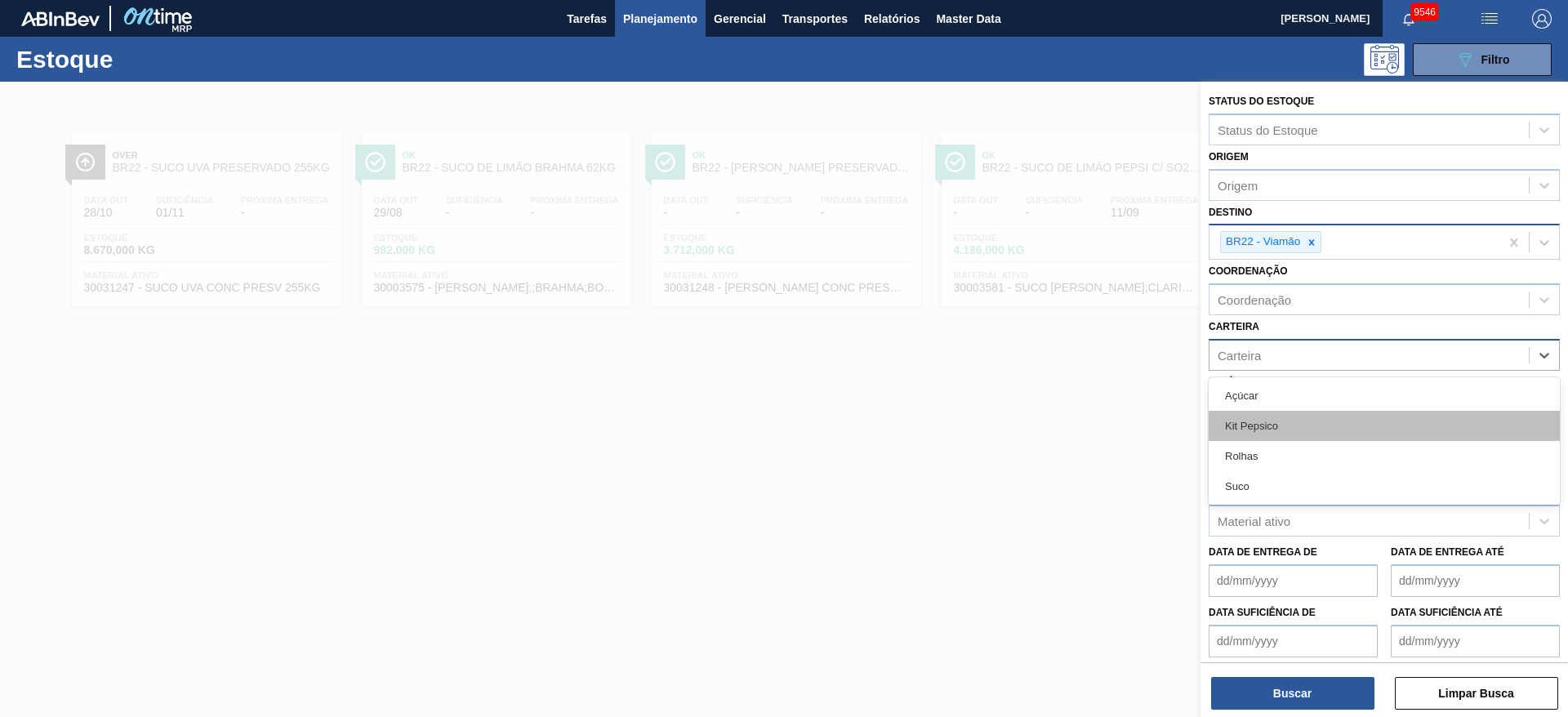
click at [1271, 430] on div "Kit Pepsico" at bounding box center [1385, 426] width 352 height 30
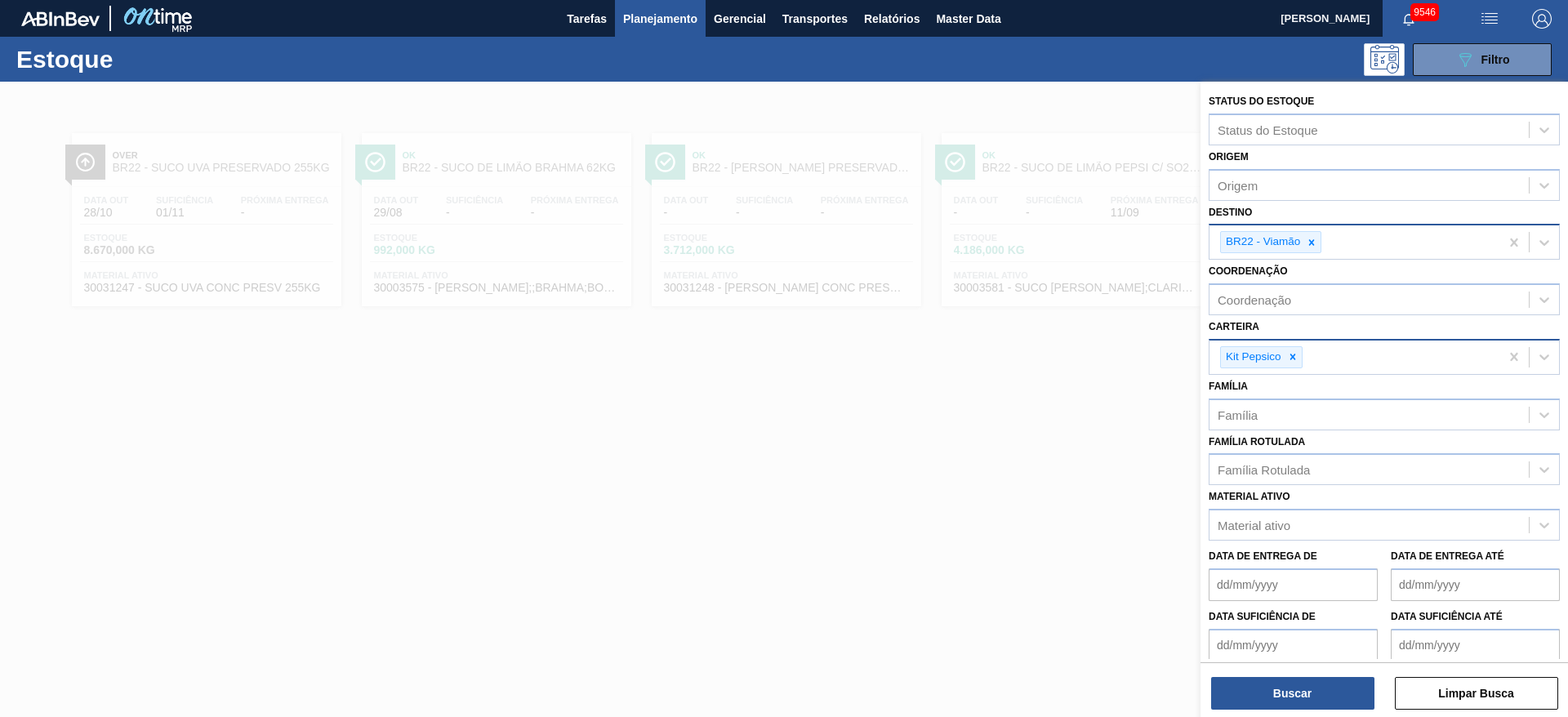
click at [1286, 670] on div "Buscar Limpar Busca" at bounding box center [1385, 685] width 368 height 46
click at [1289, 697] on button "Buscar" at bounding box center [1293, 693] width 164 height 33
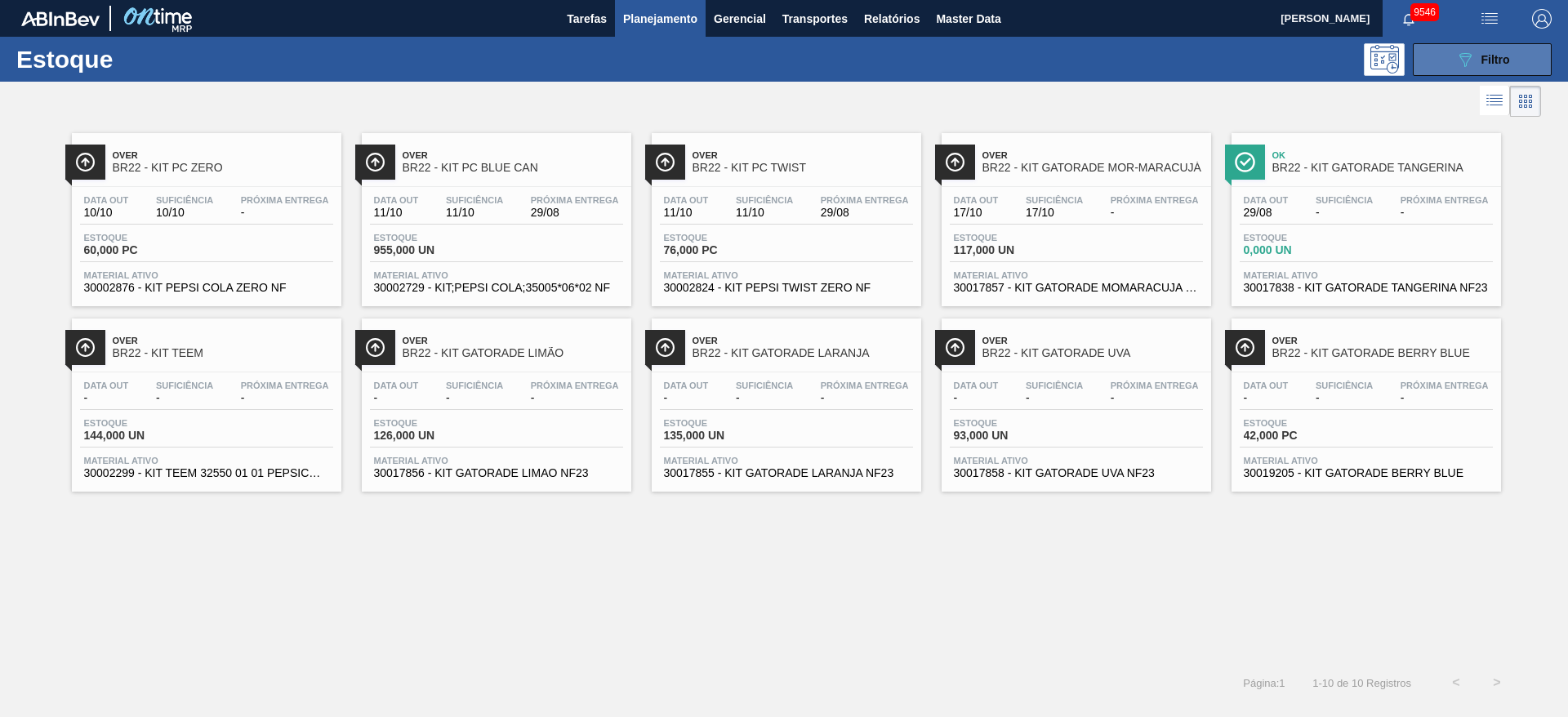
click at [1489, 69] on button "089F7B8B-B2A5-4AFE-B5C0-19BA573D28AC Filtro" at bounding box center [1482, 60] width 139 height 33
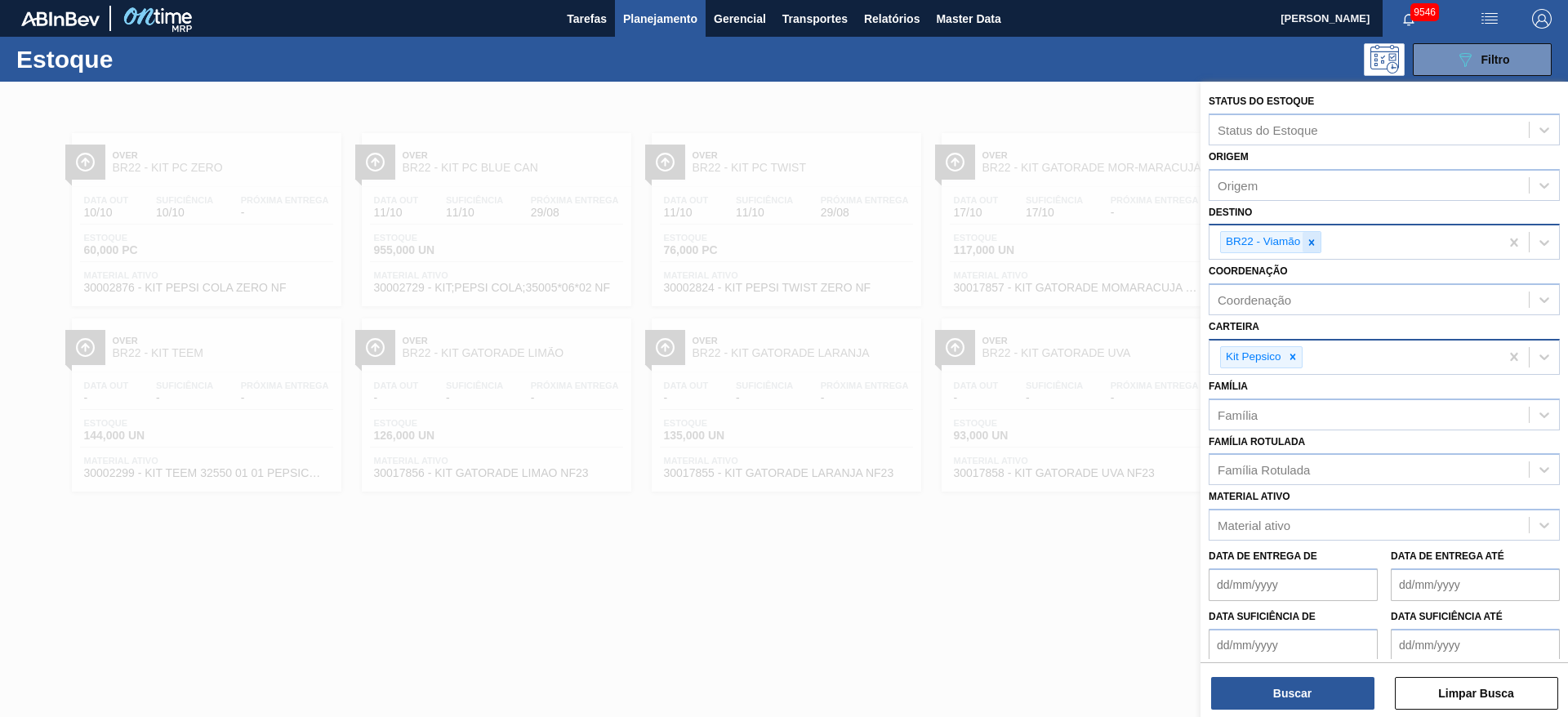
click at [1316, 249] on div at bounding box center [1312, 242] width 18 height 20
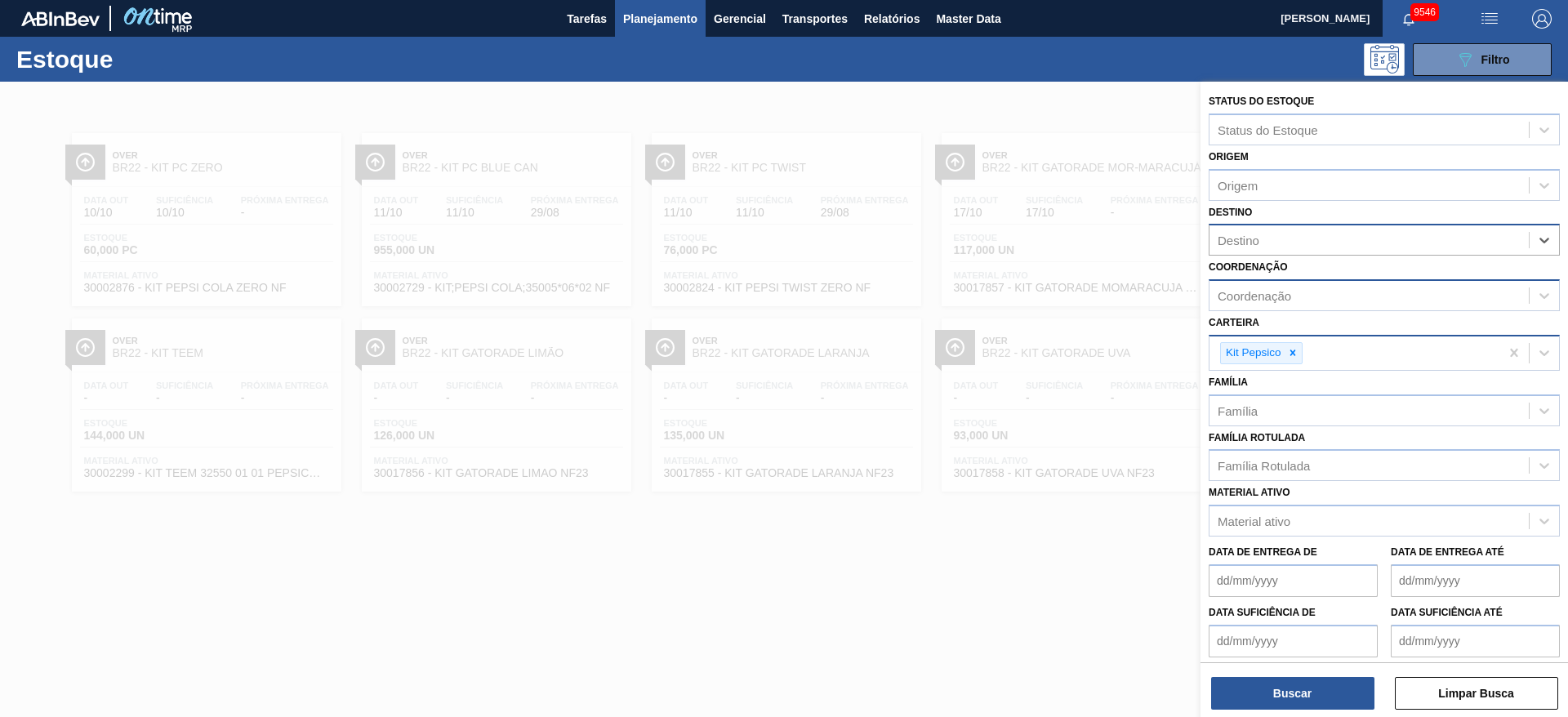
type input "5"
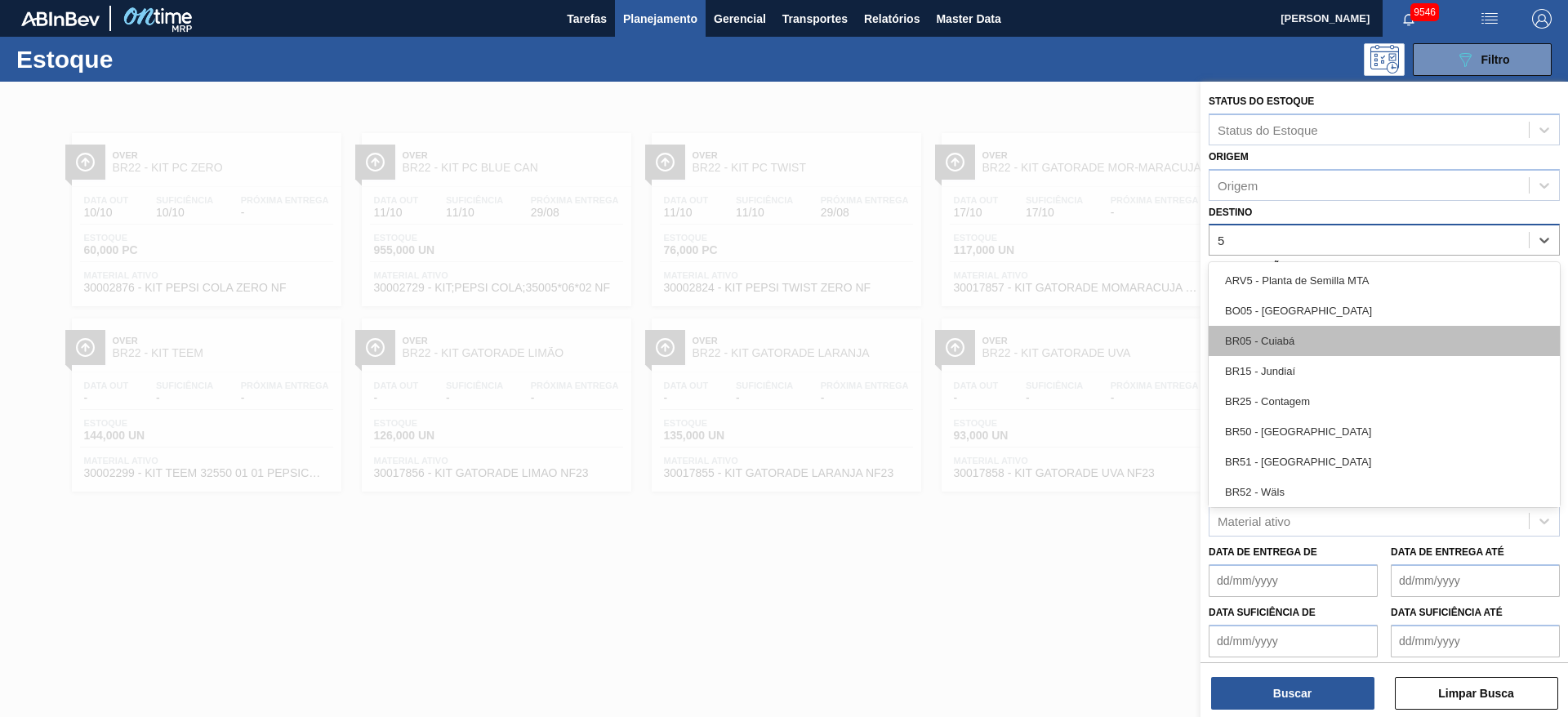
click at [1288, 333] on div "BR05 - Cuiabá" at bounding box center [1385, 341] width 352 height 30
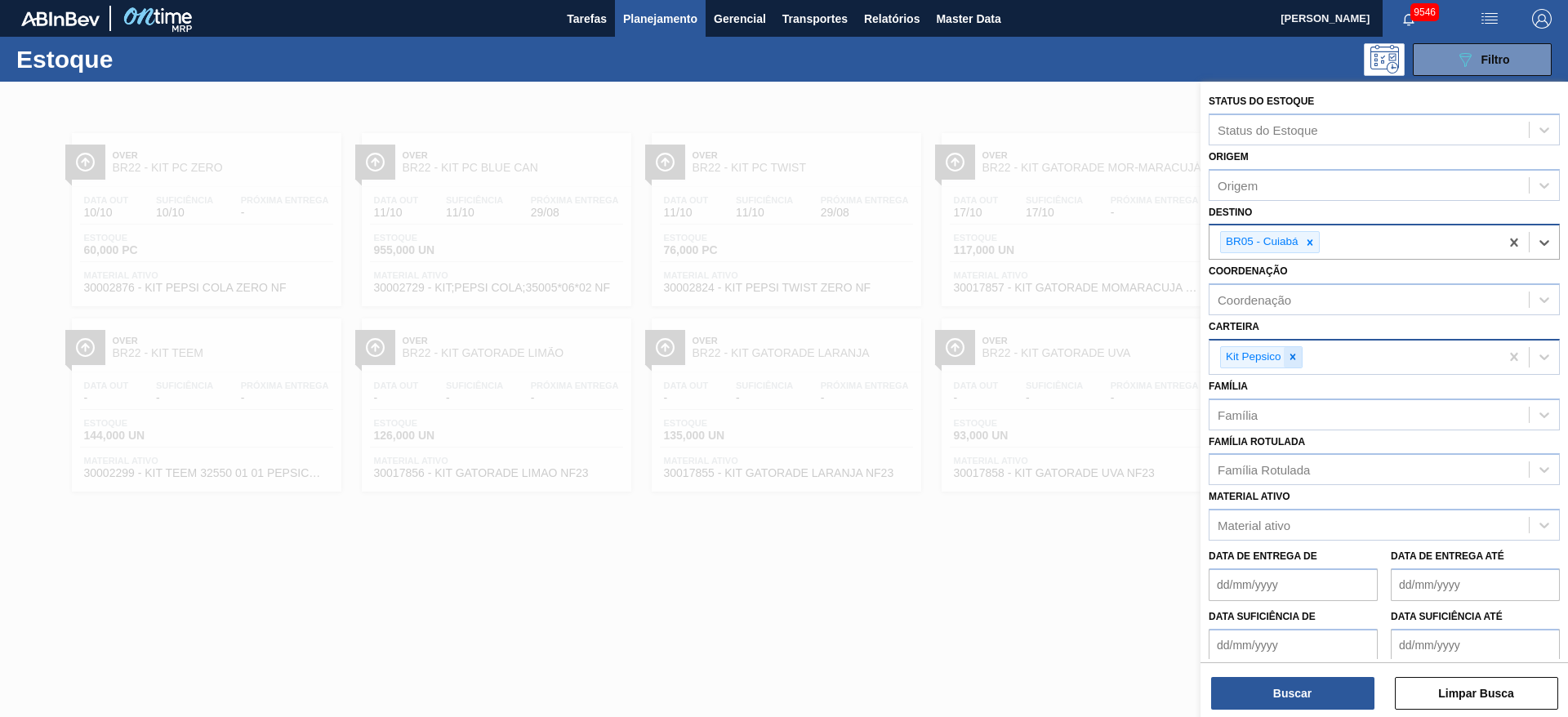
click at [1291, 364] on div at bounding box center [1293, 357] width 18 height 20
click at [1291, 364] on div "Kit Pepsico" at bounding box center [1355, 357] width 290 height 34
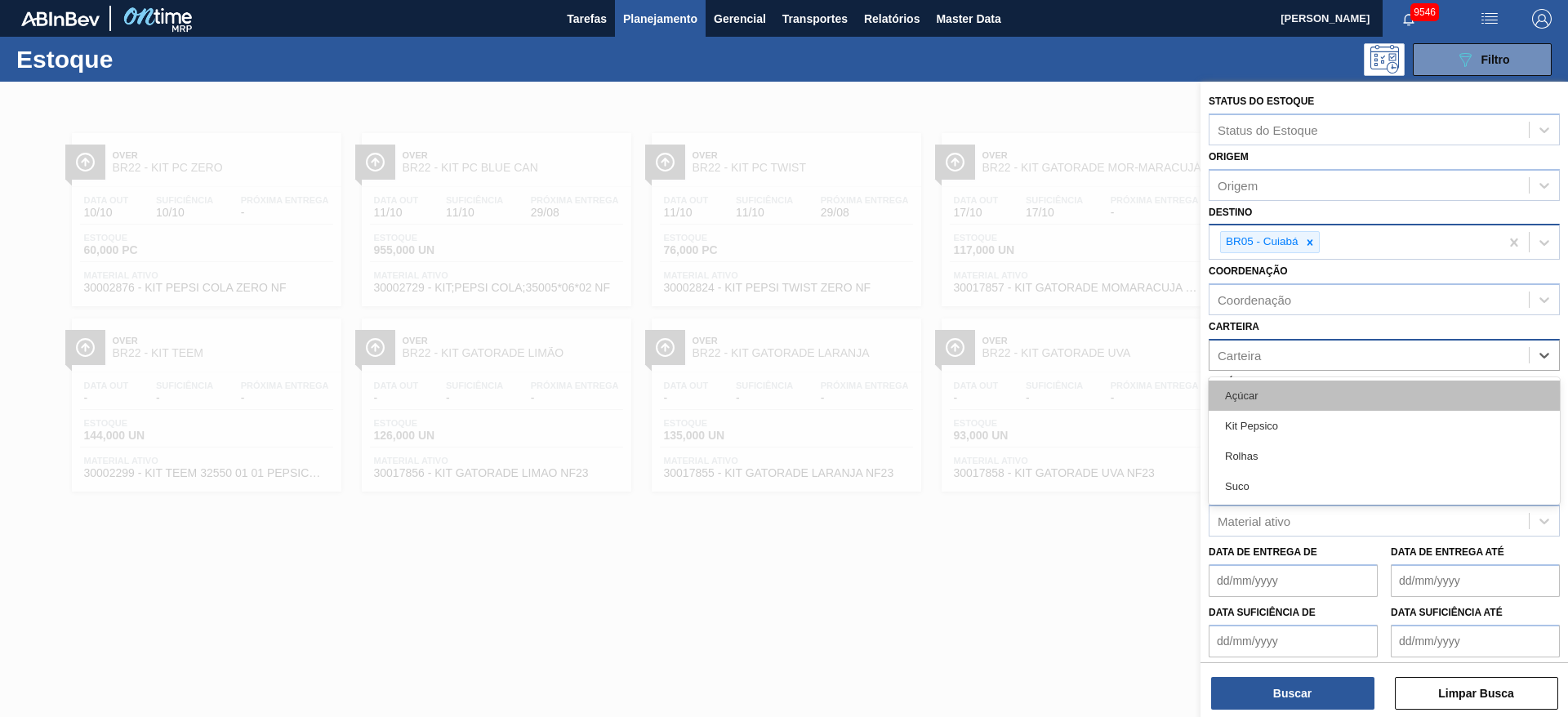
click at [1283, 396] on div "Açúcar" at bounding box center [1385, 396] width 352 height 30
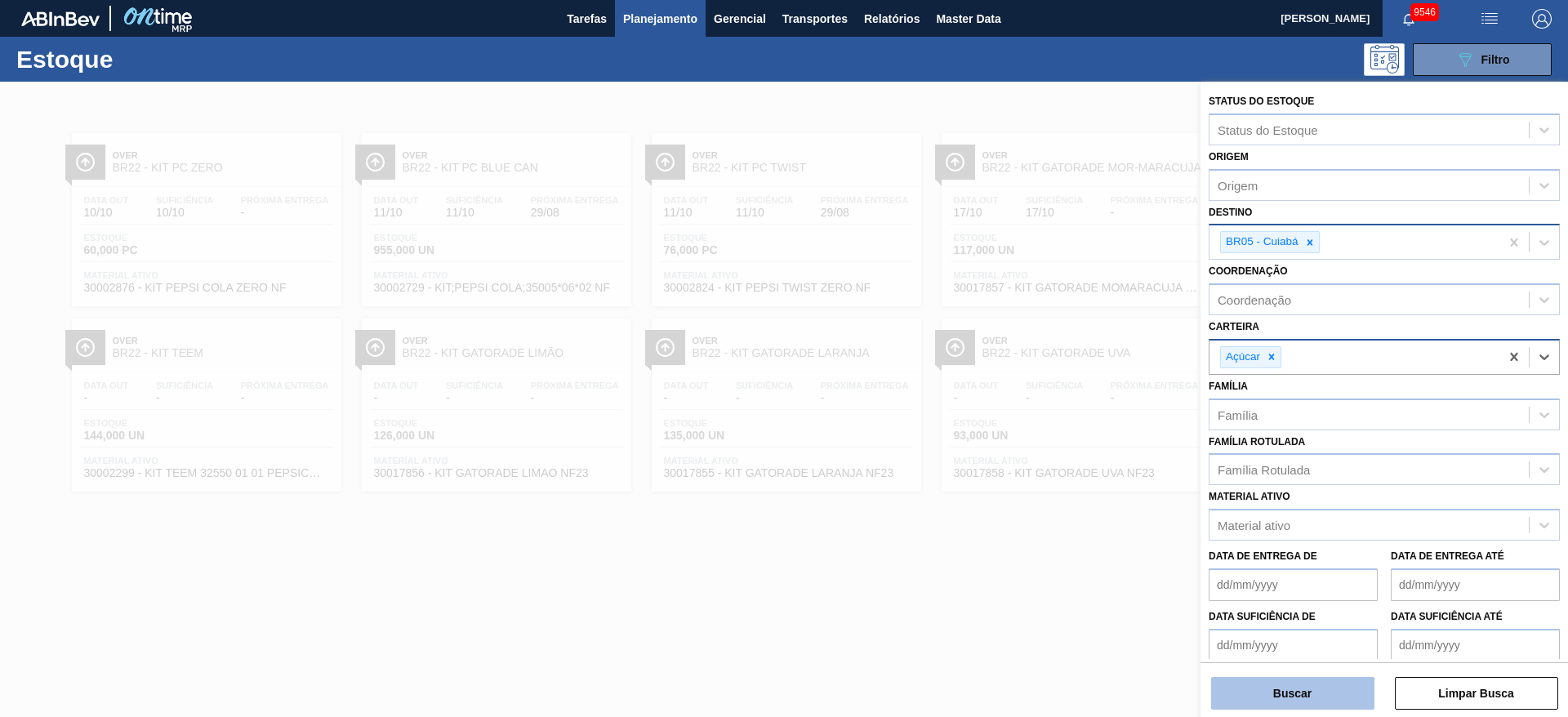
click at [1274, 691] on button "Buscar" at bounding box center [1293, 693] width 164 height 33
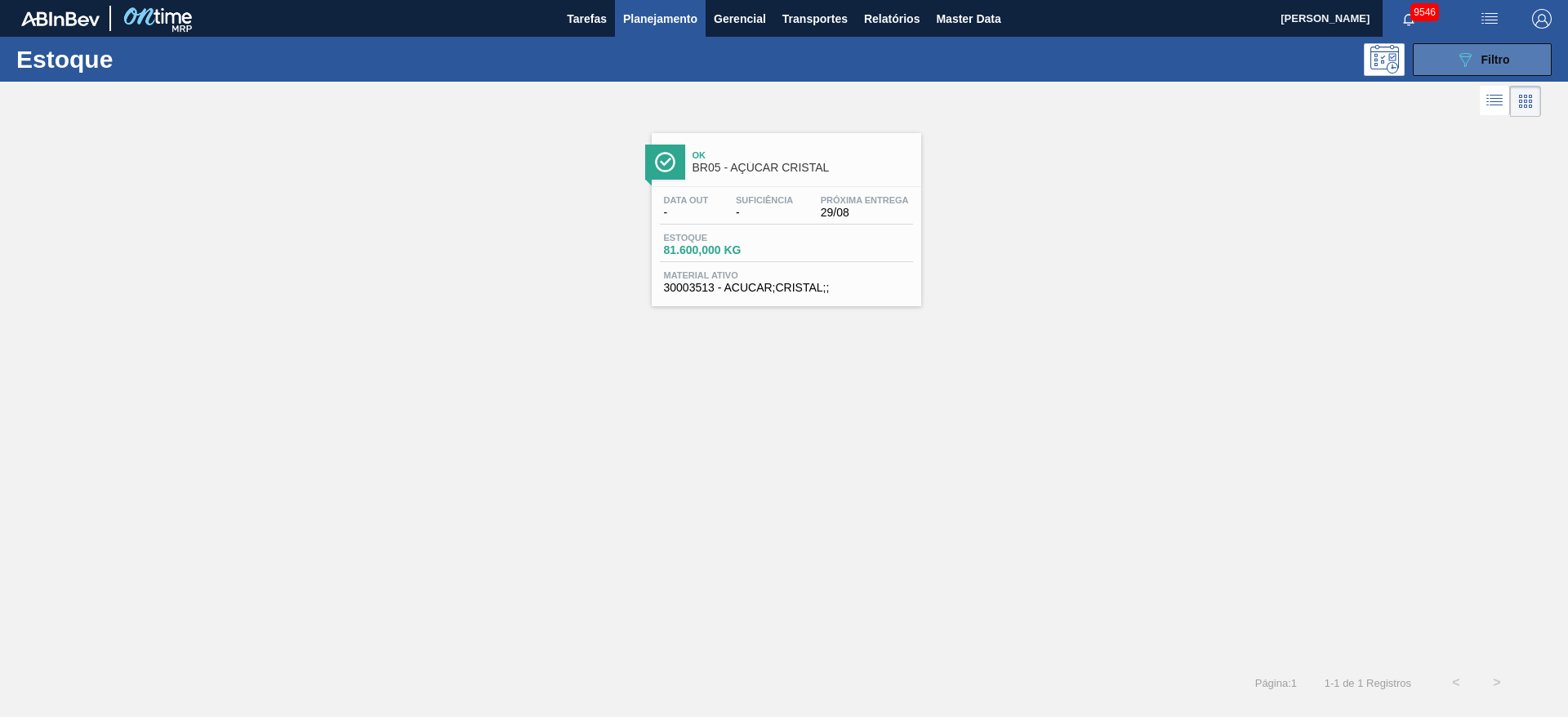
click at [1472, 54] on icon "089F7B8B-B2A5-4AFE-B5C0-19BA573D28AC" at bounding box center [1465, 60] width 20 height 20
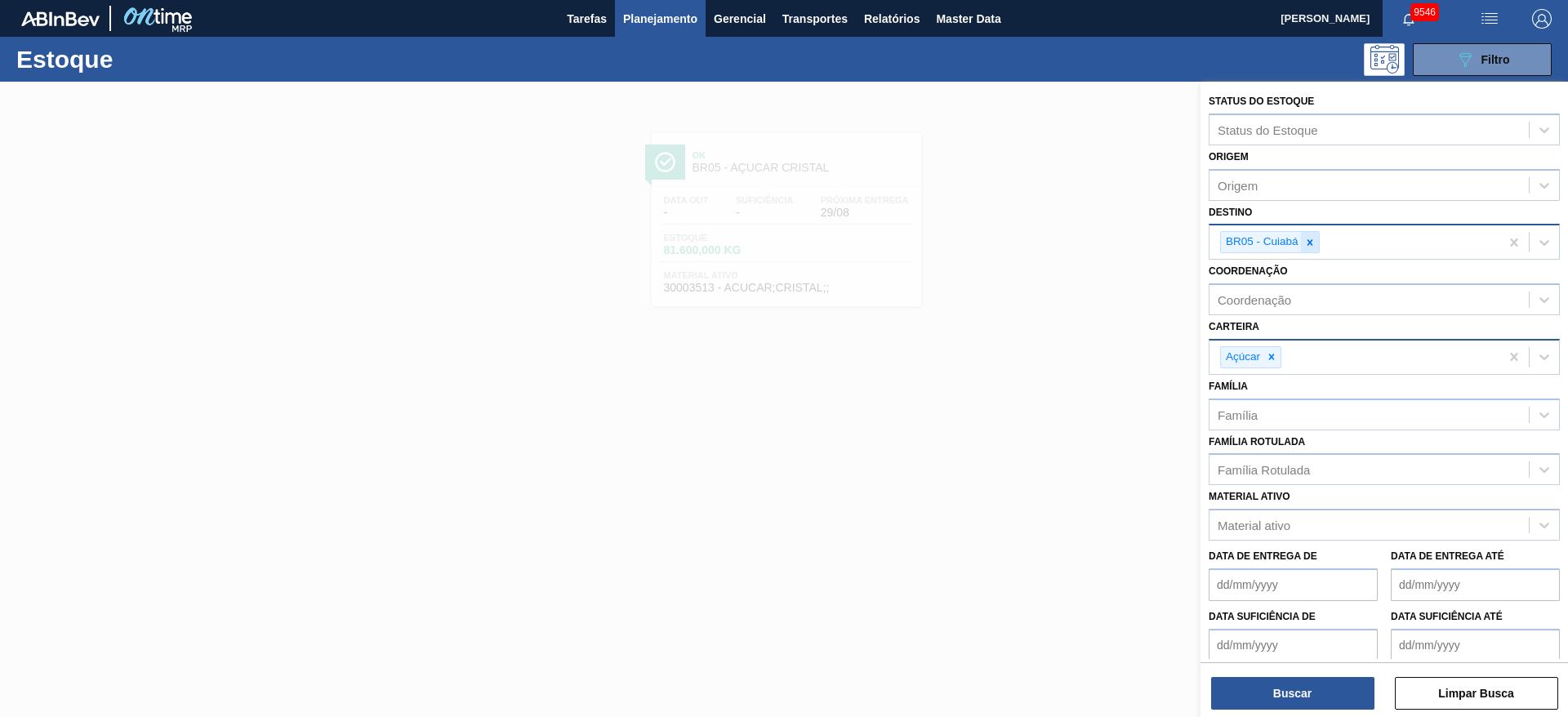
click at [1310, 246] on icon at bounding box center [1310, 243] width 11 height 11
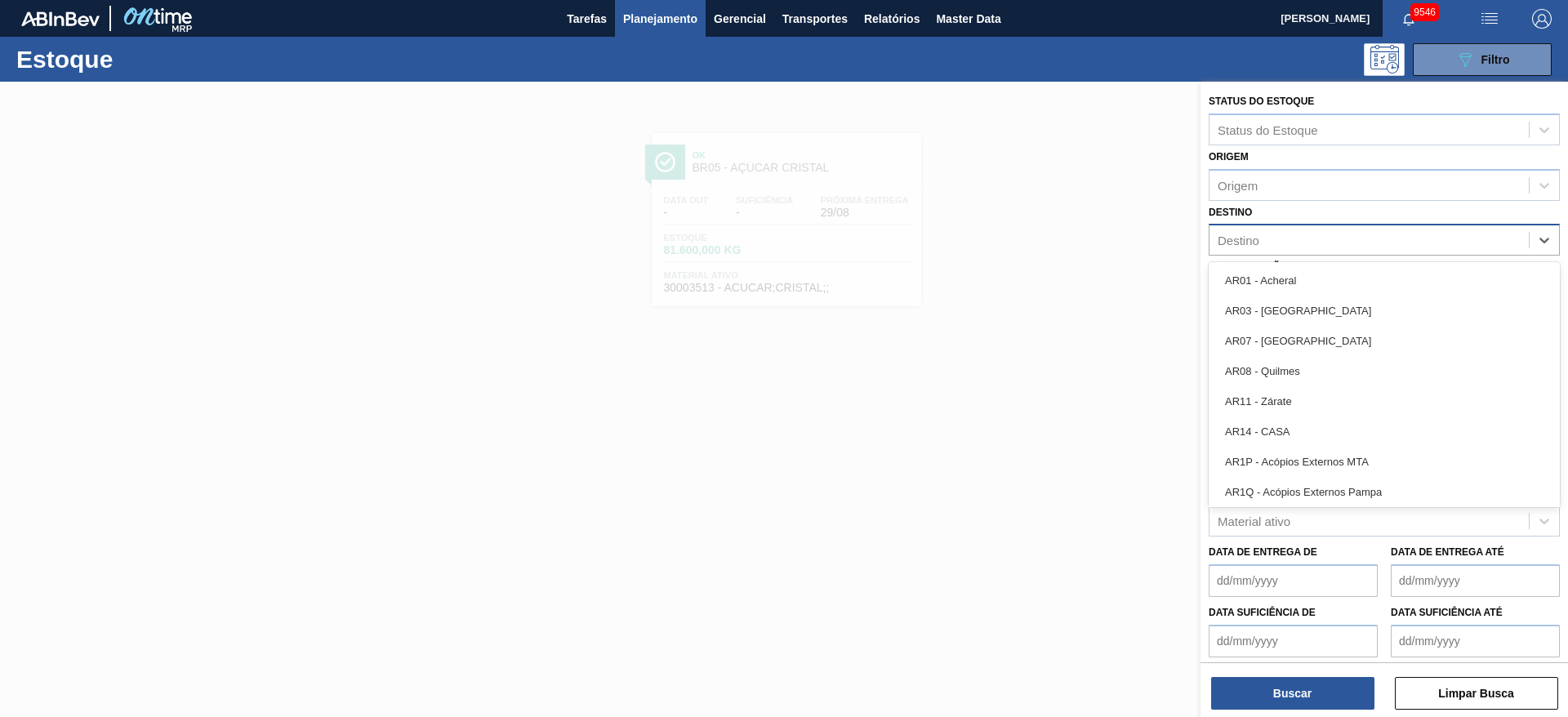
click at [1310, 246] on div "Destino" at bounding box center [1369, 240] width 320 height 24
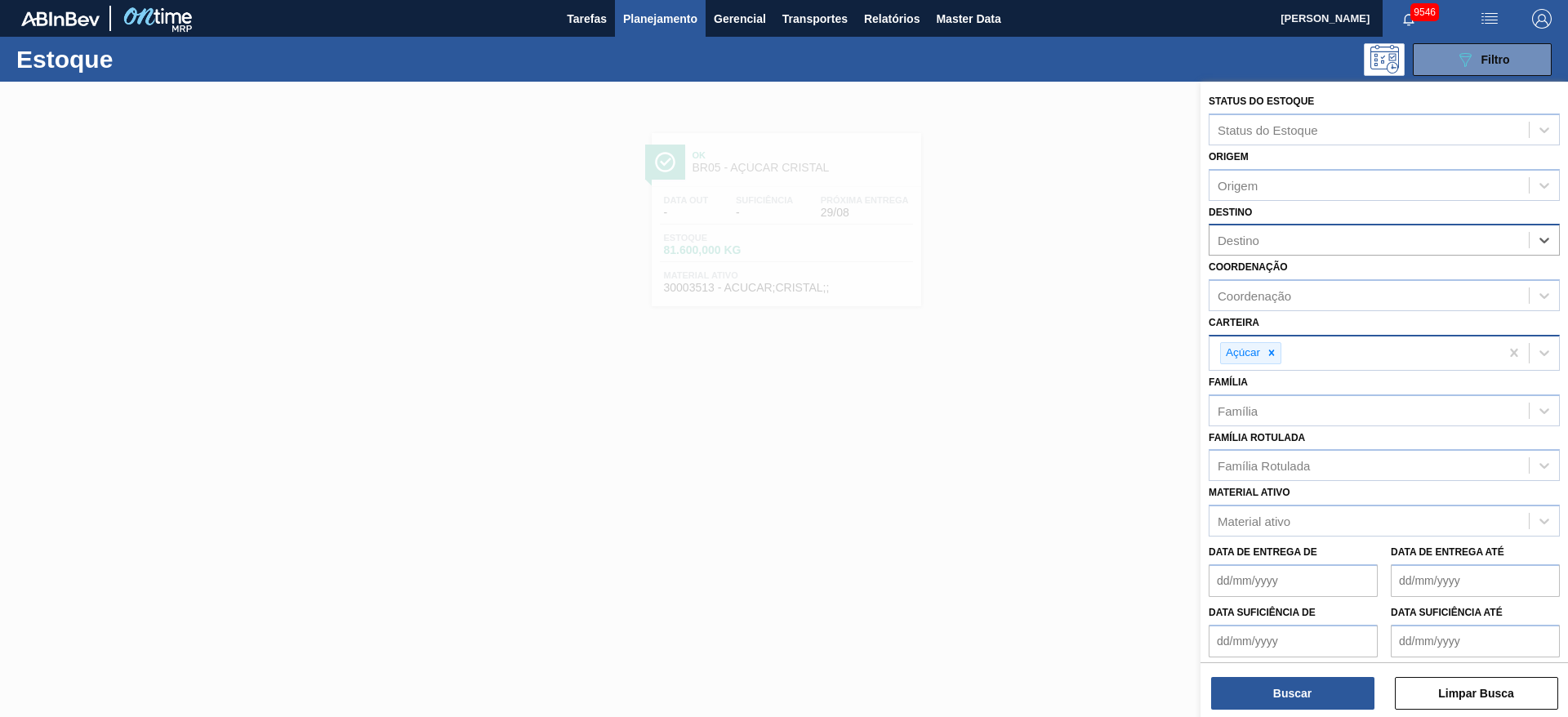
type input "7"
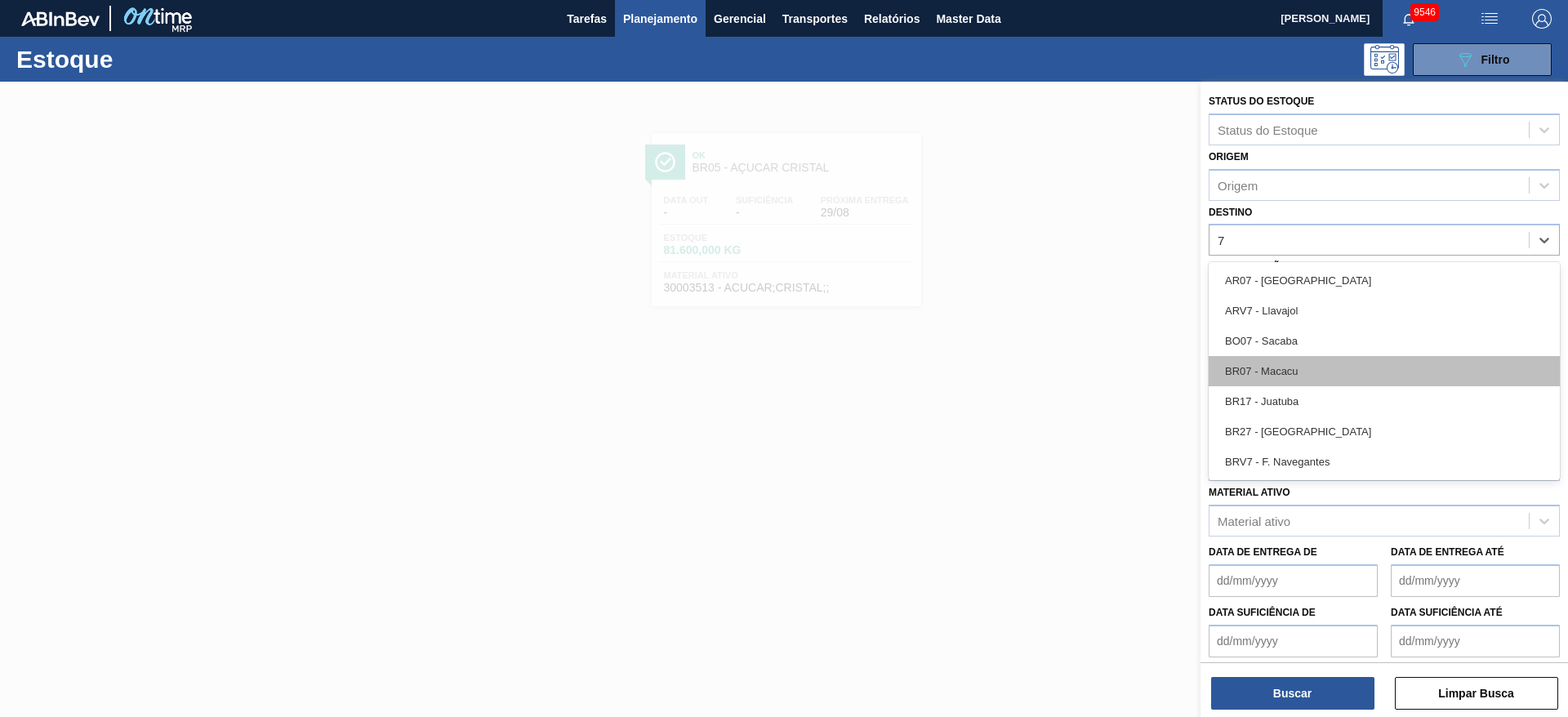
click at [1287, 369] on div "BR07 - Macacu" at bounding box center [1385, 371] width 352 height 30
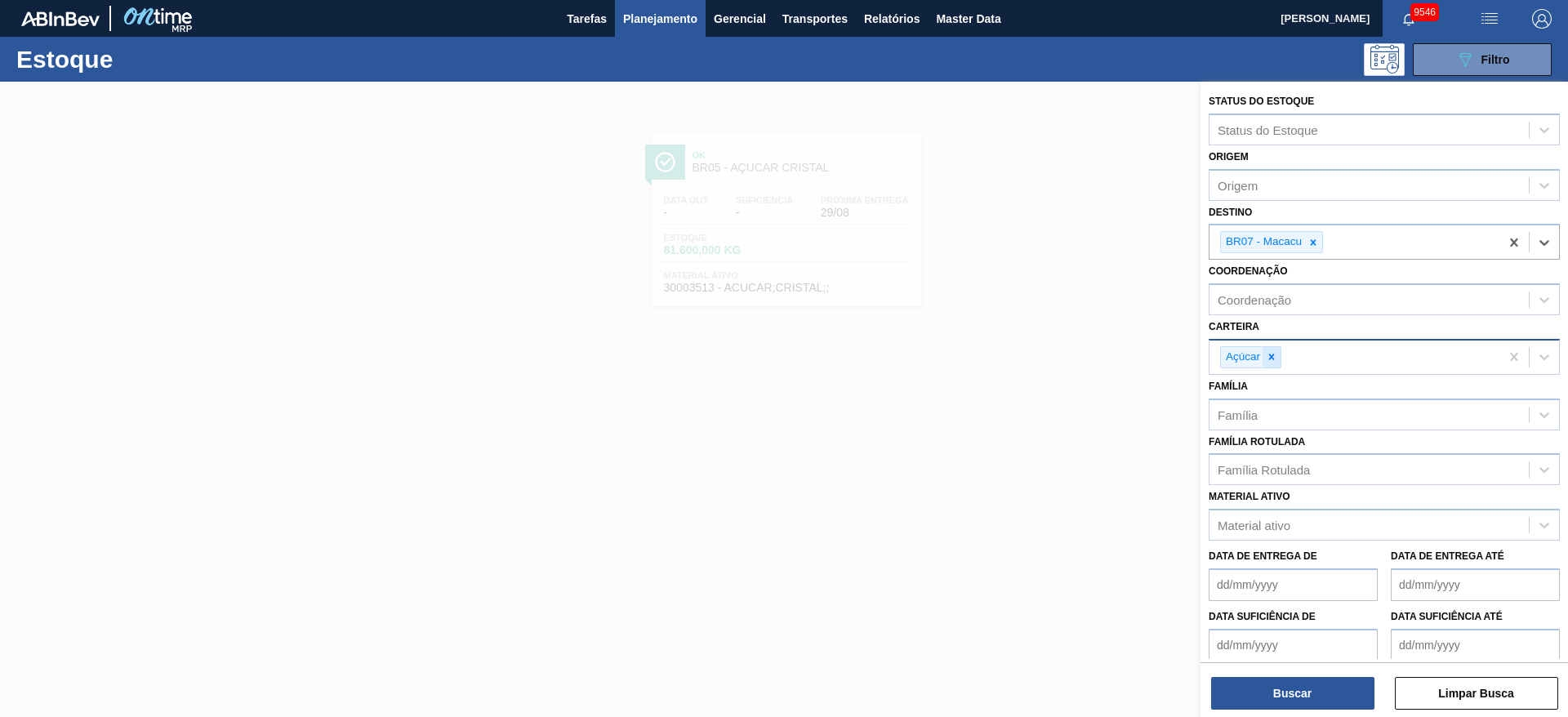
click at [1267, 353] on icon at bounding box center [1272, 357] width 11 height 11
click at [1267, 353] on div "Carteira" at bounding box center [1369, 355] width 320 height 24
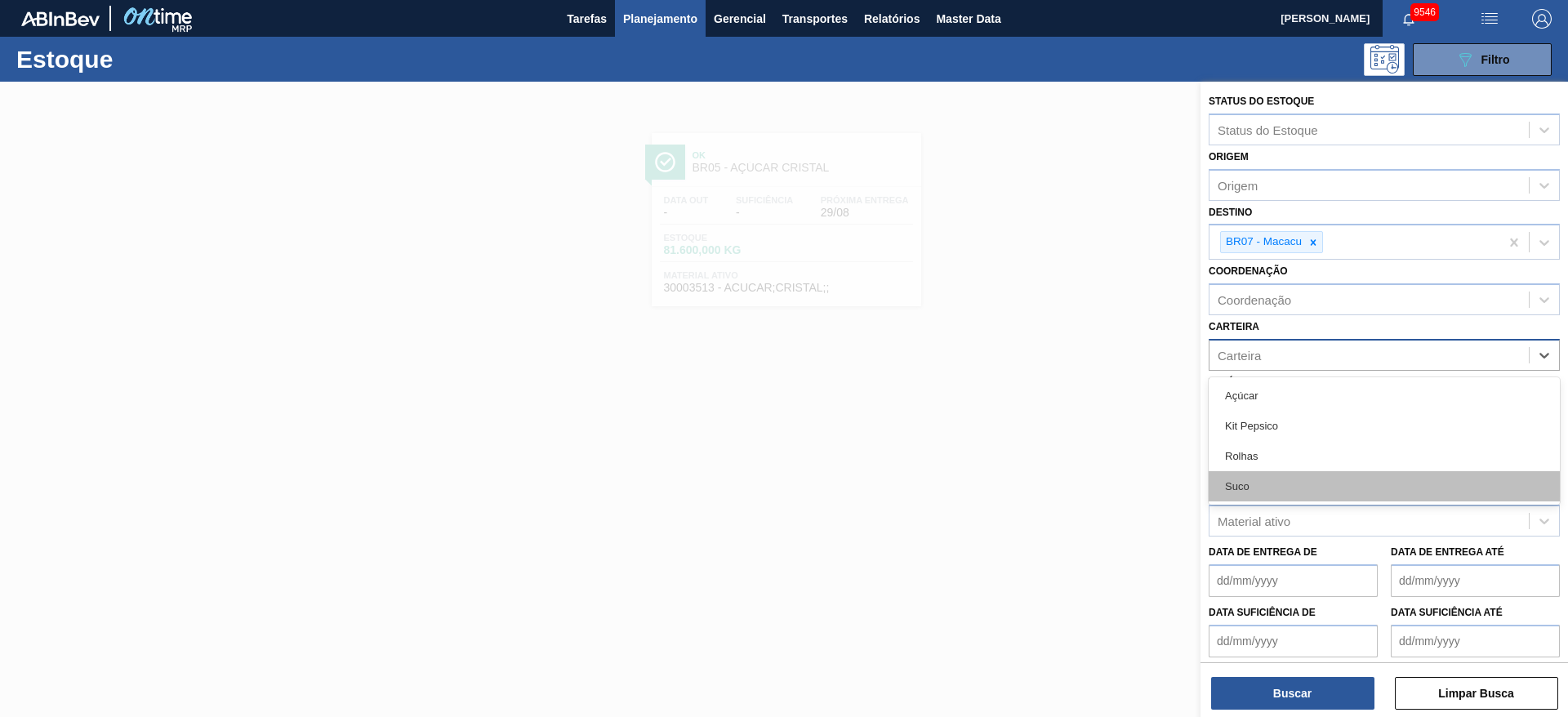
click at [1277, 488] on div "Suco" at bounding box center [1385, 486] width 352 height 30
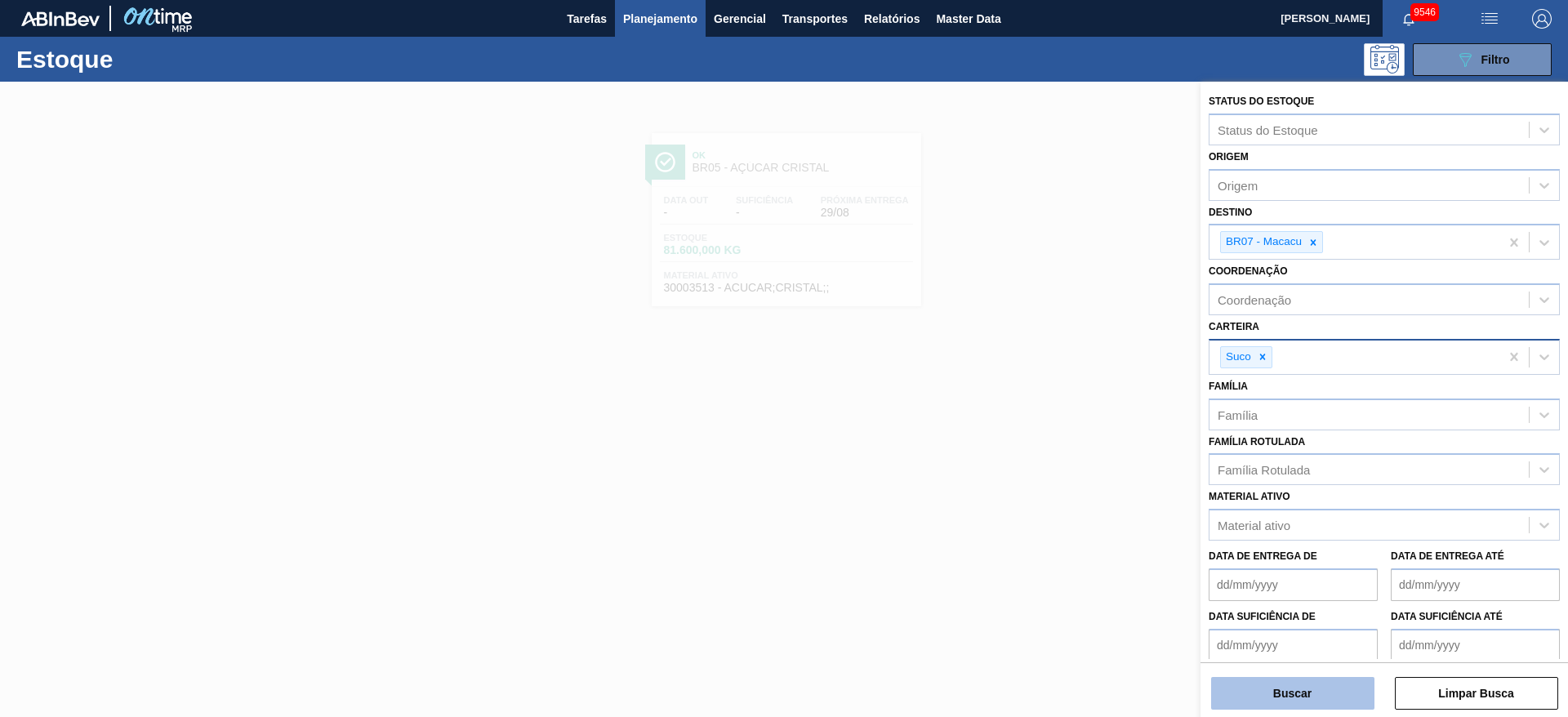
click at [1276, 694] on button "Buscar" at bounding box center [1293, 693] width 164 height 33
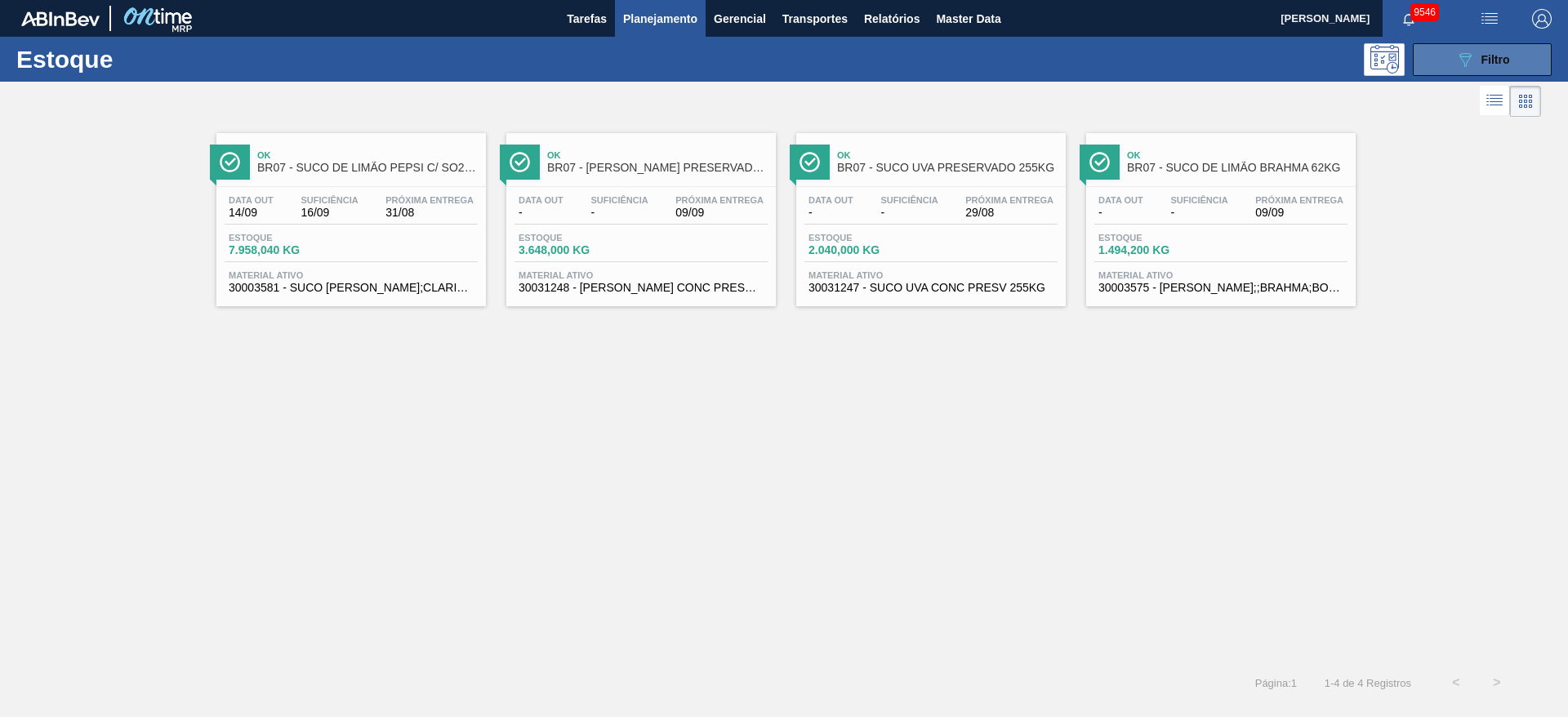
click at [1436, 43] on button "089F7B8B-B2A5-4AFE-B5C0-19BA573D28AC Filtro" at bounding box center [1482, 60] width 139 height 33
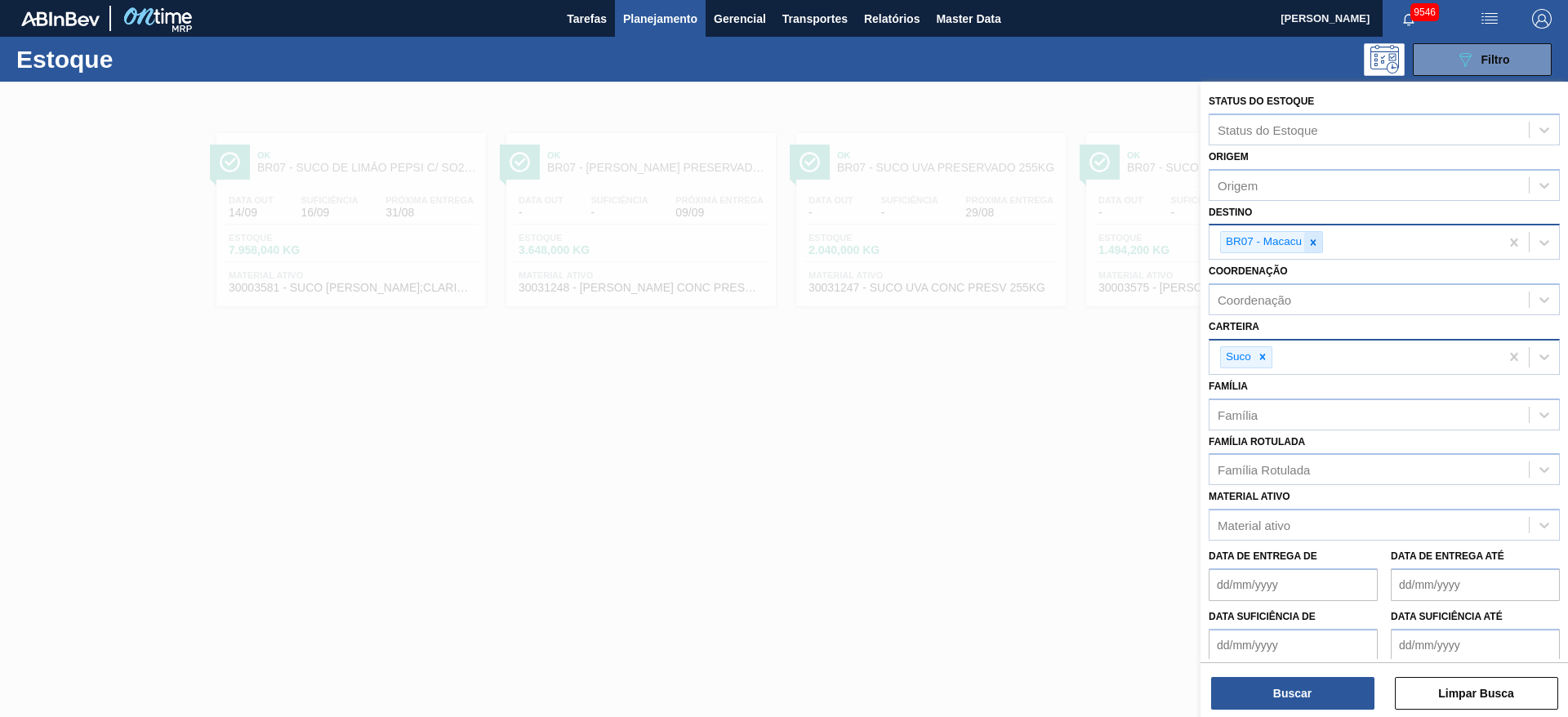
click at [1311, 240] on icon at bounding box center [1314, 242] width 6 height 6
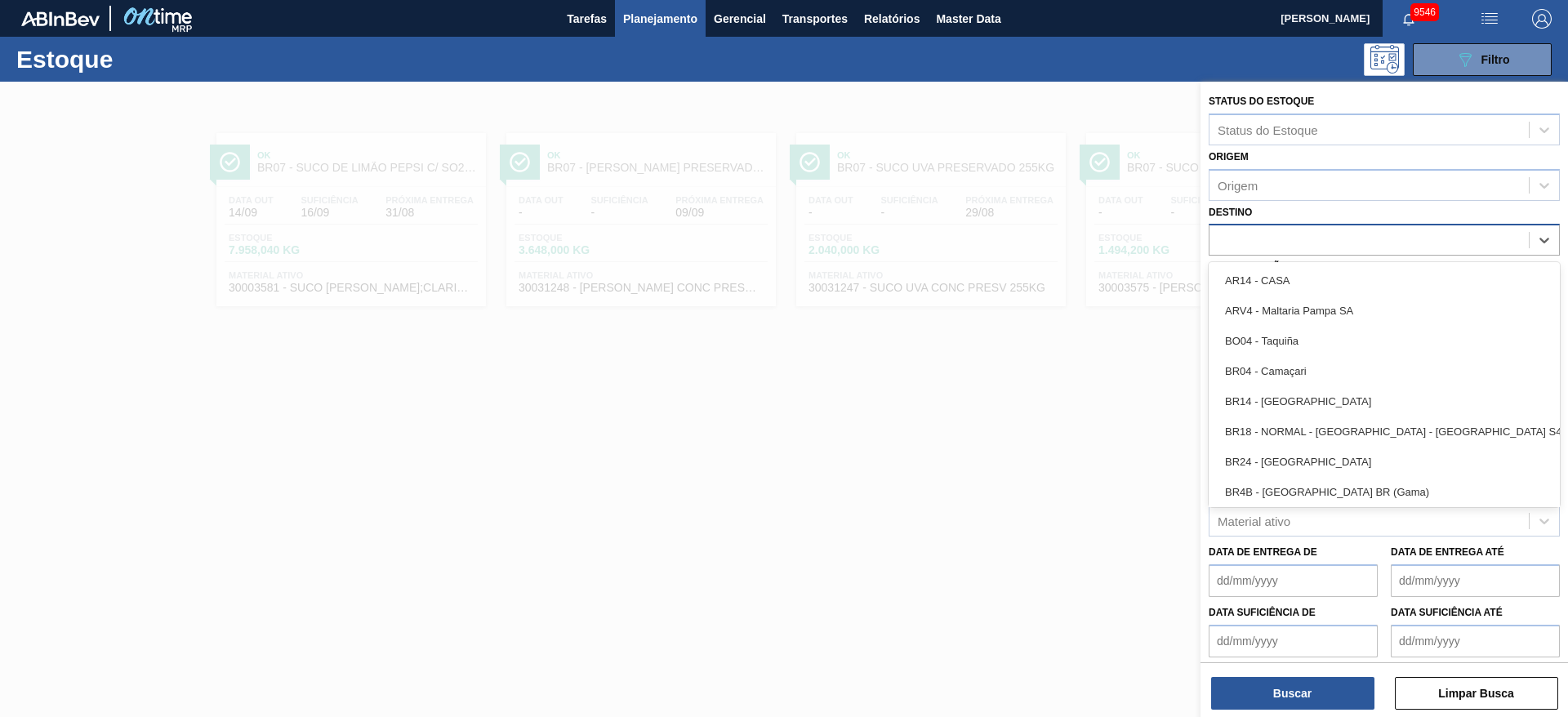
type input "4"
click at [1304, 364] on div "BR04 - Camaçari" at bounding box center [1385, 371] width 352 height 30
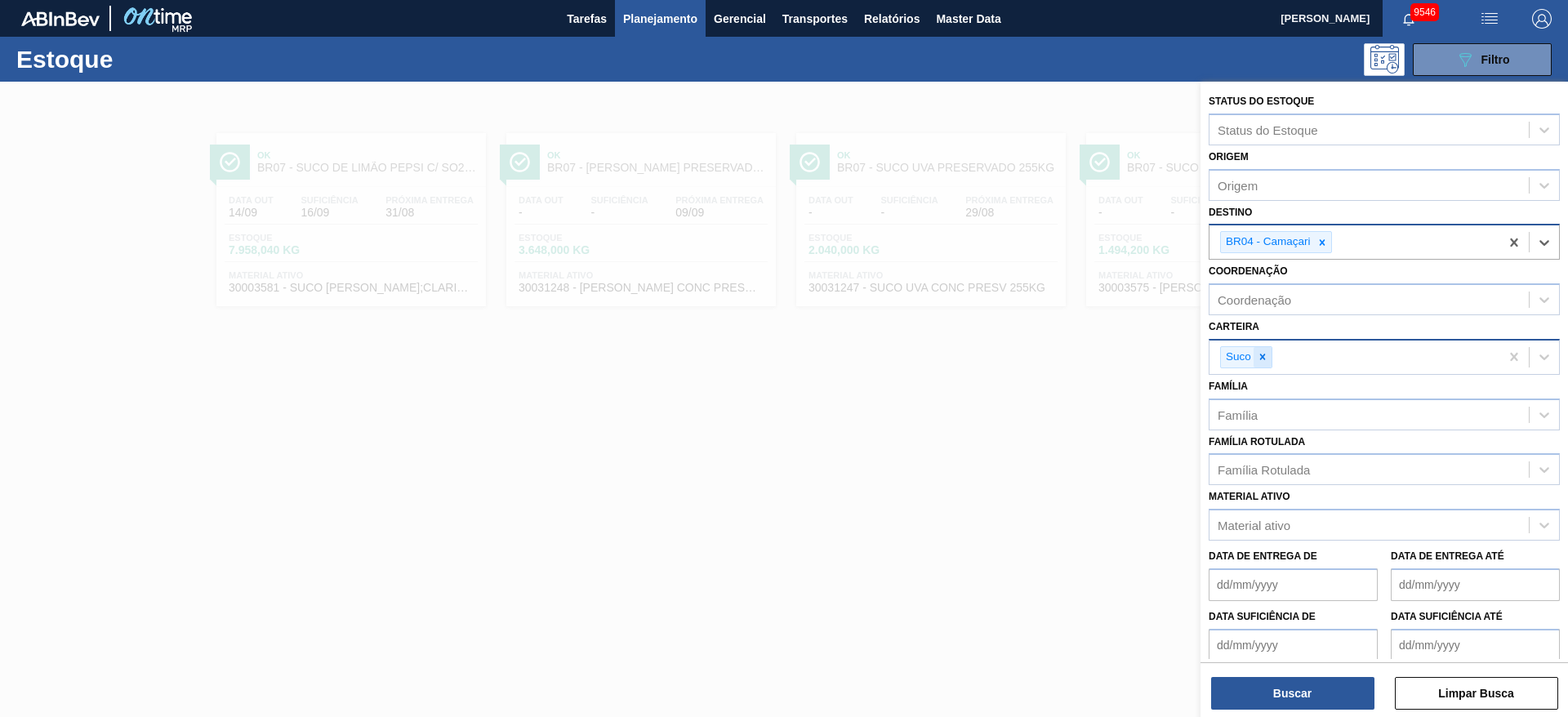
click at [1260, 361] on icon at bounding box center [1263, 357] width 11 height 11
click at [1260, 361] on div "Carteira" at bounding box center [1239, 355] width 43 height 14
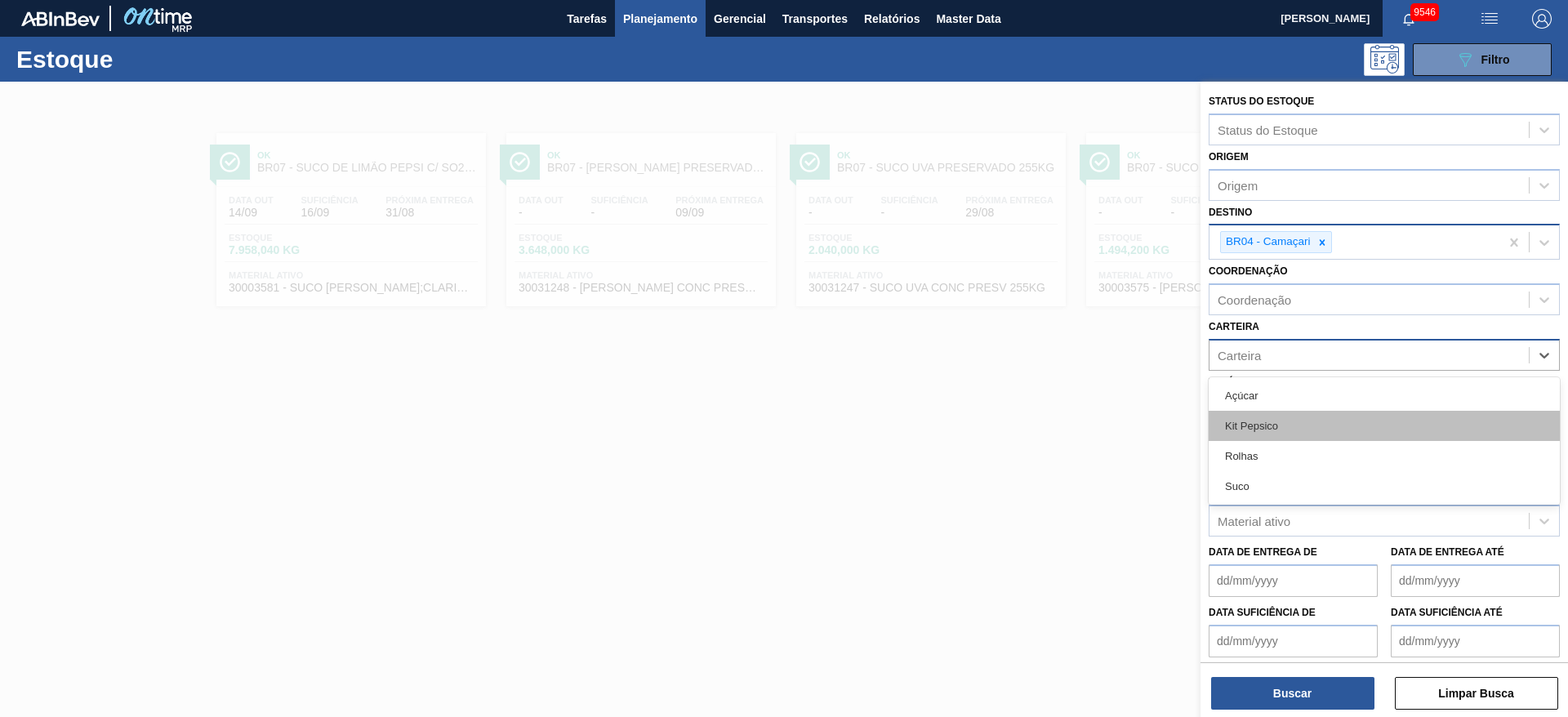
click at [1279, 417] on div "Kit Pepsico" at bounding box center [1385, 426] width 352 height 30
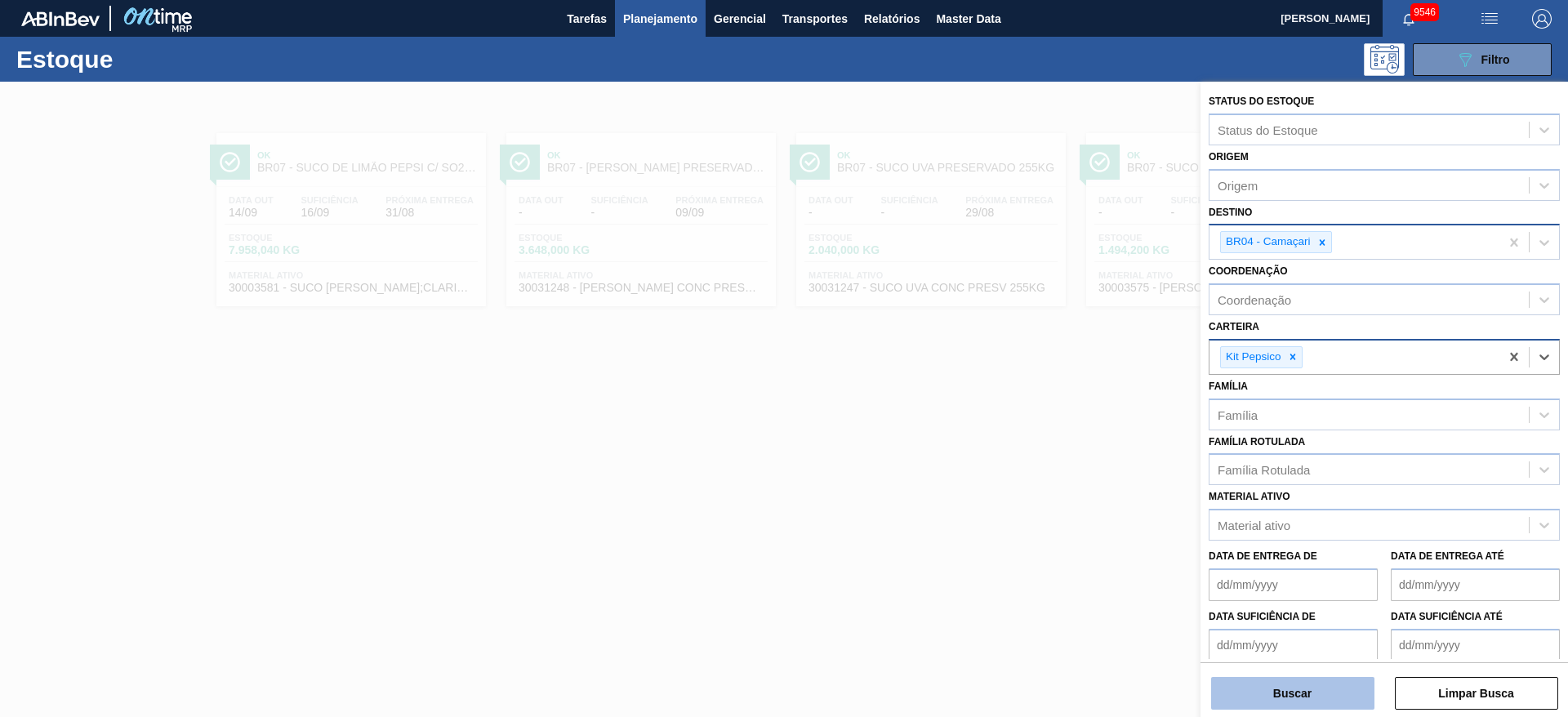
click at [1304, 684] on button "Buscar" at bounding box center [1293, 693] width 164 height 33
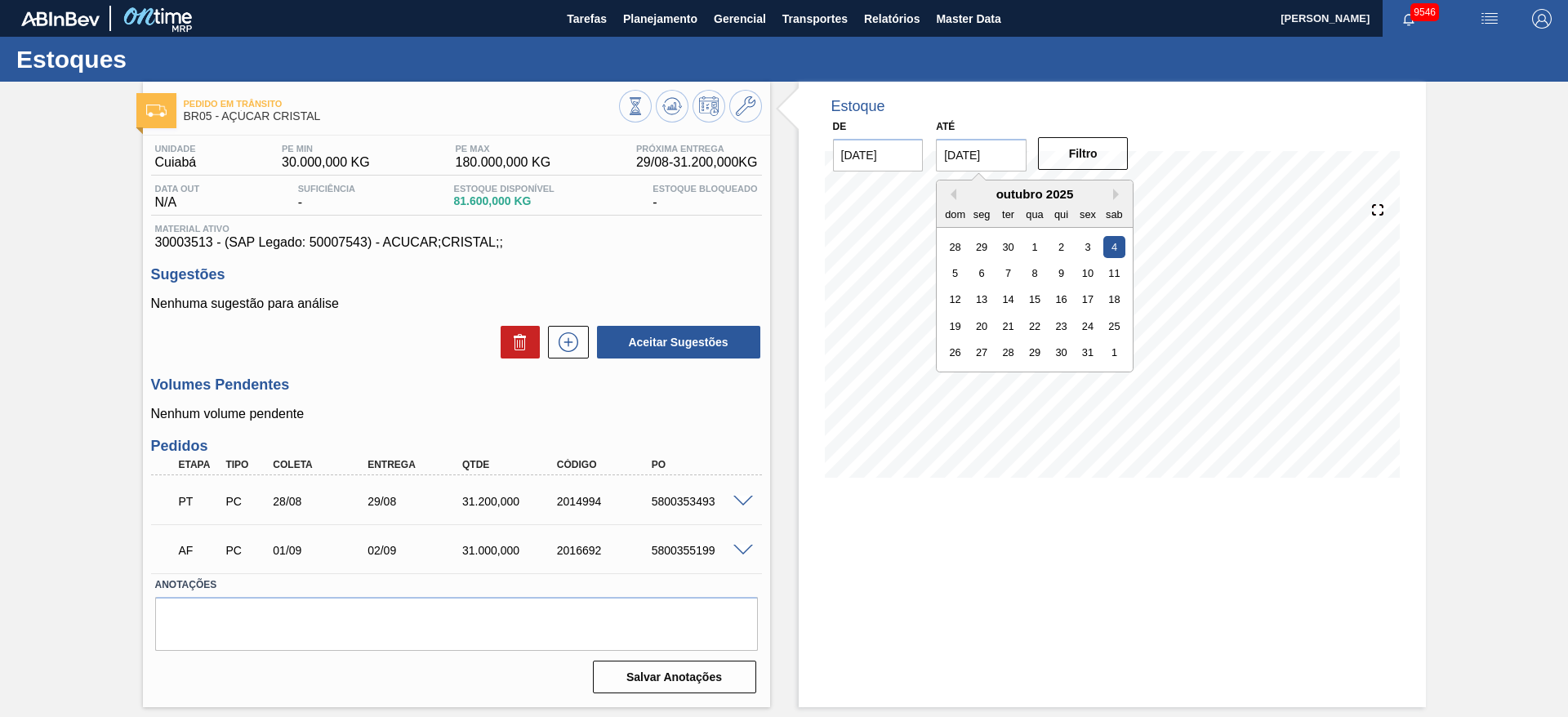
click at [983, 169] on input "04/10/2025" at bounding box center [981, 155] width 91 height 33
click at [1112, 322] on div "25" at bounding box center [1114, 326] width 22 height 22
type input "[DATE]"
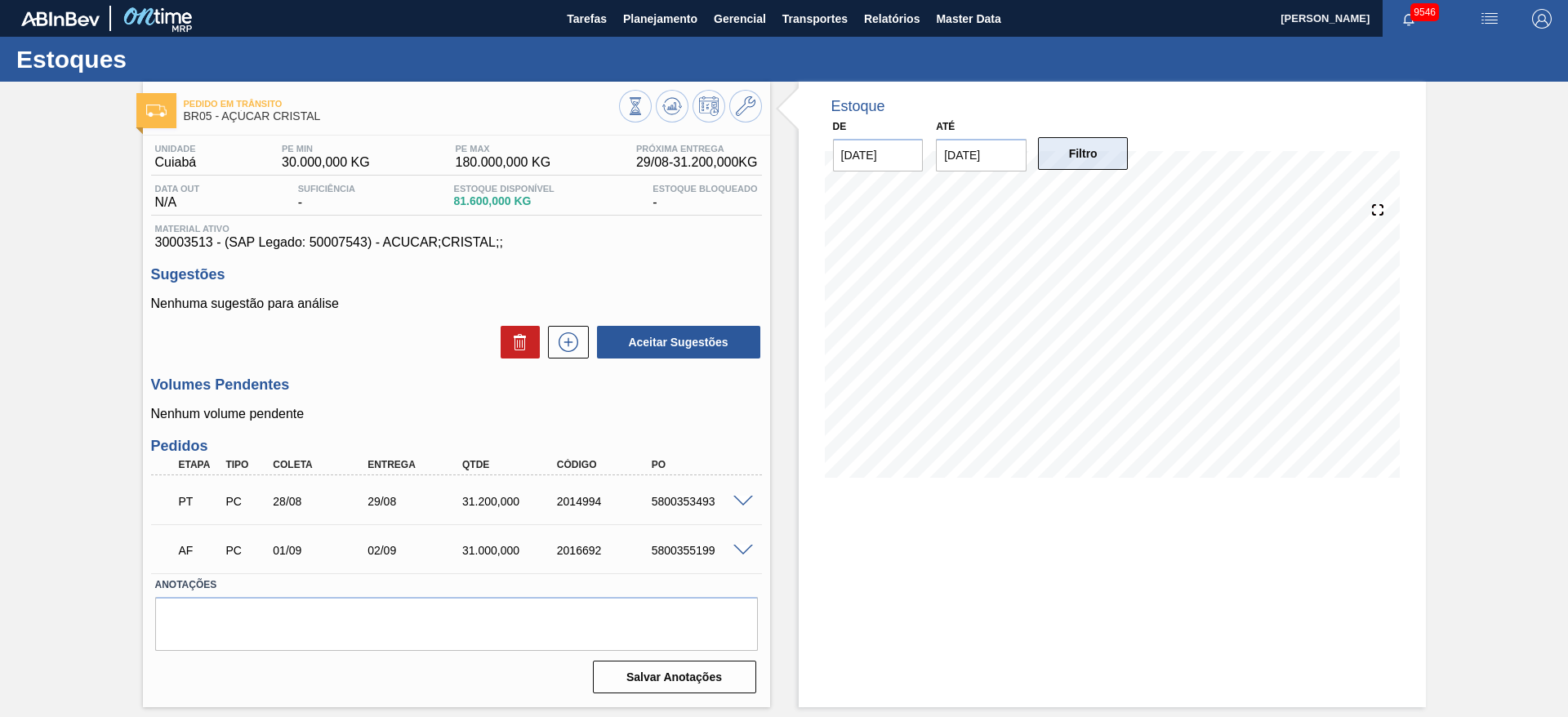
click at [1112, 169] on button "Filtro" at bounding box center [1083, 154] width 91 height 33
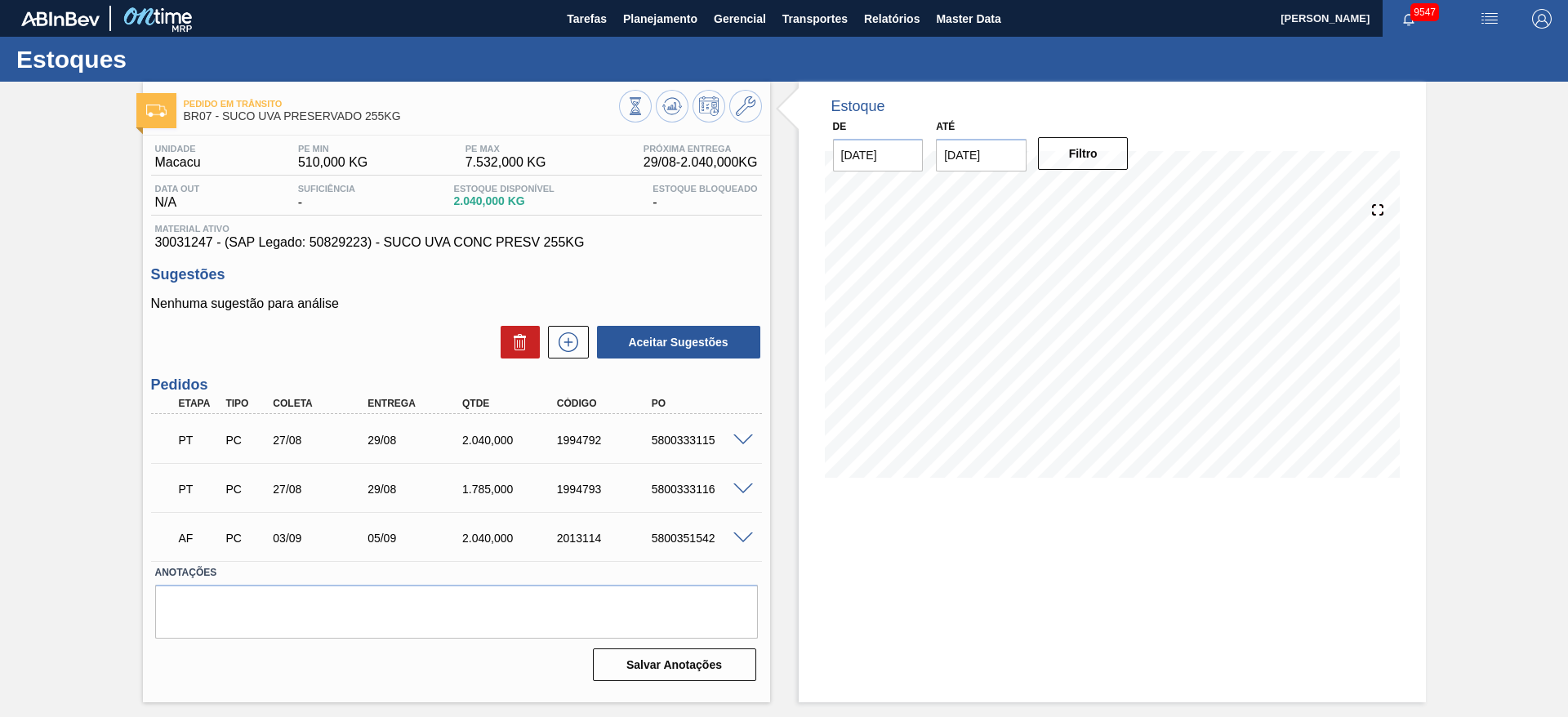
click at [103, 186] on div "Pedido em Trânsito BR07 - SUCO UVA PRESERVADO 255KG Unidade Macacu PE MIN 510,0…" at bounding box center [784, 392] width 1568 height 621
click at [843, 10] on span "Transportes" at bounding box center [815, 19] width 65 height 20
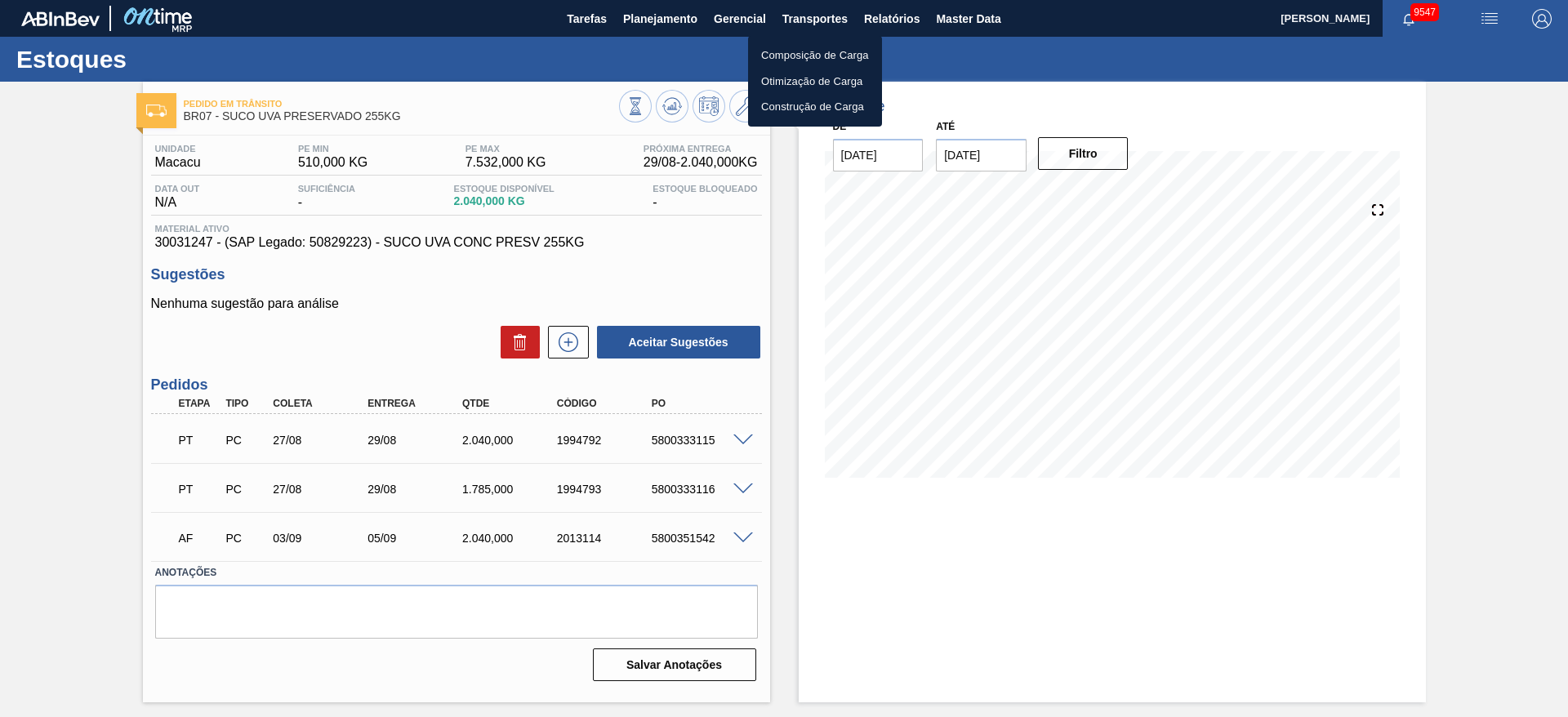
click at [868, 22] on div at bounding box center [784, 358] width 1568 height 717
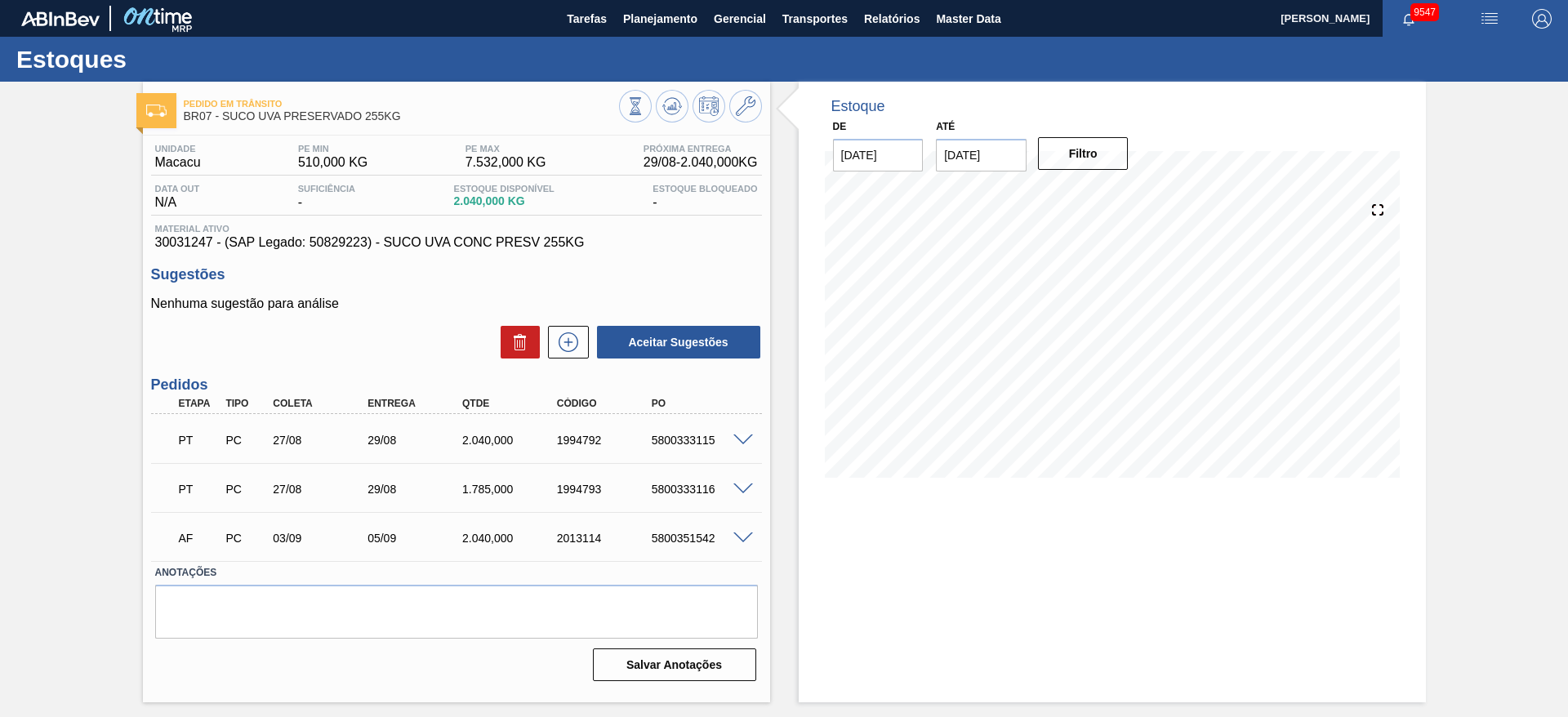
click at [874, 0] on body "Tarefas Planejamento Gerencial Transportes Relatórios Master Data [PERSON_NAME]…" at bounding box center [784, 0] width 1568 height 0
click at [874, 22] on span "Relatórios" at bounding box center [892, 19] width 56 height 20
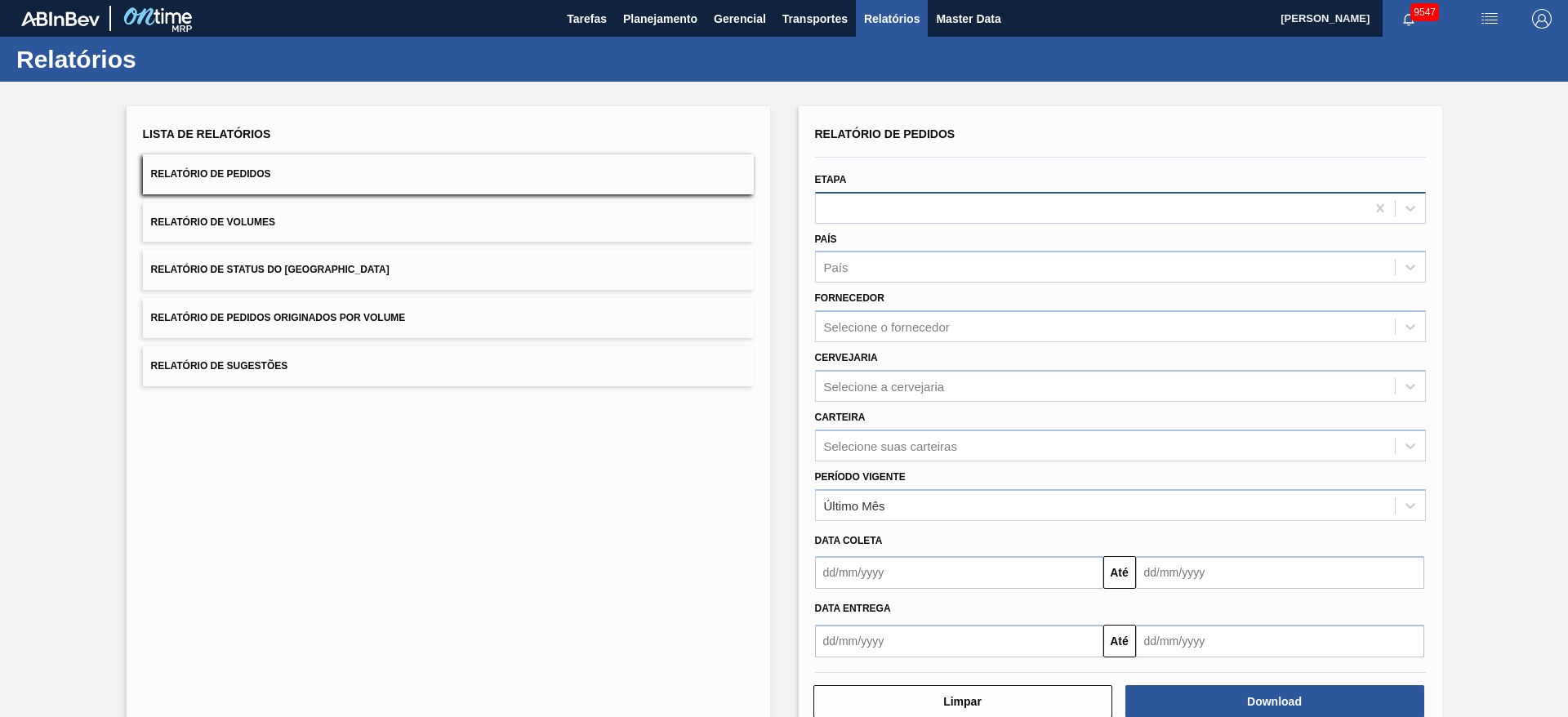
click at [844, 208] on div at bounding box center [1091, 208] width 549 height 24
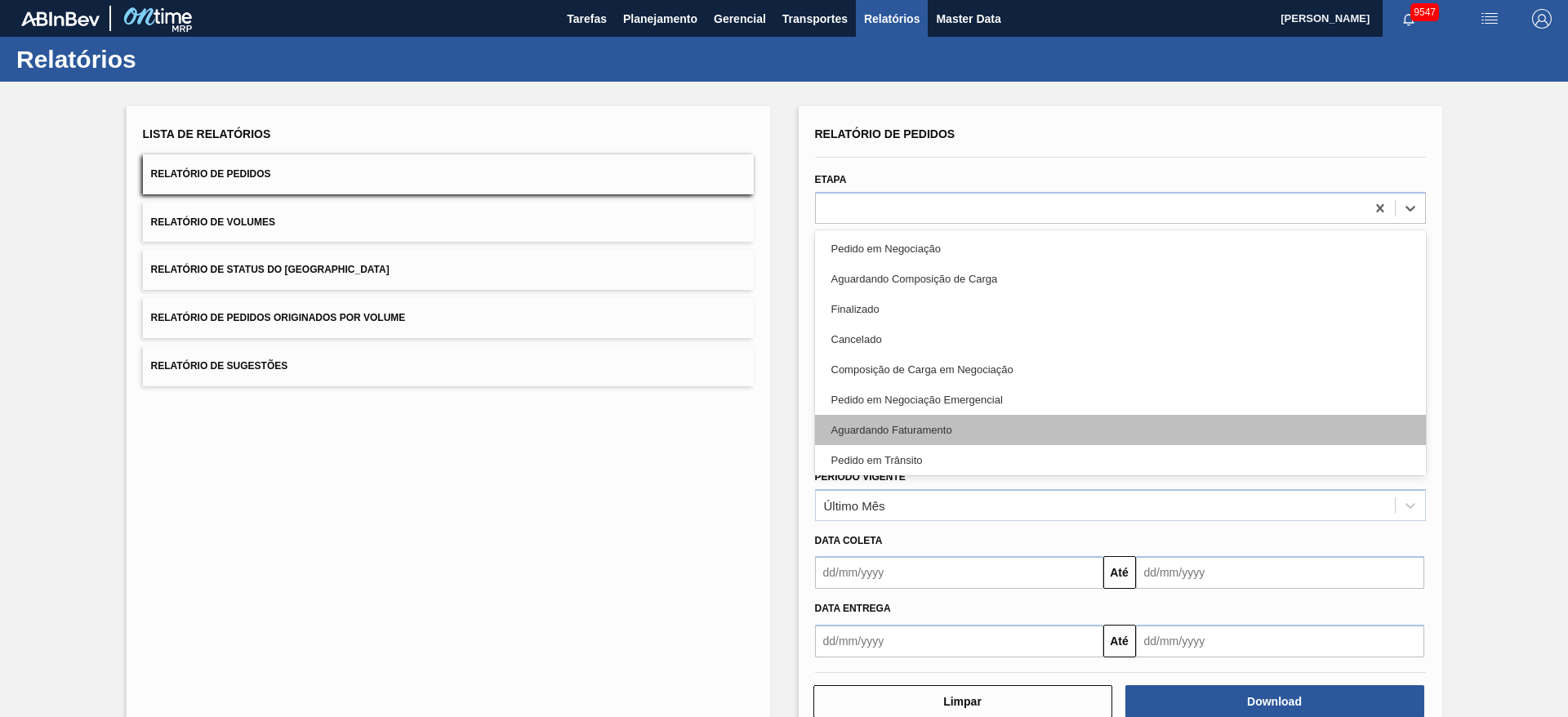
click at [862, 441] on div "Aguardando Faturamento" at bounding box center [1120, 430] width 611 height 30
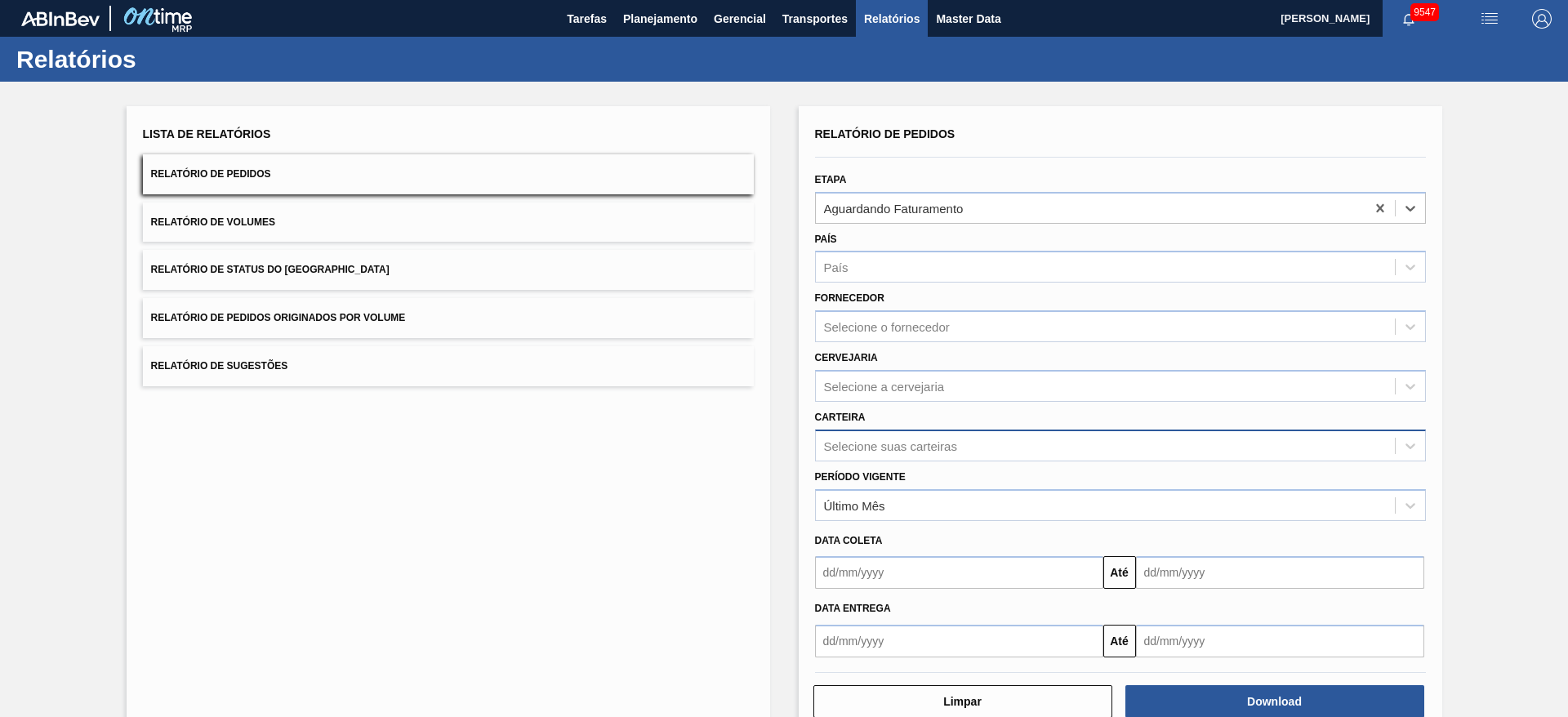
click at [879, 444] on div "Selecione suas carteiras" at bounding box center [890, 445] width 133 height 14
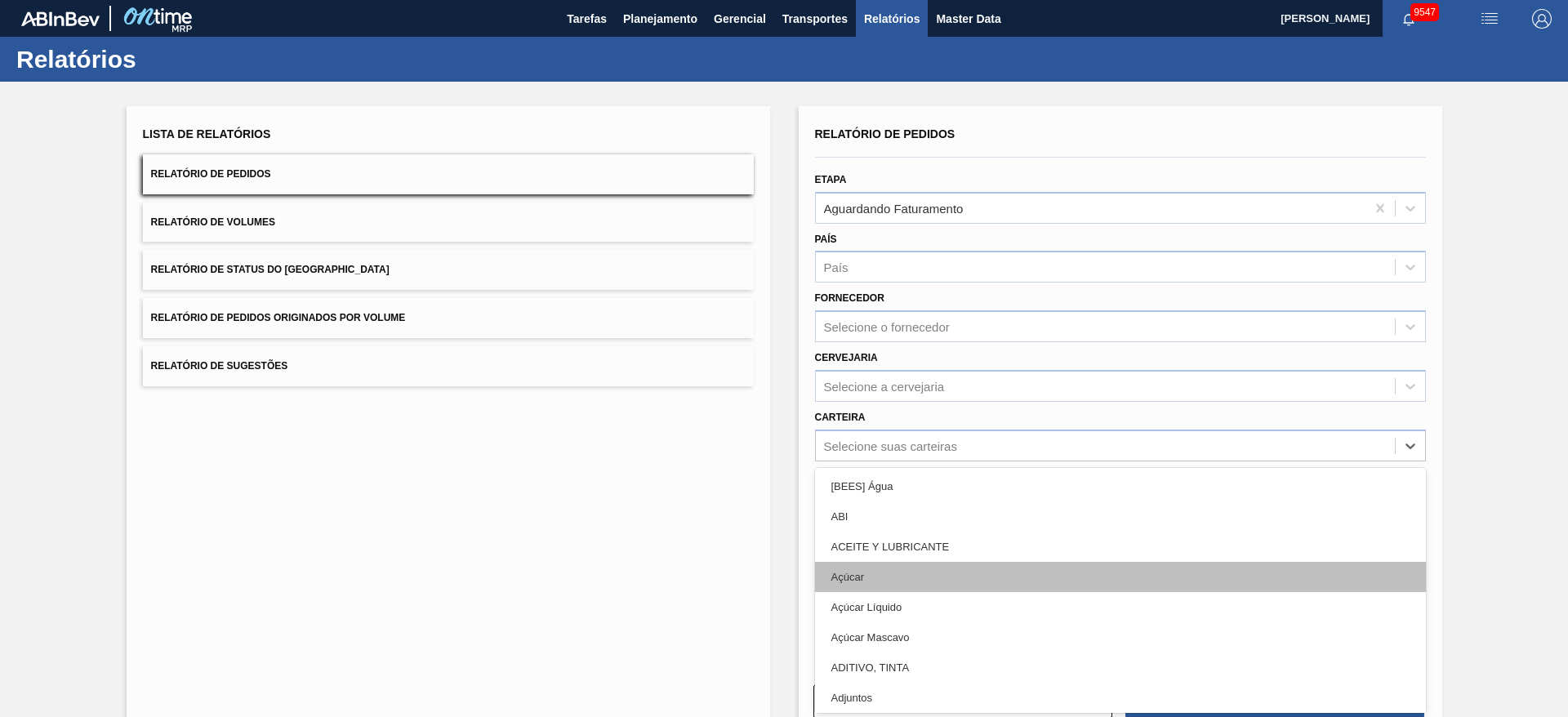
click at [899, 589] on div "Açúcar" at bounding box center [1120, 576] width 611 height 30
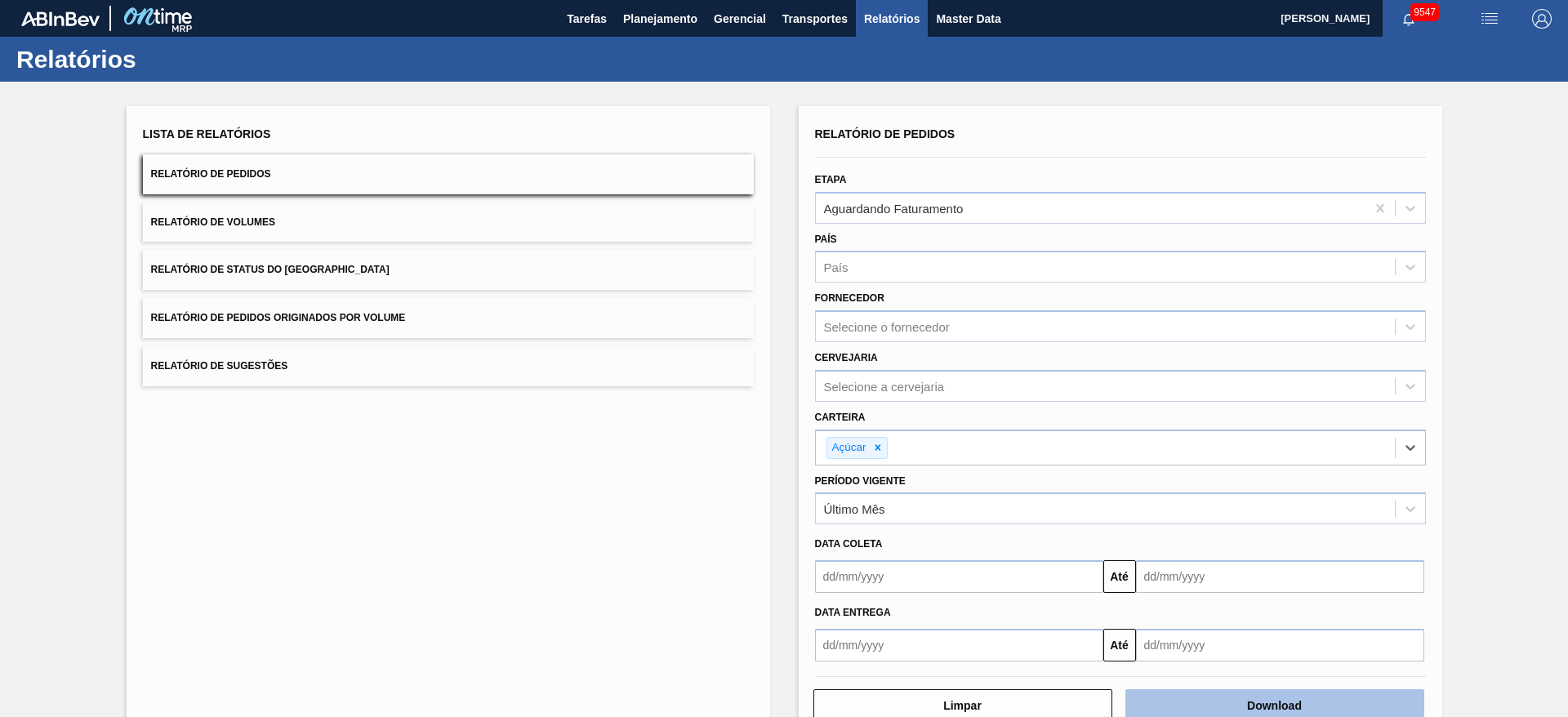
click at [1269, 695] on button "Download" at bounding box center [1275, 706] width 299 height 33
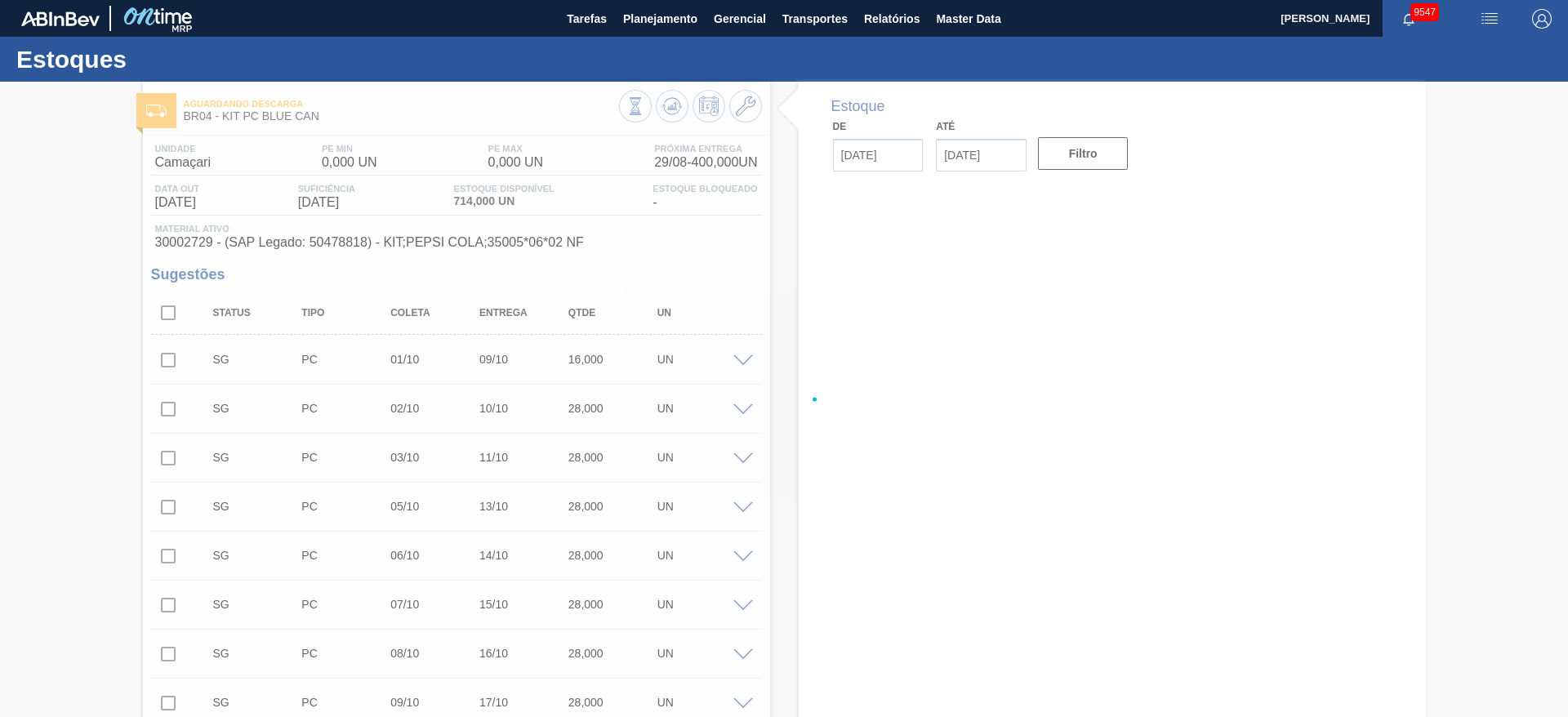
type input "[DATE]"
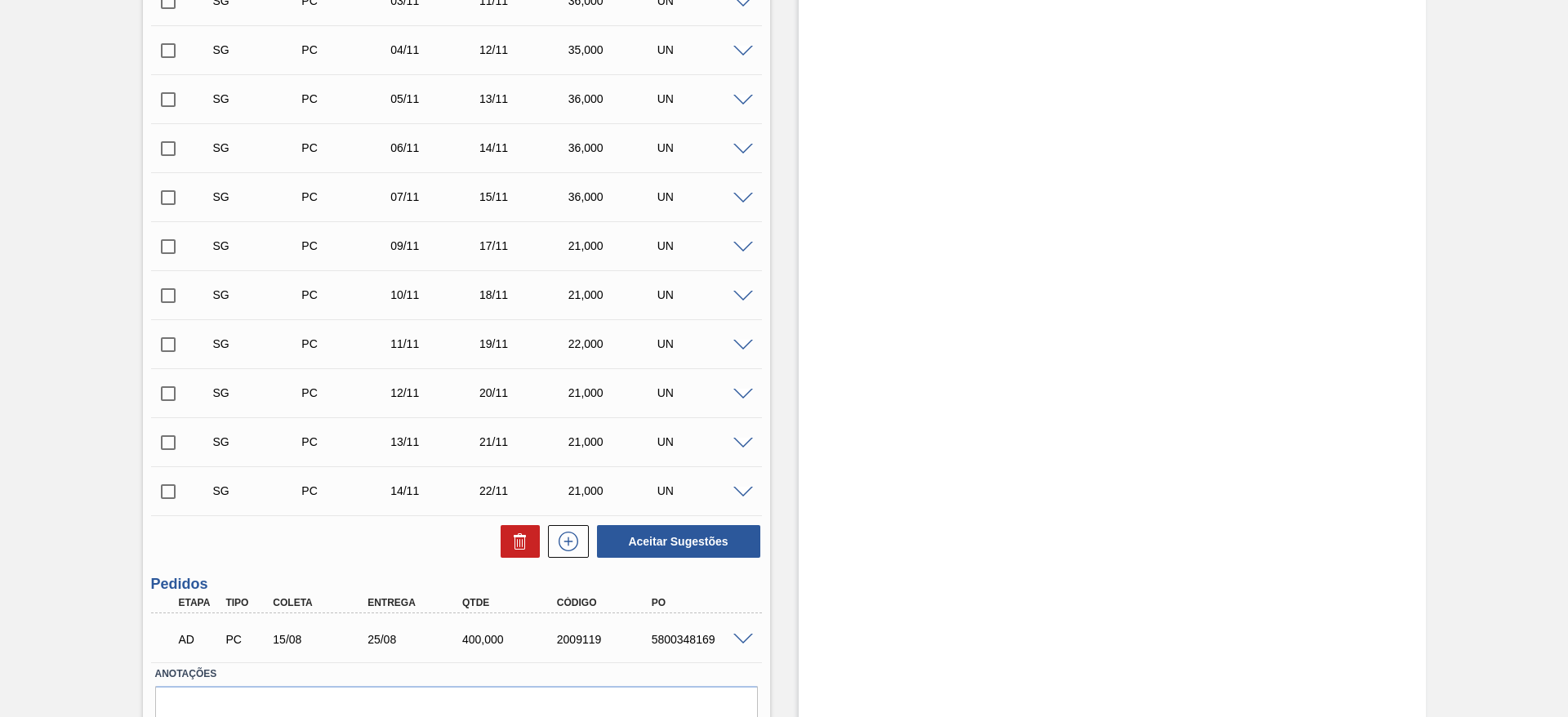
scroll to position [1810, 0]
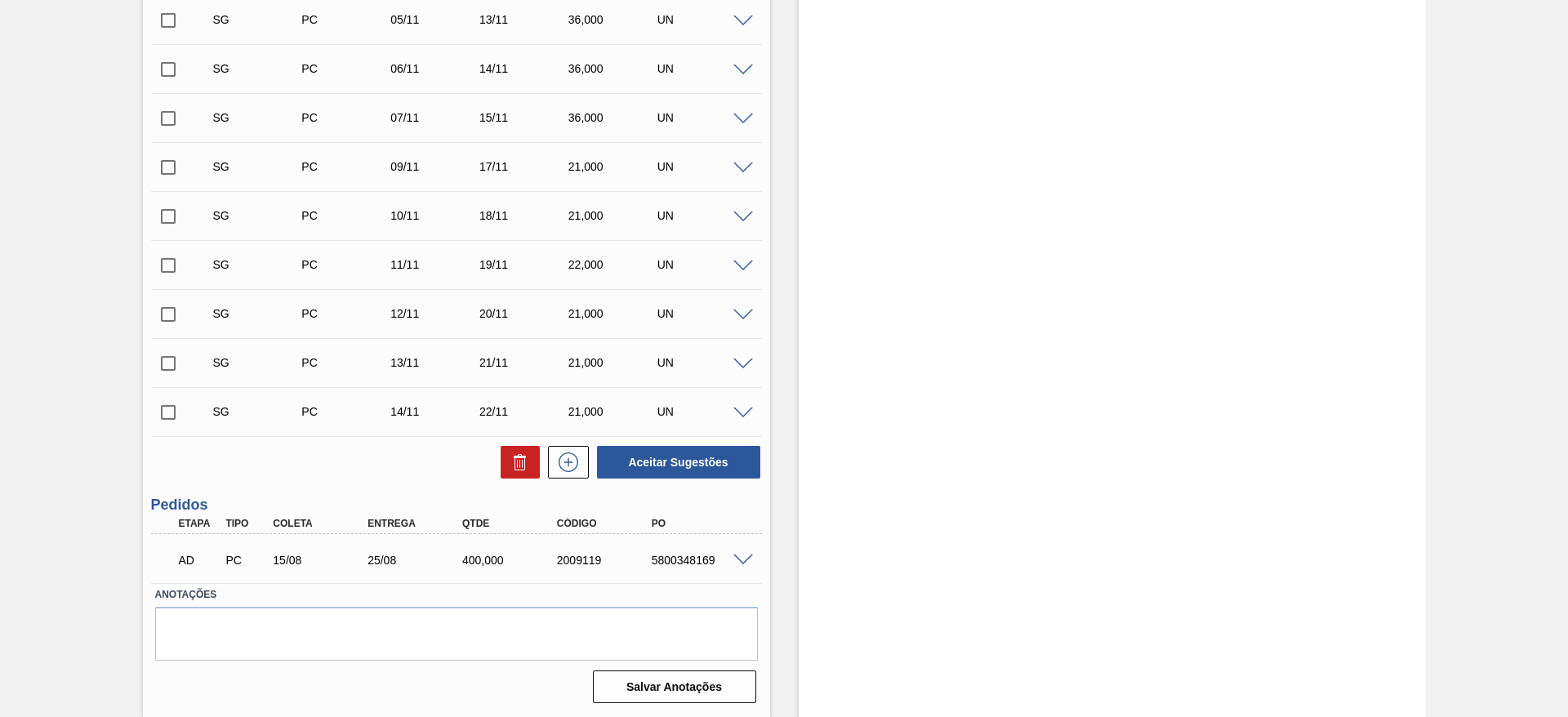
click at [734, 557] on span at bounding box center [743, 560] width 20 height 12
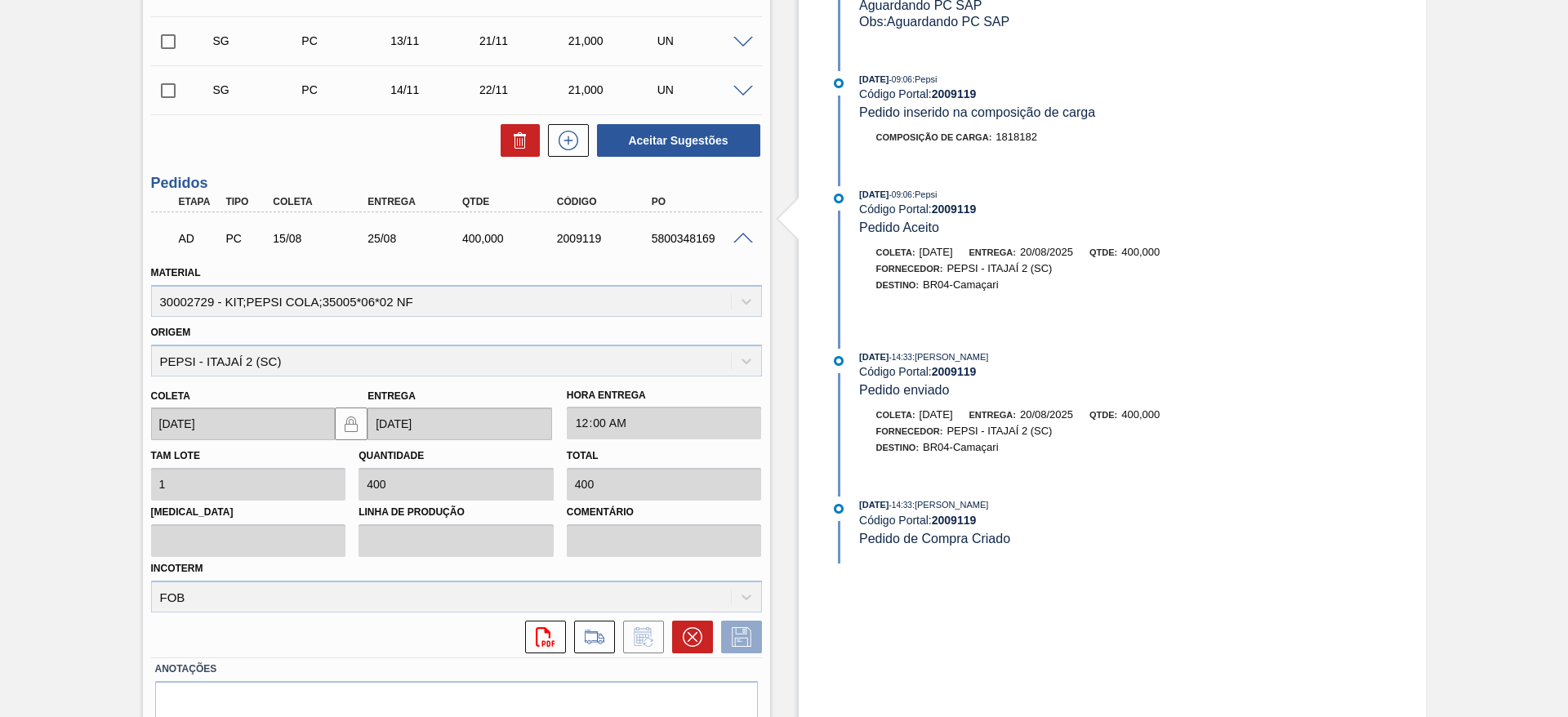
scroll to position [2206, 0]
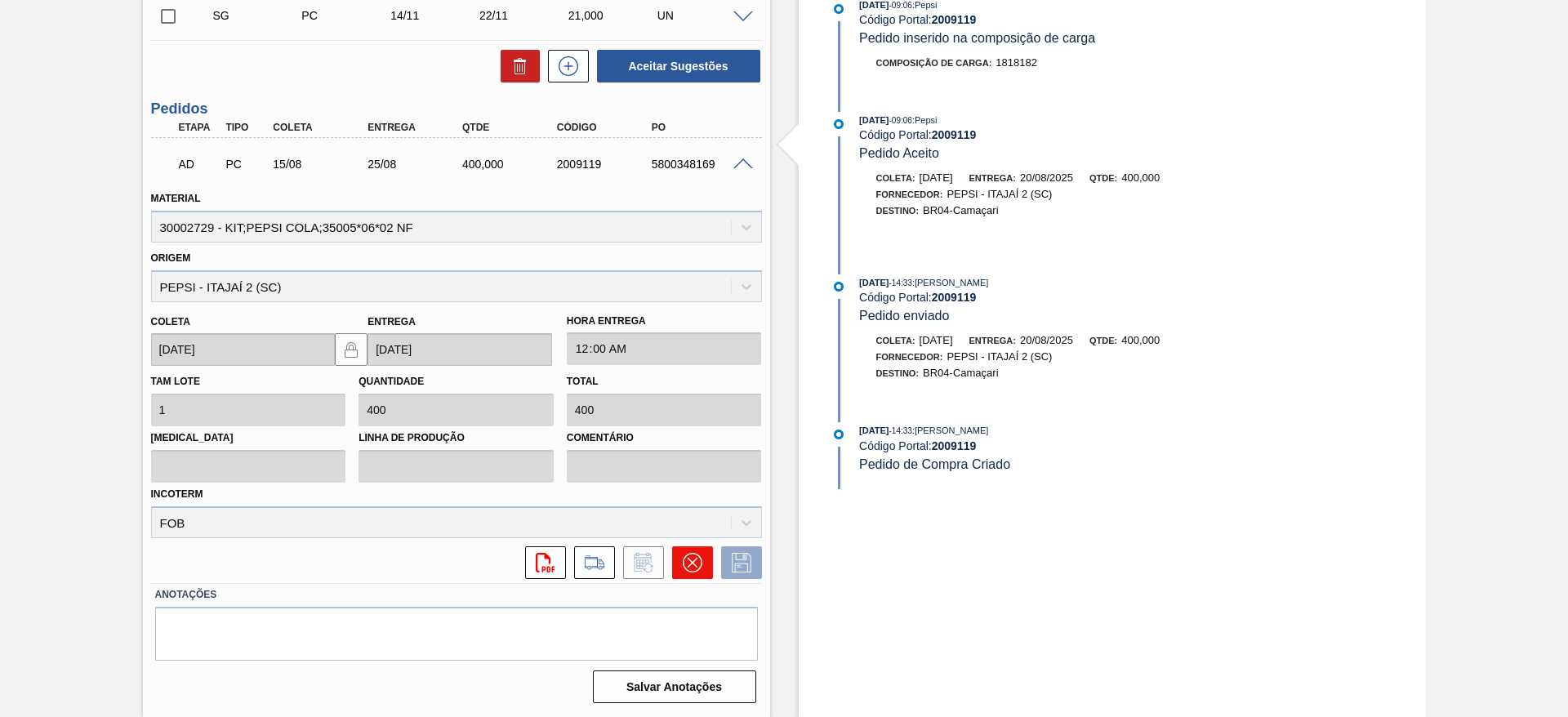
click at [697, 571] on icon at bounding box center [692, 562] width 20 height 20
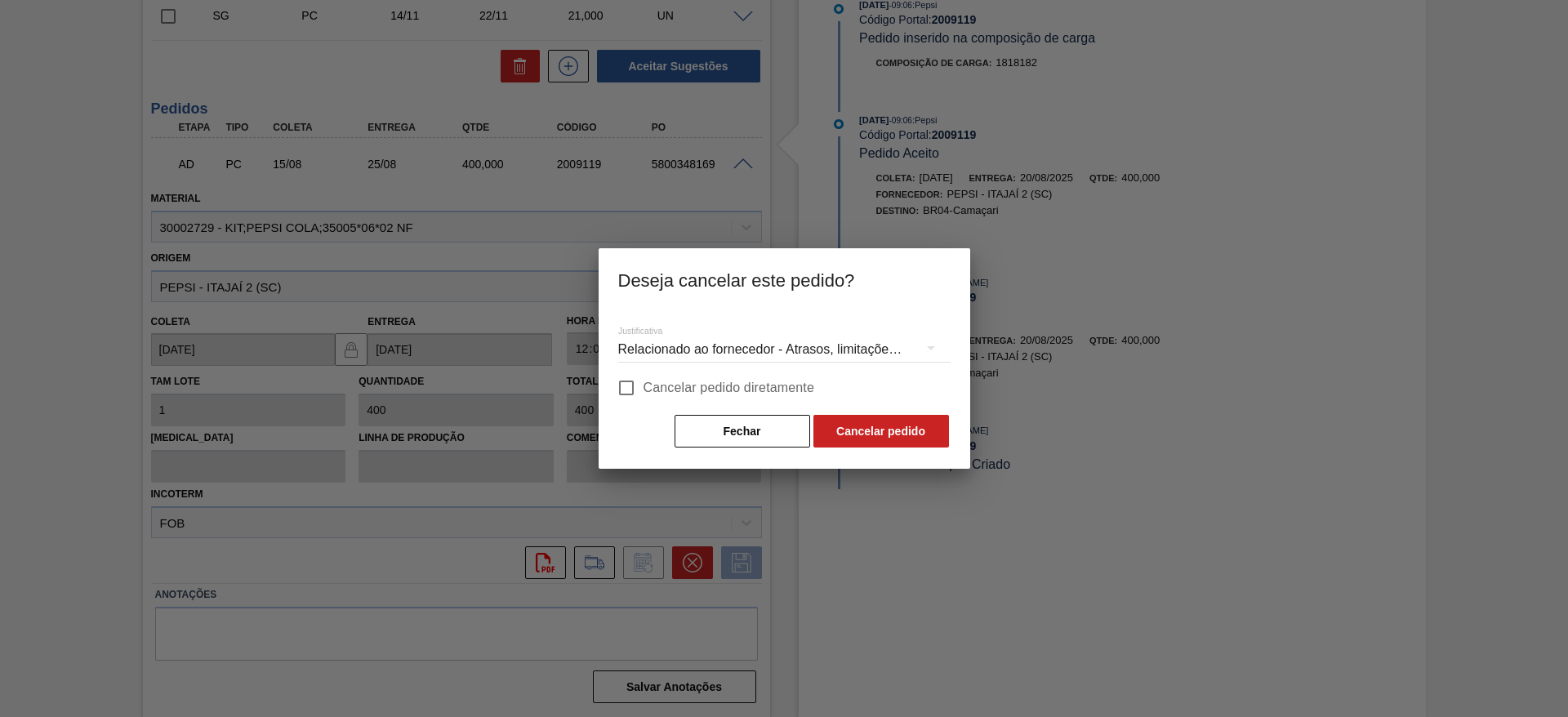
click at [685, 388] on span "Cancelar pedido diretamente" at bounding box center [729, 388] width 172 height 20
click at [643, 388] on input "Cancelar pedido diretamente" at bounding box center [626, 388] width 34 height 34
checkbox input "true"
drag, startPoint x: 853, startPoint y: 459, endPoint x: 856, endPoint y: 428, distance: 31.1
click at [854, 445] on div "Justificativa Relacionado ao fornecedor - Atrasos, limitações de capacidade, et…" at bounding box center [784, 390] width 372 height 159
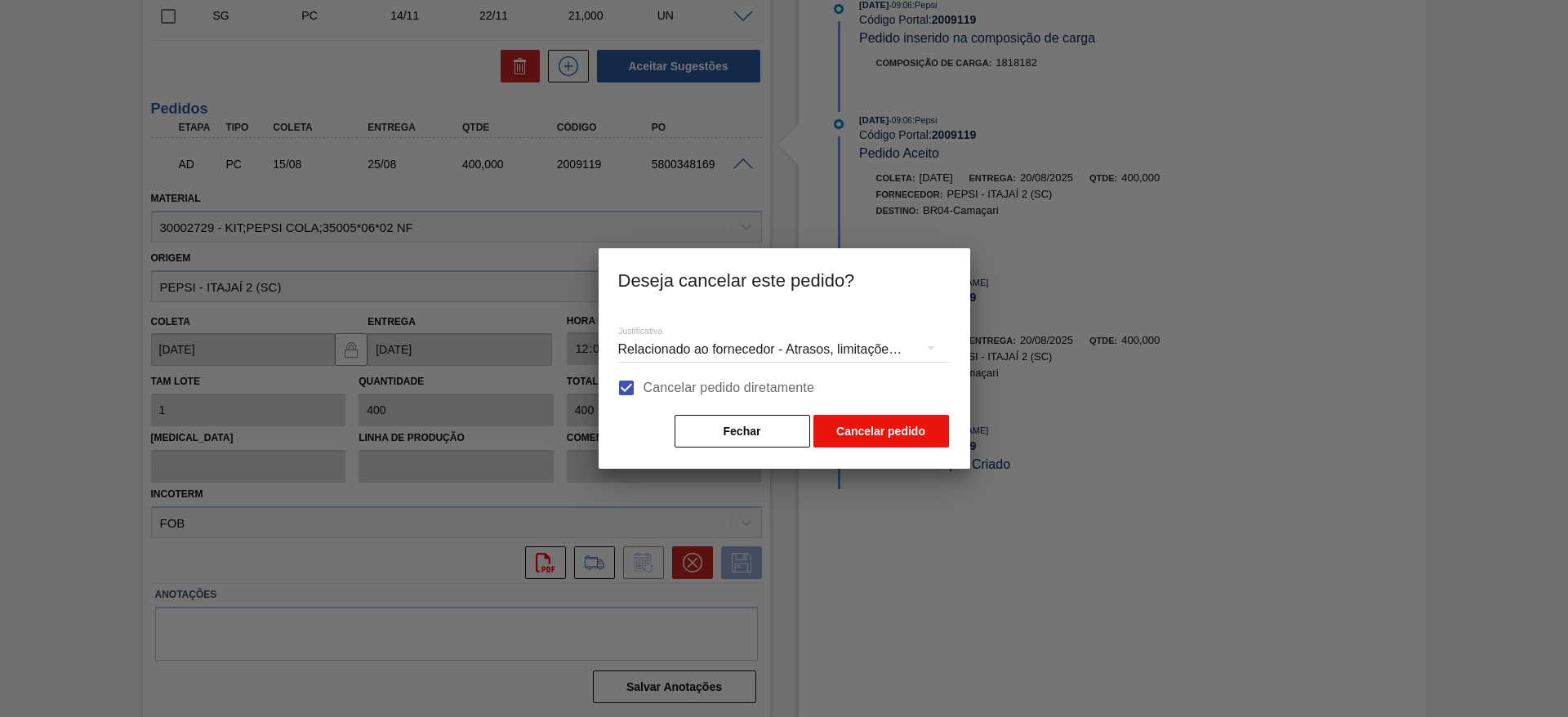
click at [855, 427] on button "Cancelar pedido" at bounding box center [881, 432] width 136 height 33
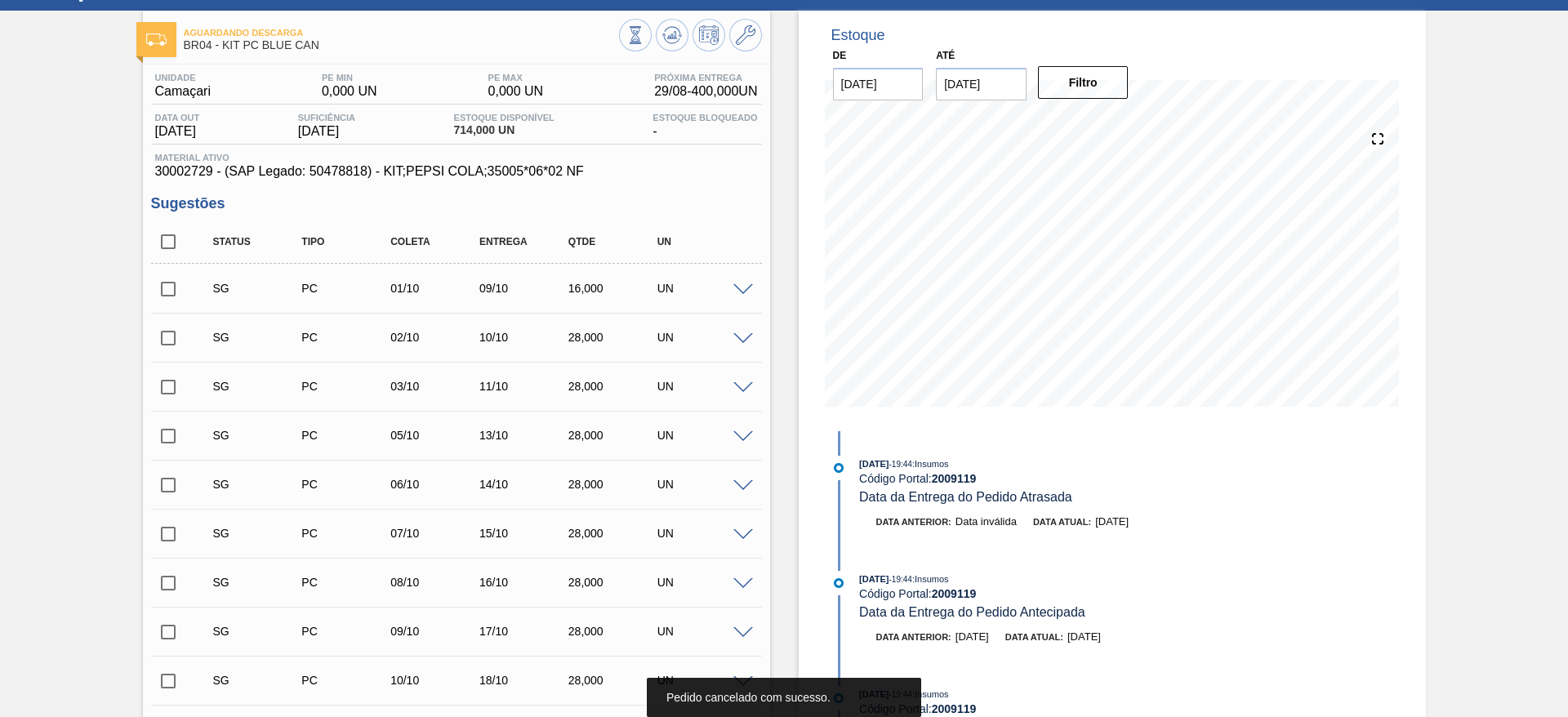
scroll to position [0, 0]
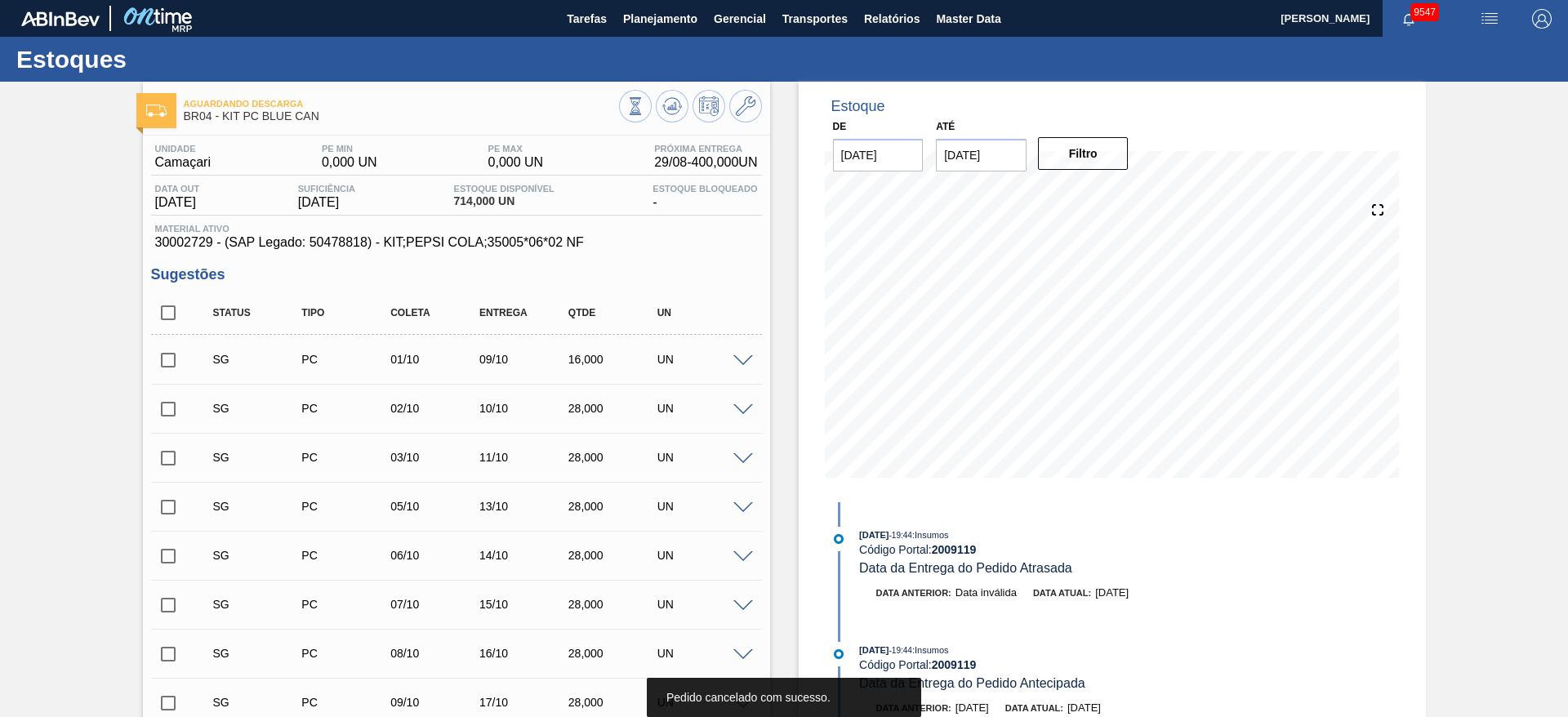
click at [668, 88] on div "Aguardando Descarga BR04 - KIT PC BLUE CAN" at bounding box center [456, 104] width 627 height 45
click at [644, 110] on icon at bounding box center [635, 106] width 18 height 18
